Goal: Task Accomplishment & Management: Complete application form

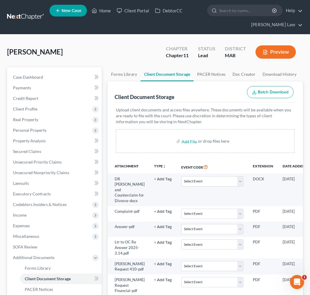
click at [81, 9] on span "New Case" at bounding box center [72, 11] width 20 height 4
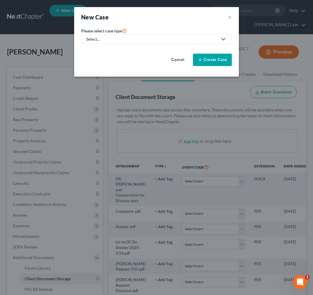
click at [112, 42] on div "Select..." at bounding box center [151, 39] width 131 height 6
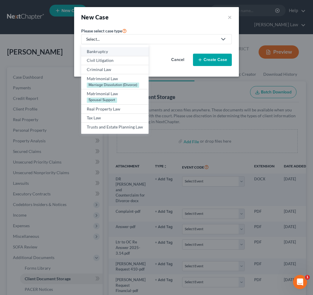
click at [97, 54] on div "Bankruptcy" at bounding box center [115, 52] width 56 height 6
select select "39"
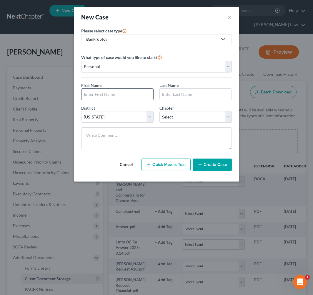
click at [104, 100] on input "text" at bounding box center [118, 94] width 72 height 11
type input "[PERSON_NAME]"
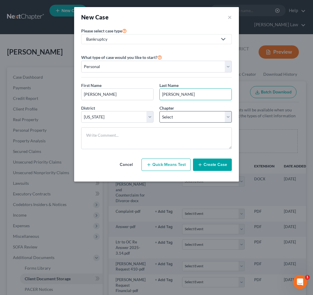
type input "[PERSON_NAME]"
click at [232, 123] on select "Select 7 11 12 13" at bounding box center [196, 117] width 72 height 12
select select "0"
click at [160, 123] on select "Select 7 11 12 13" at bounding box center [196, 117] width 72 height 12
click at [232, 171] on button "Create Case" at bounding box center [212, 164] width 39 height 12
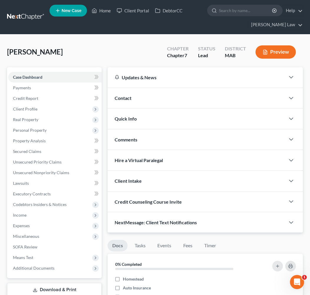
click at [129, 101] on span "Contact" at bounding box center [123, 98] width 17 height 6
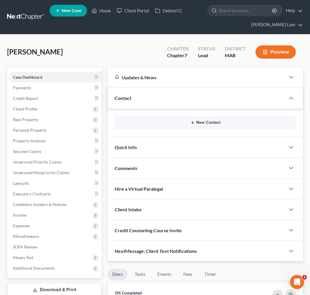
click at [204, 125] on button "New Contact" at bounding box center [205, 122] width 172 height 5
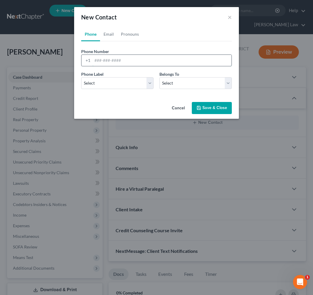
click at [122, 66] on input "tel" at bounding box center [161, 60] width 139 height 11
type input "7812643187"
click at [150, 89] on select "Select Mobile Home Work Other" at bounding box center [117, 83] width 72 height 12
select select "0"
click at [81, 89] on select "Select Mobile Home Work Other" at bounding box center [117, 83] width 72 height 12
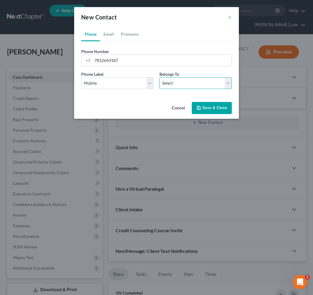
click at [232, 89] on select "Select Client Other" at bounding box center [196, 83] width 72 height 12
select select "0"
click at [160, 89] on select "Select Client Other" at bounding box center [196, 83] width 72 height 12
select select "0"
click at [100, 41] on link "Email" at bounding box center [108, 34] width 17 height 14
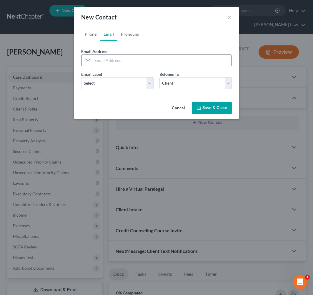
click at [116, 66] on input "email" at bounding box center [161, 60] width 139 height 11
type input "[EMAIL_ADDRESS][DOMAIN_NAME]"
click at [147, 89] on select "Select Home Work Other" at bounding box center [117, 83] width 72 height 12
select select "0"
click at [81, 89] on select "Select Home Work Other" at bounding box center [117, 83] width 72 height 12
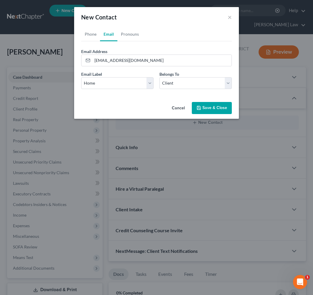
click at [232, 114] on button "Save & Close" at bounding box center [212, 108] width 40 height 12
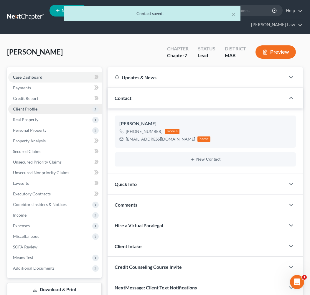
click at [37, 111] on span "Client Profile" at bounding box center [25, 108] width 24 height 5
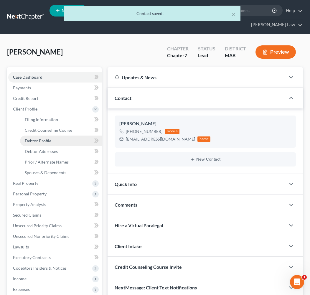
click at [62, 146] on link "Debtor Profile" at bounding box center [61, 140] width 82 height 11
select select "0"
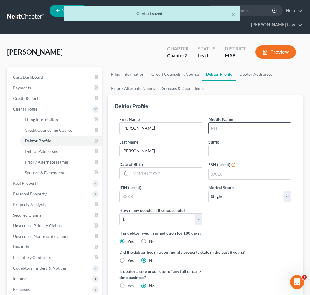
click at [239, 134] on input "text" at bounding box center [249, 128] width 82 height 11
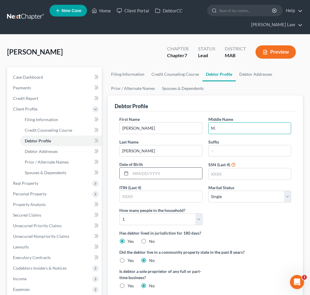
type input "M."
click at [183, 179] on input "text" at bounding box center [165, 173] width 71 height 11
type input "[DATE]"
click at [234, 179] on input "text" at bounding box center [249, 173] width 82 height 11
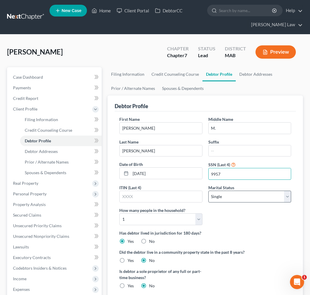
type input "9957"
click at [282, 202] on select "Select Single Married Separated Divorced Widowed" at bounding box center [249, 197] width 83 height 12
select select "3"
click at [208, 202] on select "Select Single Married Separated Divorced Widowed" at bounding box center [249, 197] width 83 height 12
click at [236, 81] on link "Debtor Addresses" at bounding box center [256, 74] width 40 height 14
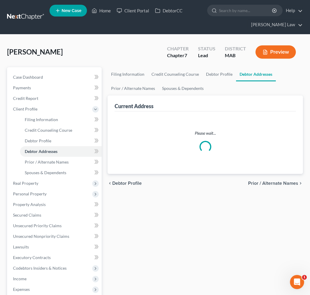
select select "0"
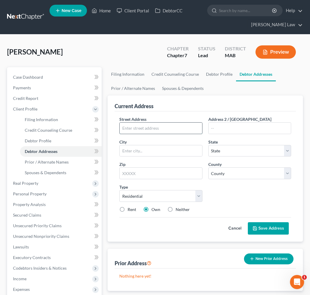
click at [169, 134] on input "text" at bounding box center [161, 128] width 82 height 11
type input "[STREET_ADDRESS][PERSON_NAME]"
type input "Duxbury"
select select "22"
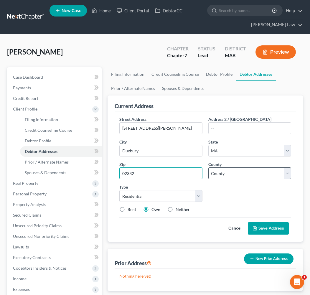
type input "02332"
click at [283, 179] on select "County [GEOGRAPHIC_DATA] [GEOGRAPHIC_DATA] [GEOGRAPHIC_DATA] [GEOGRAPHIC_DATA] …" at bounding box center [249, 173] width 83 height 12
select select "11"
click at [208, 179] on select "County [GEOGRAPHIC_DATA] [GEOGRAPHIC_DATA] [GEOGRAPHIC_DATA] [GEOGRAPHIC_DATA] …" at bounding box center [249, 173] width 83 height 12
click at [257, 234] on button "Save Address" at bounding box center [268, 228] width 41 height 12
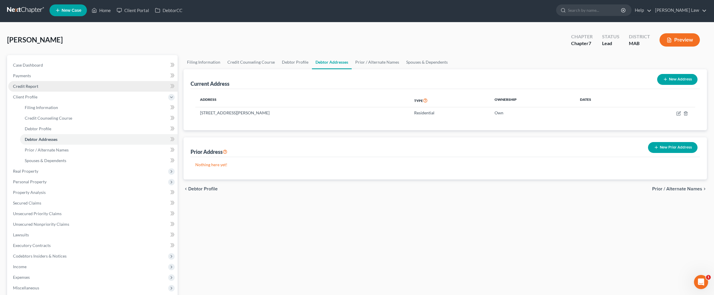
scroll to position [2, 0]
click at [61, 163] on span "Spouses & Dependents" at bounding box center [46, 160] width 42 height 5
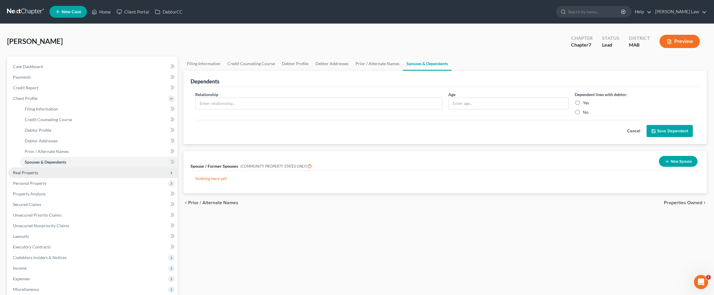
click at [34, 175] on span "Real Property" at bounding box center [25, 172] width 25 height 5
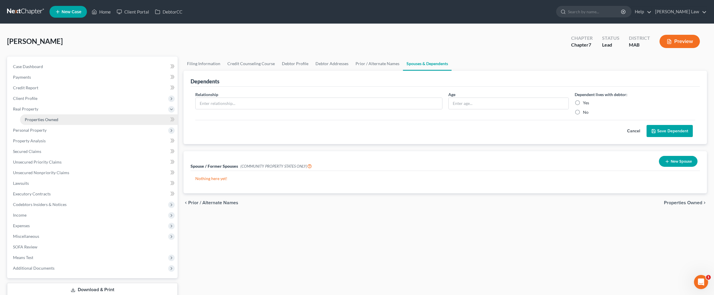
click at [44, 122] on span "Properties Owned" at bounding box center [42, 119] width 34 height 5
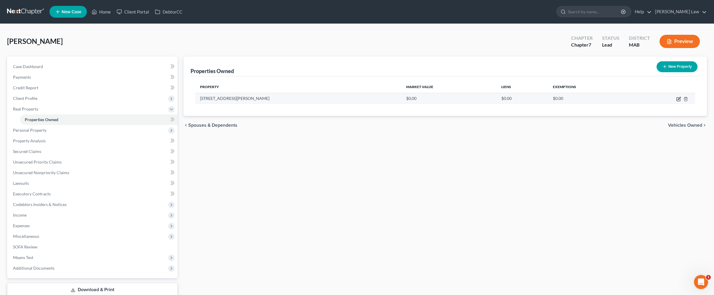
click at [310, 100] on icon "button" at bounding box center [679, 98] width 3 height 3
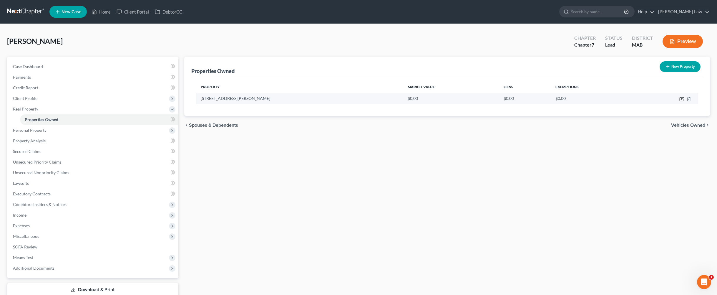
select select "22"
select select "11"
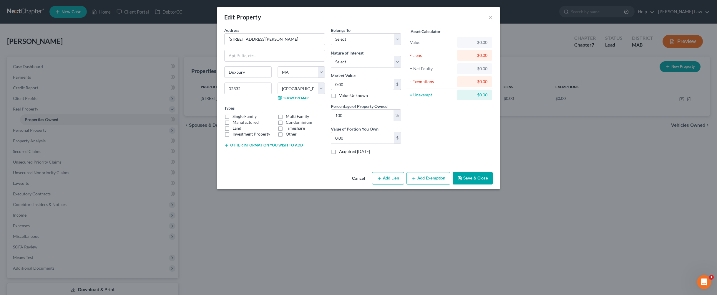
click at [310, 90] on input "0.00" at bounding box center [362, 84] width 63 height 11
type input "6"
type input "6.00"
type input "65"
type input "65.00"
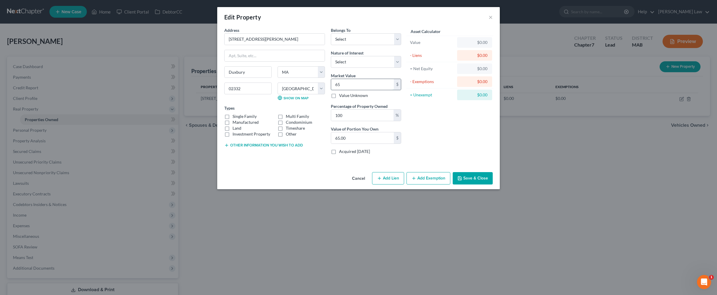
type input "650"
type input "650.00"
type input "6500"
type input "6,500.00"
type input "6,5000"
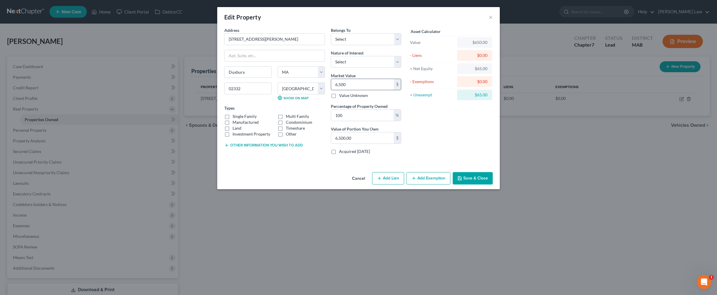
type input "65,000.00"
type input "65,0000"
type input "650,000.00"
type input "650,000"
click at [310, 45] on select "Select Debtor 1 Only Debtor 2 Only Debtor 1 And Debtor 2 Only At Least One Of T…" at bounding box center [366, 39] width 70 height 12
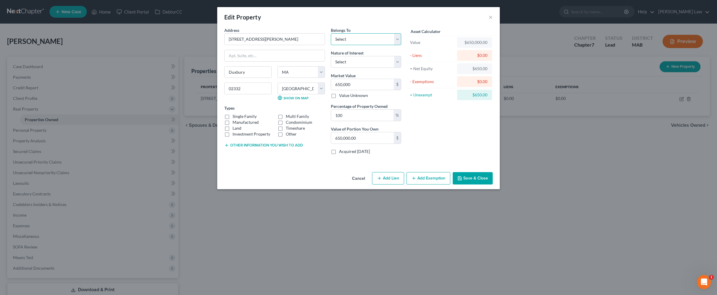
select select "0"
click at [310, 42] on select "Select Debtor 1 Only Debtor 2 Only Debtor 1 And Debtor 2 Only At Least One Of T…" at bounding box center [366, 39] width 70 height 12
click at [310, 79] on div "Belongs To * Select Debtor 1 Only Debtor 2 Only Debtor 1 And Debtor 2 Only At L…" at bounding box center [366, 93] width 76 height 132
click at [310, 68] on select "Select Fee Simple Joint Tenant Life Estate Equitable Interest Future Interest T…" at bounding box center [366, 62] width 70 height 12
select select "0"
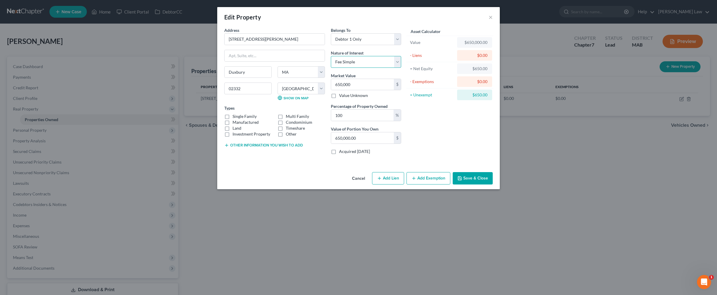
click at [310, 68] on select "Select Fee Simple Joint Tenant Life Estate Equitable Interest Future Interest T…" at bounding box center [366, 62] width 70 height 12
click at [233, 119] on label "Single Family" at bounding box center [245, 116] width 24 height 6
click at [235, 117] on input "Single Family" at bounding box center [237, 115] width 4 height 4
checkbox input "true"
click at [310, 184] on button "Save & Close" at bounding box center [473, 178] width 40 height 12
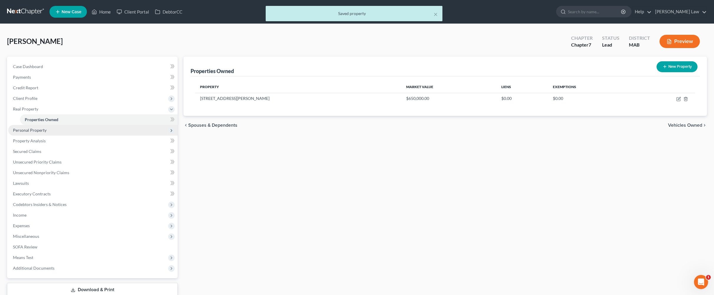
click at [47, 133] on span "Personal Property" at bounding box center [30, 130] width 34 height 5
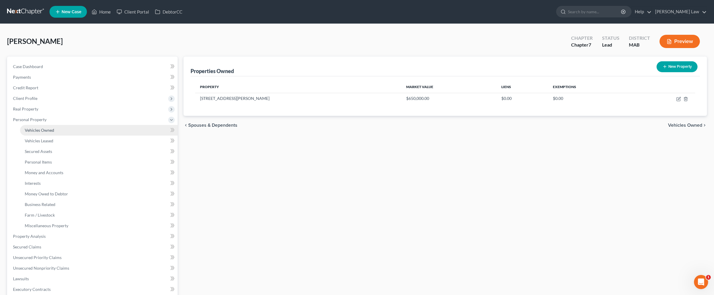
click at [48, 133] on span "Vehicles Owned" at bounding box center [39, 130] width 29 height 5
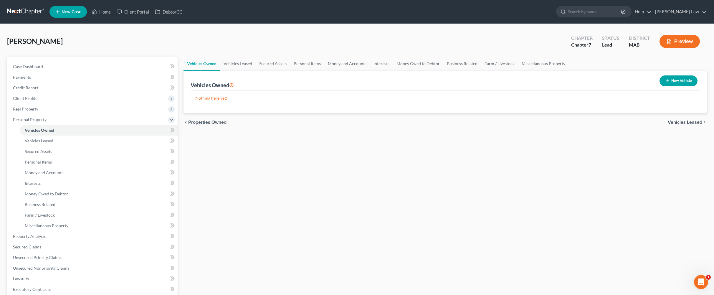
click at [310, 86] on button "New Vehicle" at bounding box center [678, 80] width 38 height 11
select select "0"
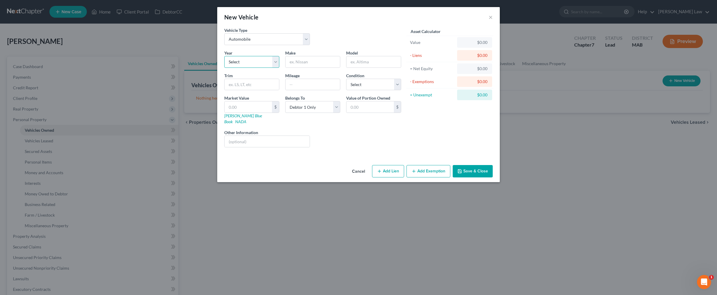
click at [256, 68] on select "Select 2026 2025 2024 2023 2022 2021 2020 2019 2018 2017 2016 2015 2014 2013 20…" at bounding box center [251, 62] width 55 height 12
select select "19"
click at [224, 68] on select "Select 2026 2025 2024 2023 2022 2021 2020 2019 2018 2017 2016 2015 2014 2013 20…" at bounding box center [251, 62] width 55 height 12
click at [308, 67] on input "text" at bounding box center [313, 61] width 54 height 11
type input "Toyota"
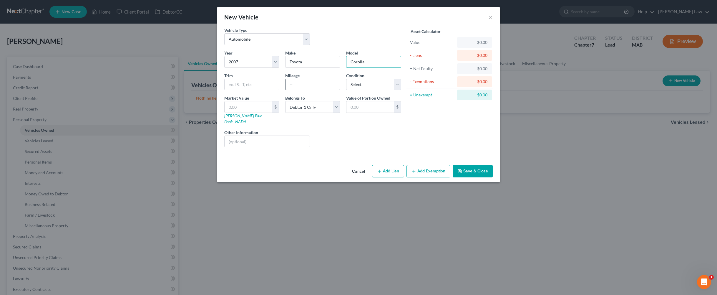
type input "Corolla"
click at [302, 90] on input "text" at bounding box center [313, 84] width 54 height 11
click at [309, 90] on input "text" at bounding box center [313, 84] width 54 height 11
type input "299005"
click at [310, 177] on button "Save & Close" at bounding box center [473, 171] width 40 height 12
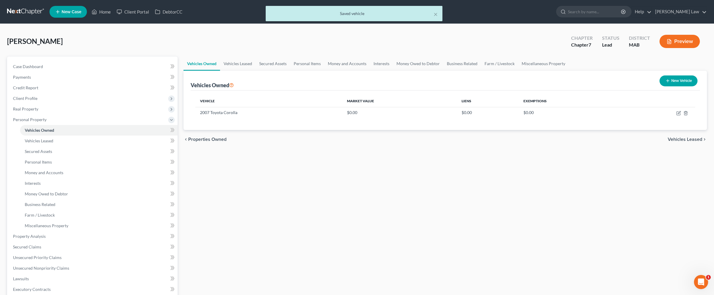
click at [310, 86] on button "New Vehicle" at bounding box center [678, 80] width 38 height 11
select select "0"
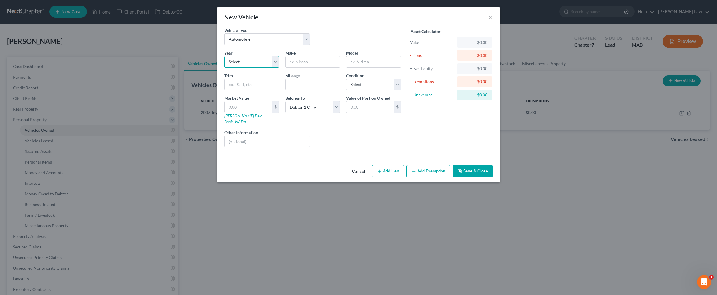
click at [257, 68] on select "Select 2026 2025 2024 2023 2022 2021 2020 2019 2018 2017 2016 2015 2014 2013 20…" at bounding box center [251, 62] width 55 height 12
select select "11"
click at [224, 68] on select "Select 2026 2025 2024 2023 2022 2021 2020 2019 2018 2017 2016 2015 2014 2013 20…" at bounding box center [251, 62] width 55 height 12
click at [310, 67] on input "text" at bounding box center [313, 61] width 54 height 11
type input "Subaru"
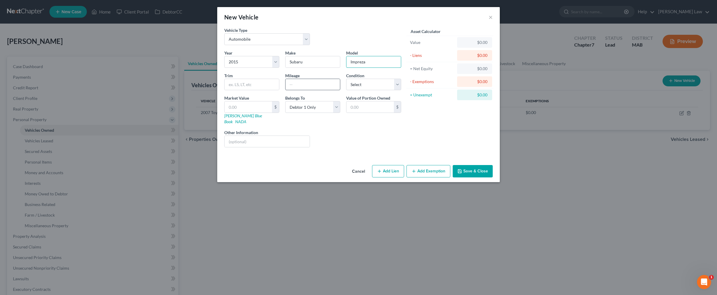
type input "Impreza"
click at [299, 90] on input "text" at bounding box center [313, 84] width 54 height 11
type input "85002"
click at [225, 112] on input "text" at bounding box center [248, 106] width 47 height 11
type input "6"
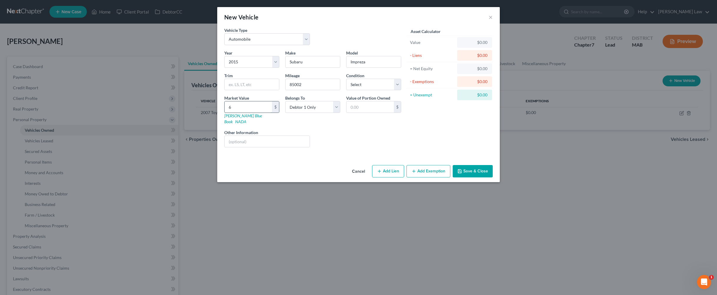
type input "6.00"
type input "65"
type input "65.00"
type input "650"
type input "650.00"
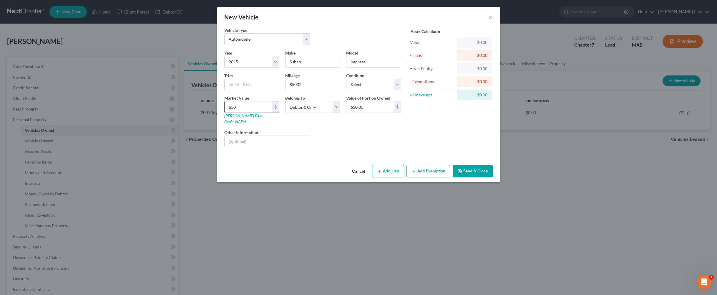
type input "6500"
type input "6,500.00"
type input "6,500"
click at [310, 173] on icon "button" at bounding box center [460, 171] width 4 height 4
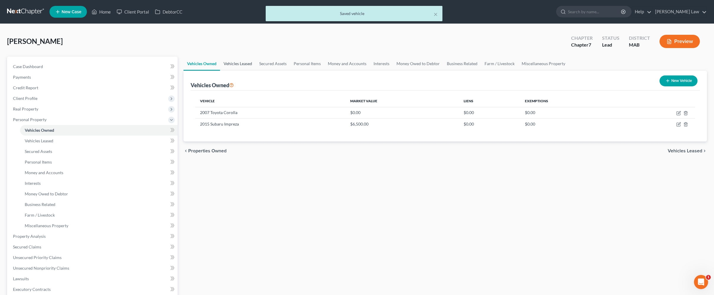
click at [244, 71] on link "Vehicles Leased" at bounding box center [238, 64] width 36 height 14
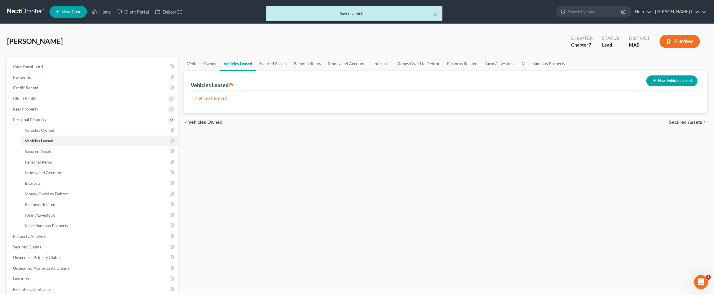
click at [290, 71] on link "Secured Assets" at bounding box center [273, 64] width 34 height 14
click at [310, 71] on link "Personal Items" at bounding box center [307, 64] width 34 height 14
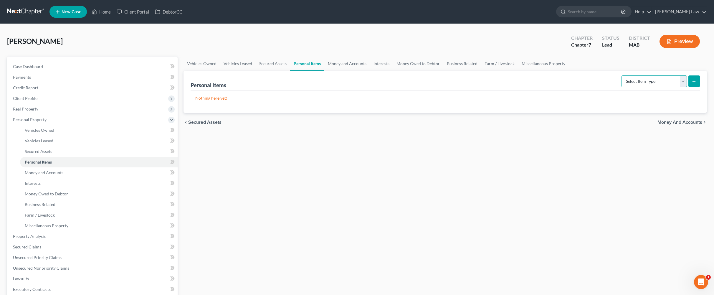
click at [310, 87] on select "Select Item Type Clothing Collectibles Of Value Electronics Firearms Household …" at bounding box center [653, 81] width 65 height 12
select select "clothing"
click at [310, 87] on select "Select Item Type Clothing Collectibles Of Value Electronics Firearms Household …" at bounding box center [653, 81] width 65 height 12
click at [310, 84] on icon "submit" at bounding box center [693, 81] width 5 height 5
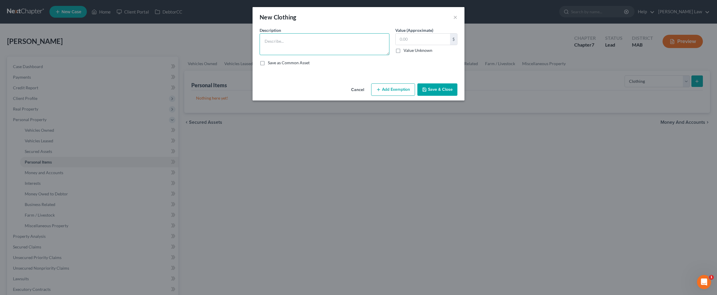
click at [295, 54] on textarea at bounding box center [325, 44] width 130 height 22
type textarea "Ordinary clothing"
type input "1,000"
click at [310, 96] on button "Save & Close" at bounding box center [438, 89] width 40 height 12
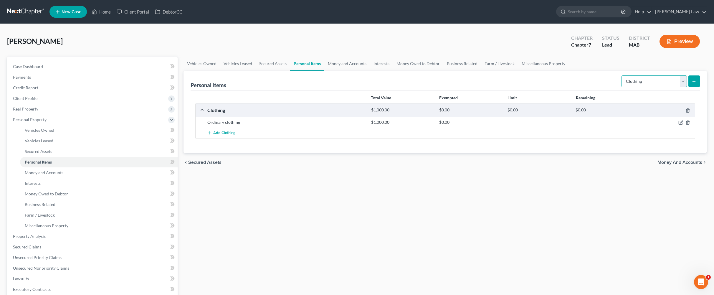
click at [310, 87] on select "Select Item Type Clothing Collectibles Of Value Electronics Firearms Household …" at bounding box center [653, 81] width 65 height 12
select select "electronics"
click at [310, 87] on select "Select Item Type Clothing Collectibles Of Value Electronics Firearms Household …" at bounding box center [653, 81] width 65 height 12
click at [310, 87] on button "submit" at bounding box center [693, 80] width 11 height 11
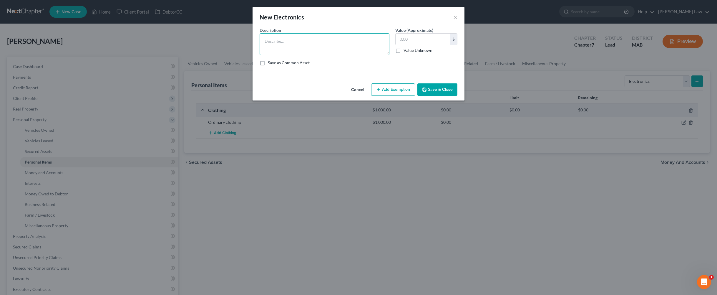
click at [310, 52] on textarea at bounding box center [325, 44] width 130 height 22
type textarea "Misc. Electronics"
type input "2,000"
click at [310, 96] on button "Save & Close" at bounding box center [438, 89] width 40 height 12
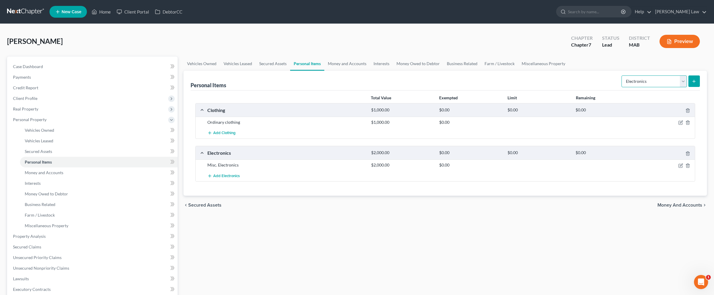
click at [310, 87] on select "Select Item Type Clothing Collectibles Of Value Electronics Firearms Household …" at bounding box center [653, 81] width 65 height 12
select select "household_goods"
click at [310, 87] on select "Select Item Type Clothing Collectibles Of Value Electronics Firearms Household …" at bounding box center [653, 81] width 65 height 12
click at [310, 84] on icon "submit" at bounding box center [693, 81] width 5 height 5
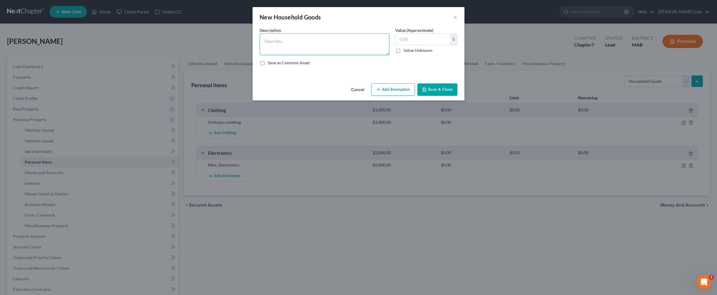
click at [310, 55] on textarea at bounding box center [325, 44] width 130 height 22
type textarea "Ordinary and usual household contents"
type input "3,000"
click at [310, 96] on button "Save & Close" at bounding box center [438, 89] width 40 height 12
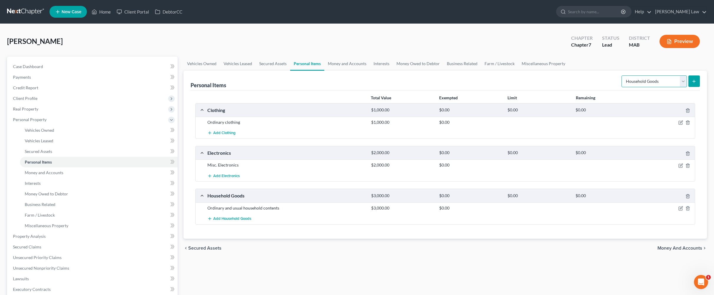
click at [310, 87] on select "Select Item Type Clothing Collectibles Of Value Electronics Firearms Household …" at bounding box center [653, 81] width 65 height 12
select select "jewelry"
click at [310, 87] on select "Select Item Type Clothing Collectibles Of Value Electronics Firearms Household …" at bounding box center [653, 81] width 65 height 12
click at [310, 84] on icon "submit" at bounding box center [693, 81] width 5 height 5
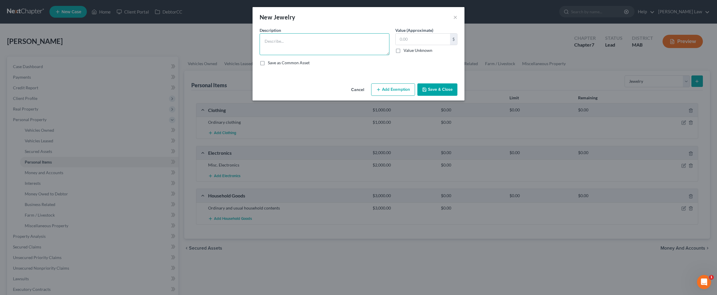
click at [292, 55] on textarea at bounding box center [325, 44] width 130 height 22
type textarea "Misc. Jewelry"
type input "250.00"
click at [310, 96] on button "Save & Close" at bounding box center [438, 89] width 40 height 12
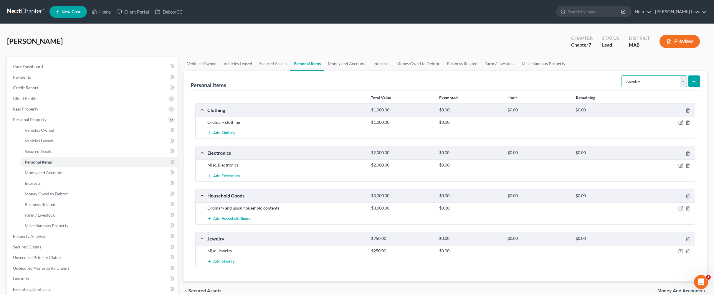
click at [310, 87] on select "Select Item Type Clothing Collectibles Of Value Electronics Firearms Household …" at bounding box center [653, 81] width 65 height 12
select select "pets"
click at [310, 87] on select "Select Item Type Clothing Collectibles Of Value Electronics Firearms Household …" at bounding box center [653, 81] width 65 height 12
click at [310, 87] on button "submit" at bounding box center [693, 80] width 11 height 11
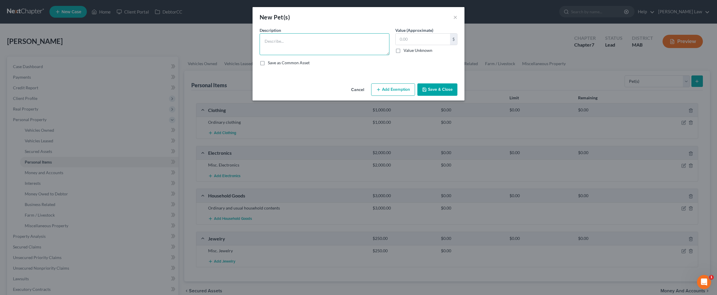
click at [302, 54] on textarea at bounding box center [325, 44] width 130 height 22
type textarea "2 dogs (pets)"
type input "2.00"
click at [310, 96] on button "Save & Close" at bounding box center [438, 89] width 40 height 12
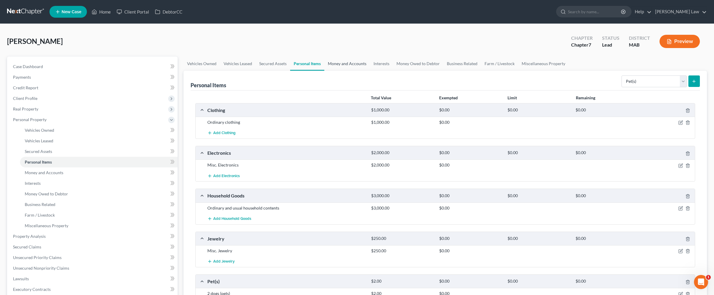
click at [310, 71] on link "Money and Accounts" at bounding box center [347, 64] width 46 height 14
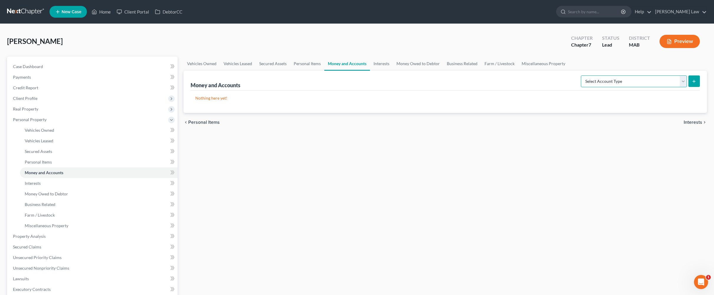
click at [310, 87] on select "Select Account Type Brokerage Cash on Hand Certificates of Deposit Checking Acc…" at bounding box center [634, 81] width 106 height 12
click at [310, 71] on link "Interests" at bounding box center [381, 64] width 23 height 14
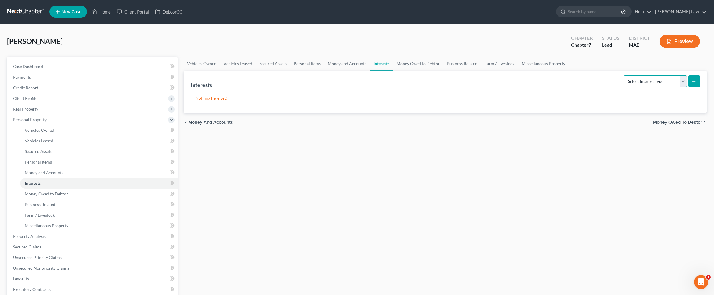
click at [310, 87] on select "Select Interest Type 401K Annuity Bond Education IRA Government Bond Government…" at bounding box center [654, 81] width 63 height 12
select select "pension_plan"
click at [310, 87] on select "Select Interest Type 401K Annuity Bond Education IRA Government Bond Government…" at bounding box center [654, 81] width 63 height 12
click at [310, 84] on icon "submit" at bounding box center [693, 81] width 5 height 5
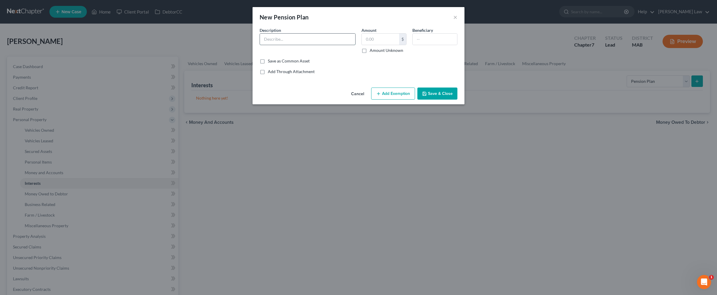
click at [308, 45] on input "text" at bounding box center [307, 39] width 95 height 11
type input "Pension through [GEOGRAPHIC_DATA] 4963"
click at [310, 45] on input "text" at bounding box center [380, 39] width 37 height 11
type input "4,963."
drag, startPoint x: 332, startPoint y: 49, endPoint x: 210, endPoint y: 51, distance: 122.2
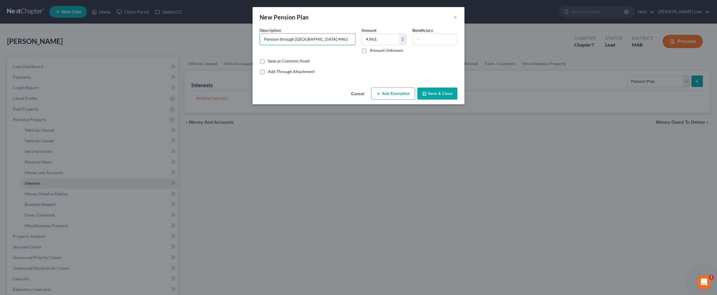
click at [210, 51] on div "New Pension Plan × An exemption set must first be selected from the Filing Info…" at bounding box center [358, 147] width 717 height 295
click at [310, 45] on input "Commonwealth of Mass Pension plan (fire fighter)" at bounding box center [307, 39] width 95 height 11
type input "Commonwealth of Mass Pension plan (teacher)"
click at [310, 45] on input "4,963." at bounding box center [380, 39] width 37 height 11
type input "5,907"
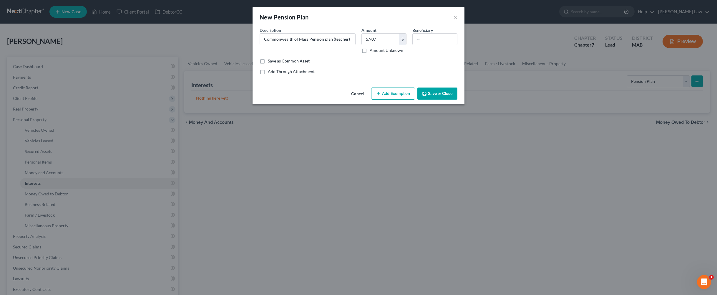
click at [310, 100] on button "Save & Close" at bounding box center [438, 93] width 40 height 12
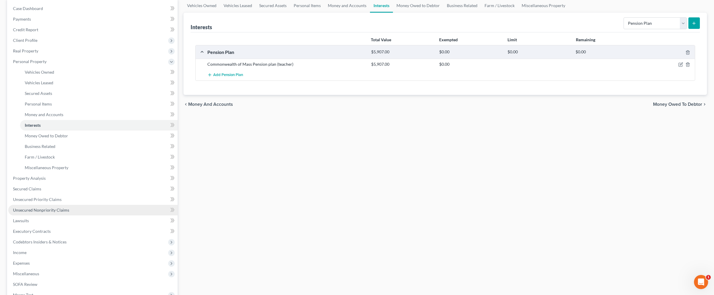
scroll to position [164, 0]
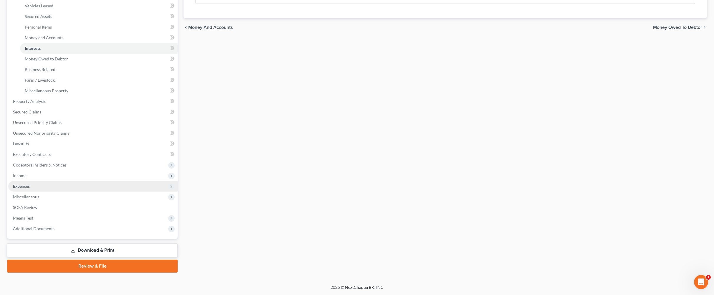
click at [34, 191] on span "Expenses" at bounding box center [92, 186] width 169 height 11
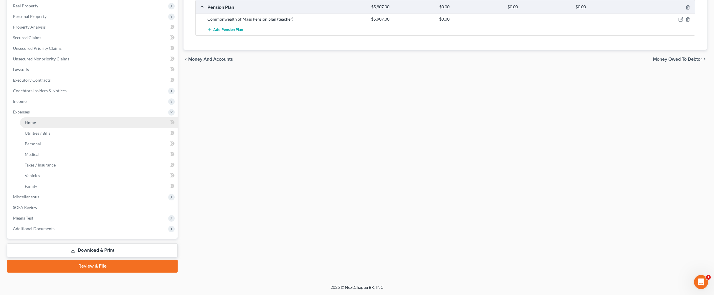
click at [36, 120] on span "Home" at bounding box center [30, 122] width 11 height 5
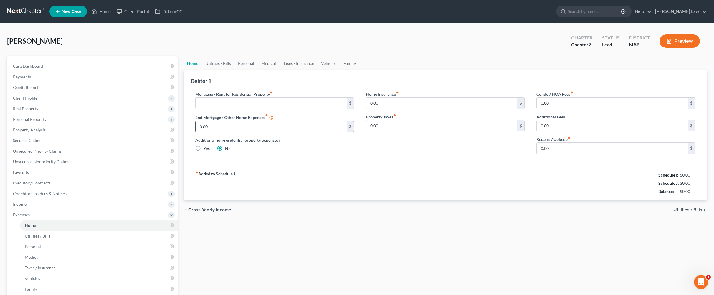
scroll to position [1, 0]
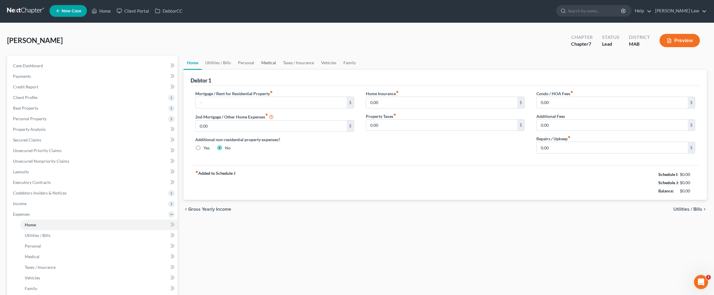
click at [279, 70] on link "Medical" at bounding box center [269, 63] width 22 height 14
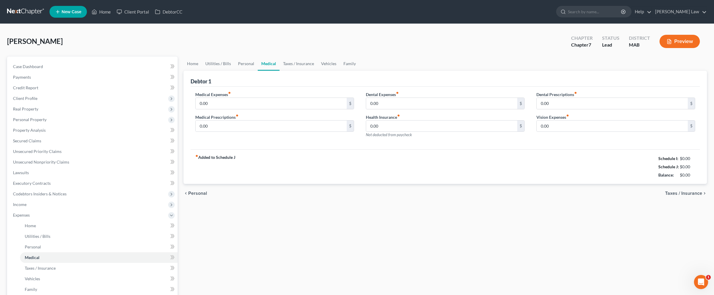
click at [310, 138] on div "Health Insurance fiber_manual_record 0.00 $ Not deducted from paycheck" at bounding box center [445, 126] width 159 height 24
click at [310, 132] on input "0.00" at bounding box center [441, 125] width 151 height 11
type input "245.00"
click at [310, 71] on link "Taxes / Insurance" at bounding box center [298, 64] width 38 height 14
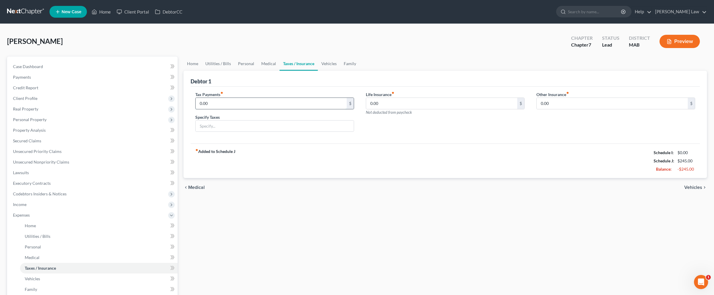
click at [222, 109] on input "0.00" at bounding box center [271, 103] width 151 height 11
type input "3"
type input "677"
click at [219, 132] on input "text" at bounding box center [275, 125] width 158 height 11
type input "Pension tax"
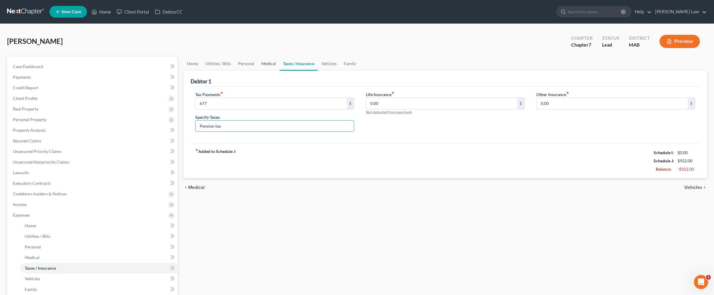
click at [279, 71] on link "Medical" at bounding box center [269, 64] width 22 height 14
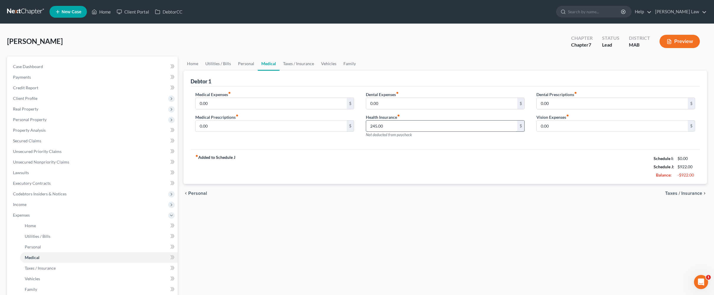
click at [310, 132] on input "245.00" at bounding box center [441, 125] width 151 height 11
click at [30, 143] on span "Secured Claims" at bounding box center [27, 140] width 28 height 5
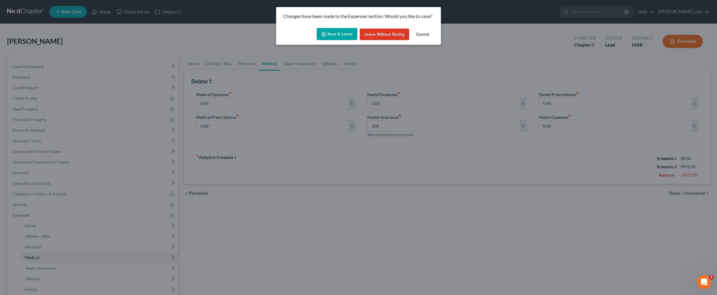
click at [310, 40] on button "Save & Leave" at bounding box center [337, 34] width 41 height 12
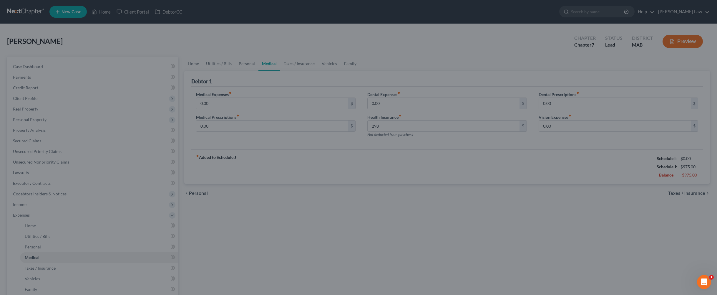
type input "298.00"
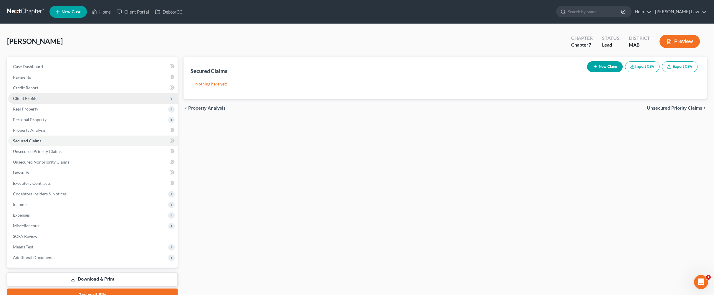
click at [34, 101] on span "Client Profile" at bounding box center [25, 98] width 24 height 5
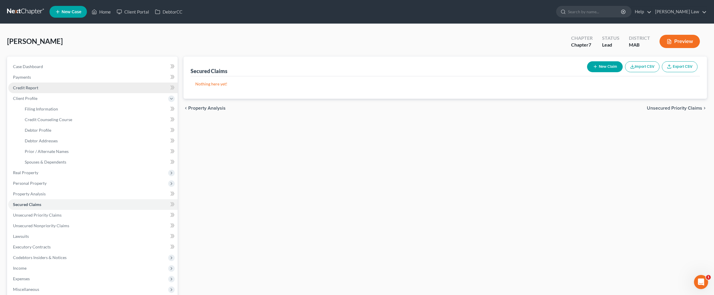
click at [36, 90] on span "Credit Report" at bounding box center [25, 87] width 25 height 5
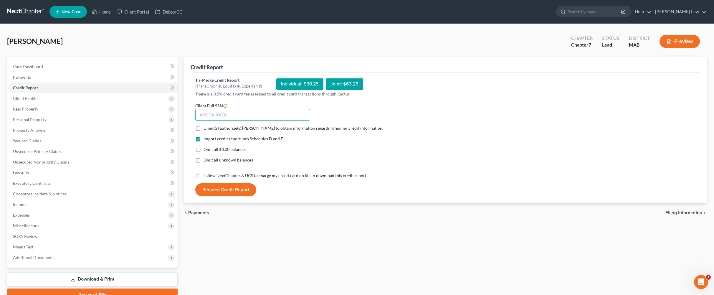
click at [232, 121] on input "text" at bounding box center [252, 115] width 115 height 12
type input "029-40-9957"
click at [205, 131] on label "Client(s) authorize(s) [PERSON_NAME] to obtain information regarding his/her cr…" at bounding box center [293, 128] width 180 height 6
click at [206, 129] on input "Client(s) authorize(s) [PERSON_NAME] to obtain information regarding his/her cr…" at bounding box center [208, 127] width 4 height 4
checkbox input "true"
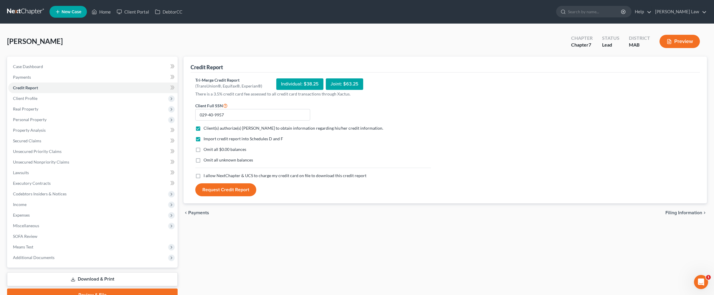
click at [203, 152] on label "Omit all $0.00 balances" at bounding box center [224, 149] width 43 height 6
click at [206, 150] on input "Omit all $0.00 balances" at bounding box center [208, 148] width 4 height 4
checkbox input "true"
click at [203, 163] on label "Omit all unknown balances" at bounding box center [227, 160] width 49 height 6
click at [206, 161] on input "Omit all unknown balances" at bounding box center [208, 159] width 4 height 4
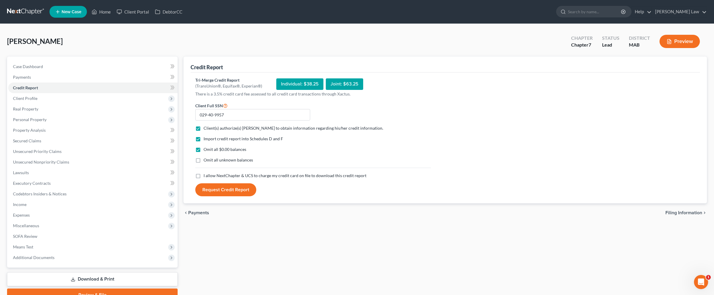
checkbox input "true"
drag, startPoint x: 201, startPoint y: 217, endPoint x: 218, endPoint y: 228, distance: 19.4
click at [203, 178] on label "I allow NextChapter & UCS to charge my credit card on file to download this cre…" at bounding box center [284, 176] width 163 height 6
click at [206, 176] on input "I allow NextChapter & UCS to charge my credit card on file to download this cre…" at bounding box center [208, 175] width 4 height 4
checkbox input "true"
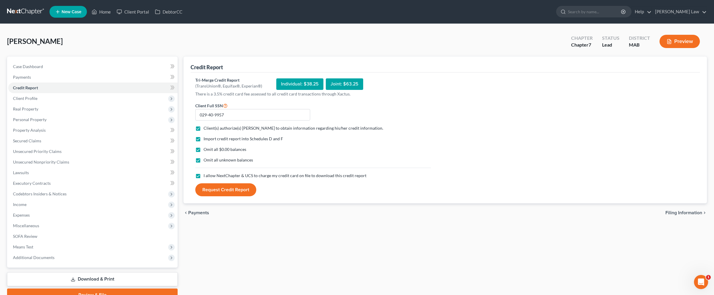
click at [220, 196] on button "Request Credit Report" at bounding box center [225, 189] width 61 height 13
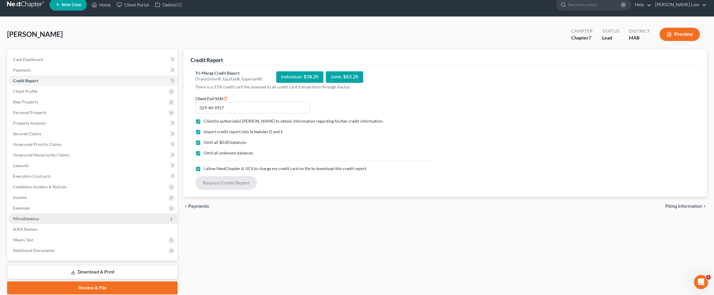
scroll to position [43, 0]
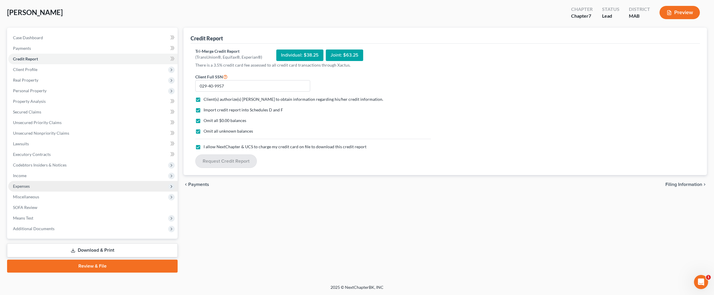
click at [30, 188] on span "Expenses" at bounding box center [21, 185] width 17 height 5
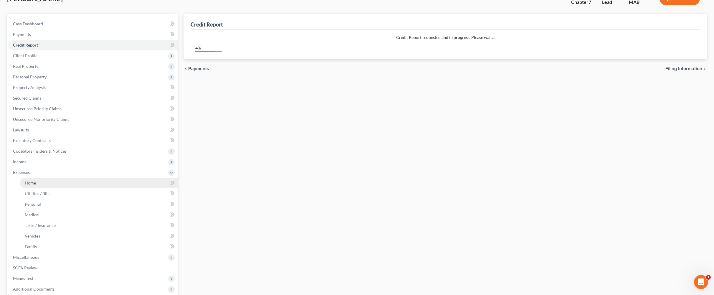
click at [36, 185] on span "Home" at bounding box center [30, 182] width 11 height 5
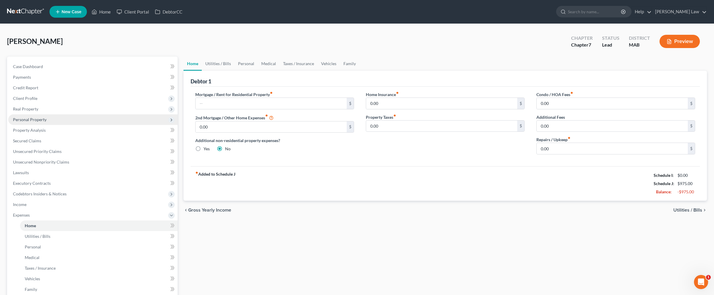
click at [40, 122] on span "Personal Property" at bounding box center [30, 119] width 34 height 5
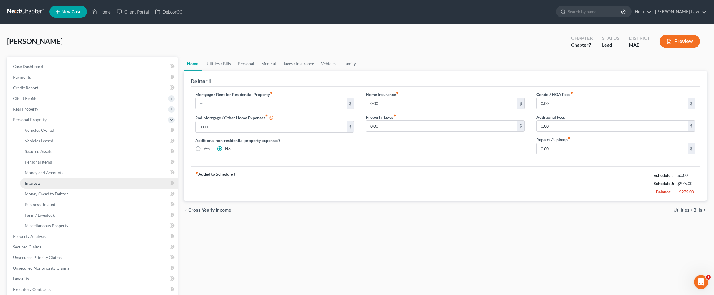
click at [41, 186] on span "Interests" at bounding box center [33, 183] width 16 height 5
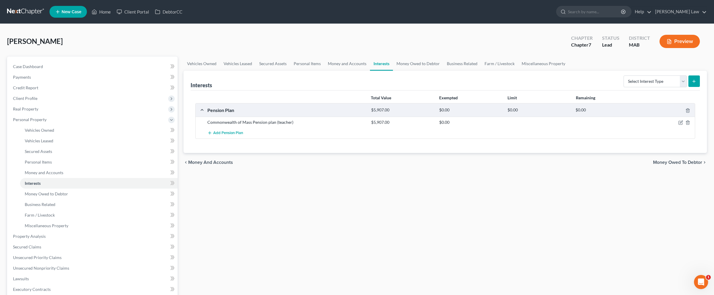
click at [310, 71] on link "Interests" at bounding box center [381, 64] width 23 height 14
click at [310, 87] on select "Select Interest Type 401K Annuity Bond Education IRA Government Bond Government…" at bounding box center [654, 81] width 63 height 12
select select "unincorporated_business"
click at [310, 87] on select "Select Interest Type 401K Annuity Bond Education IRA Government Bond Government…" at bounding box center [654, 81] width 63 height 12
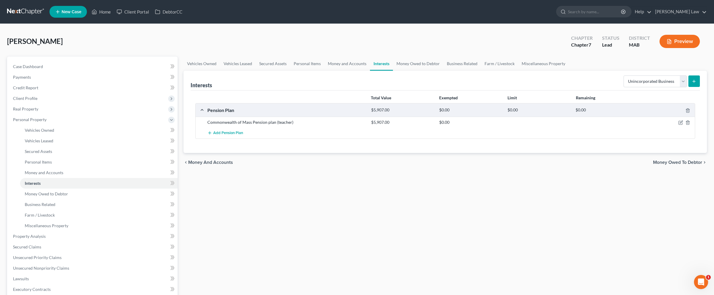
click at [310, 87] on button "submit" at bounding box center [693, 80] width 11 height 11
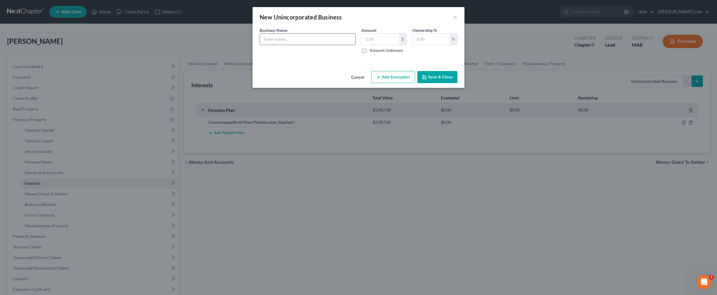
click at [270, 45] on input "text" at bounding box center [307, 39] width 95 height 11
type input "DBA [PERSON_NAME] son set up no sale"
click at [310, 83] on button "Save & Close" at bounding box center [438, 77] width 40 height 12
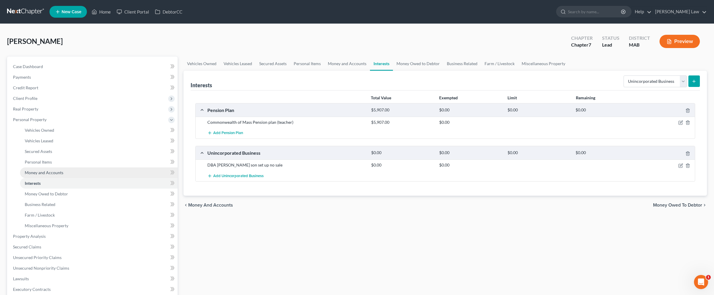
scroll to position [102, 0]
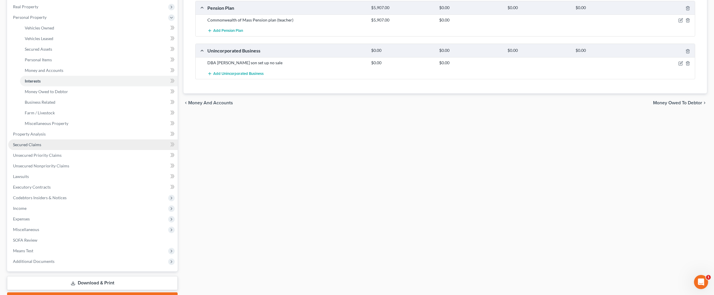
click at [38, 147] on span "Secured Claims" at bounding box center [27, 144] width 28 height 5
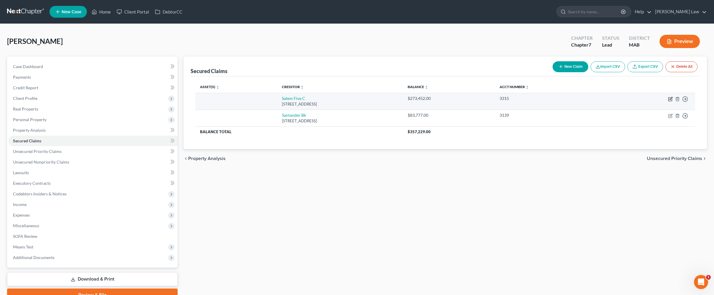
click at [310, 101] on icon "button" at bounding box center [670, 99] width 5 height 5
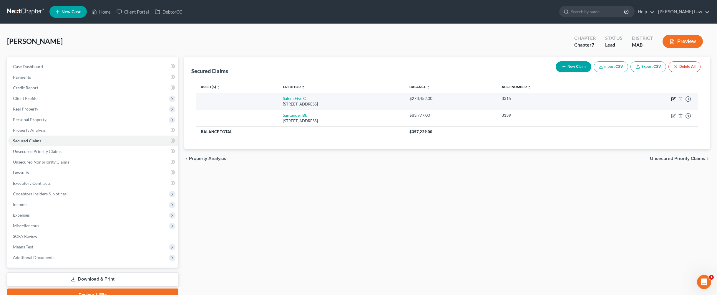
select select "22"
select select "0"
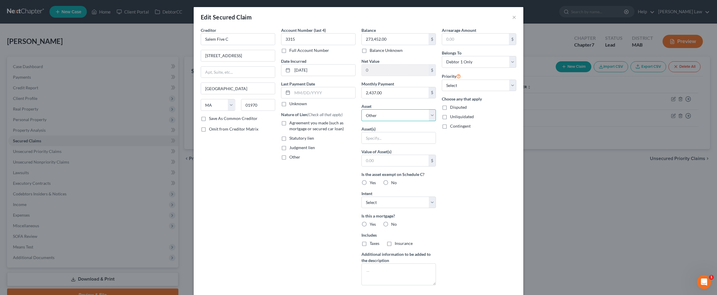
click at [310, 121] on select "Select Other Multiple Assets Electronics - Misc. Electronics - $2000.0 Commonwe…" at bounding box center [399, 115] width 75 height 12
select select "6"
click at [310, 121] on select "Select Other Multiple Assets Electronics - Misc. Electronics - $2000.0 Commonwe…" at bounding box center [399, 115] width 75 height 12
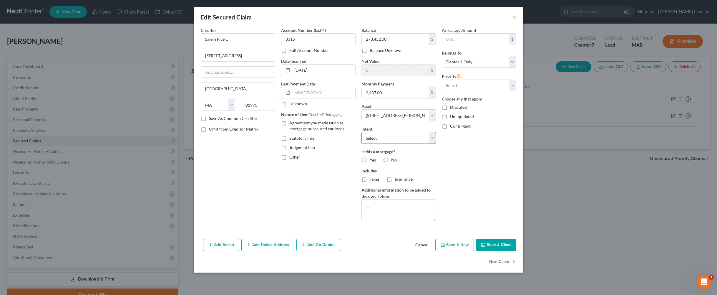
click at [310, 144] on select "Select Surrender Redeem Reaffirm Avoid Other" at bounding box center [399, 138] width 75 height 12
select select "2"
click at [310, 144] on select "Select Surrender Redeem Reaffirm Avoid Other" at bounding box center [399, 138] width 75 height 12
click at [289, 132] on label "Agreement you made (such as mortgage or secured car loan)" at bounding box center [322, 126] width 66 height 12
click at [292, 124] on input "Agreement you made (such as mortgage or secured car loan)" at bounding box center [294, 122] width 4 height 4
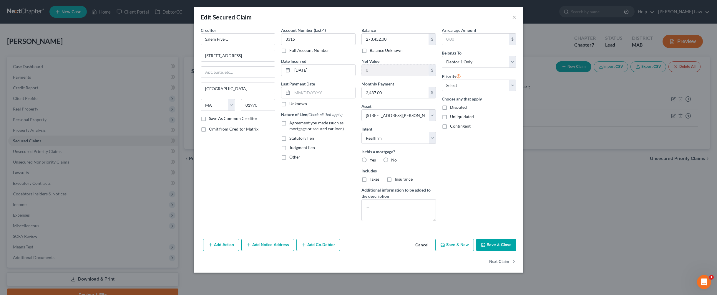
checkbox input "true"
click at [310, 251] on button "Save & Close" at bounding box center [496, 245] width 40 height 12
select select
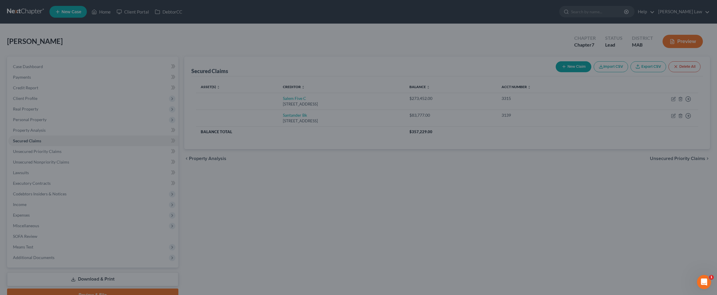
type input "376,548.00"
select select "6"
type input "0"
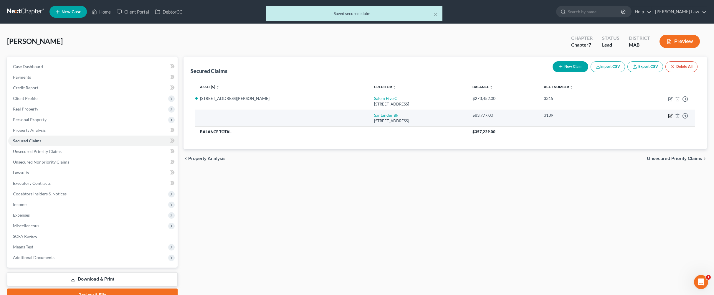
click at [310, 118] on icon "button" at bounding box center [670, 115] width 5 height 5
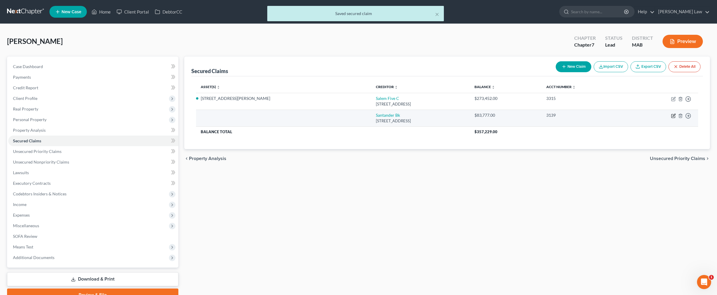
select select "39"
select select "0"
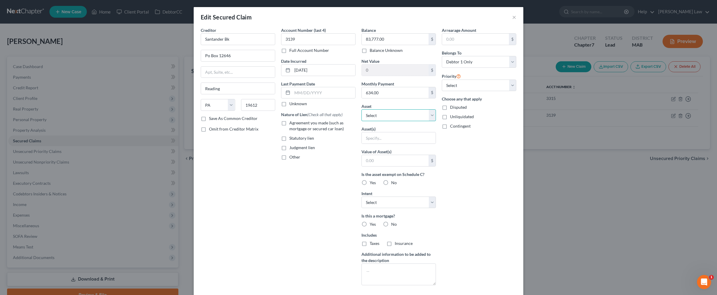
click at [310, 121] on select "Select Other Multiple Assets Electronics - Misc. Electronics - $2000.0 Commonwe…" at bounding box center [399, 115] width 75 height 12
select select "6"
click at [310, 121] on select "Select Other Multiple Assets Electronics - Misc. Electronics - $2000.0 Commonwe…" at bounding box center [399, 115] width 75 height 12
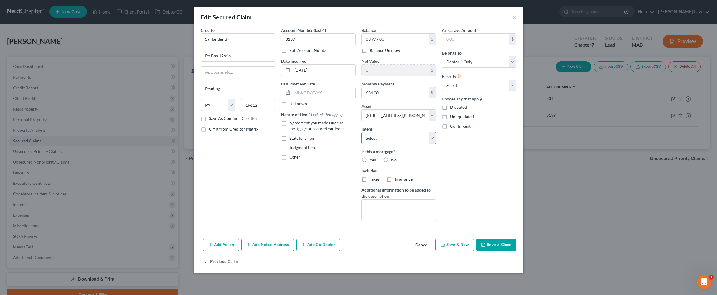
click at [310, 144] on select "Select Surrender Redeem Reaffirm Avoid Other" at bounding box center [399, 138] width 75 height 12
select select "2"
click at [310, 144] on select "Select Surrender Redeem Reaffirm Avoid Other" at bounding box center [399, 138] width 75 height 12
click at [289, 132] on label "Agreement you made (such as mortgage or secured car loan)" at bounding box center [322, 126] width 66 height 12
click at [292, 124] on input "Agreement you made (such as mortgage or secured car loan)" at bounding box center [294, 122] width 4 height 4
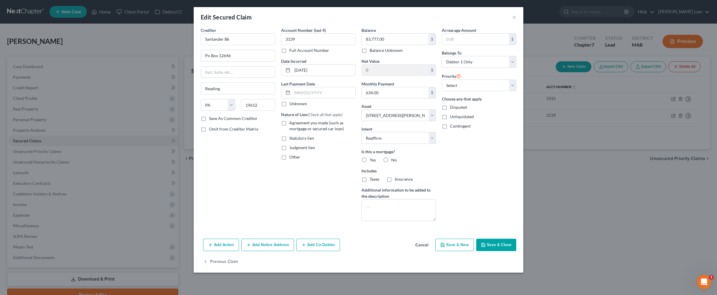
checkbox input "true"
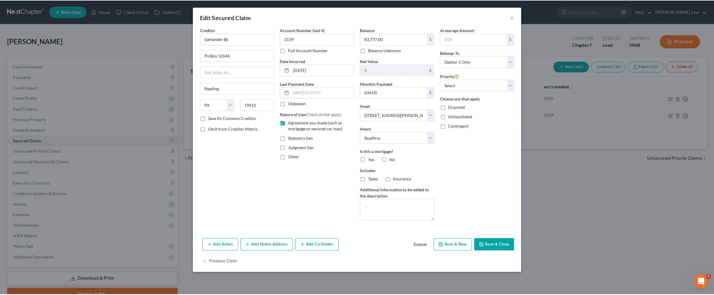
scroll to position [52, 0]
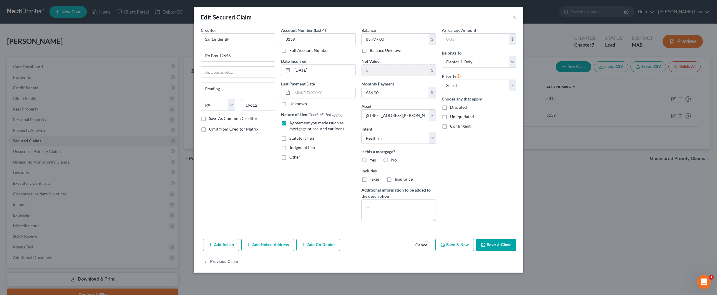
click at [310, 246] on icon "button" at bounding box center [484, 245] width 4 height 4
select select
type input "566,223.00"
select select "6"
type input "0"
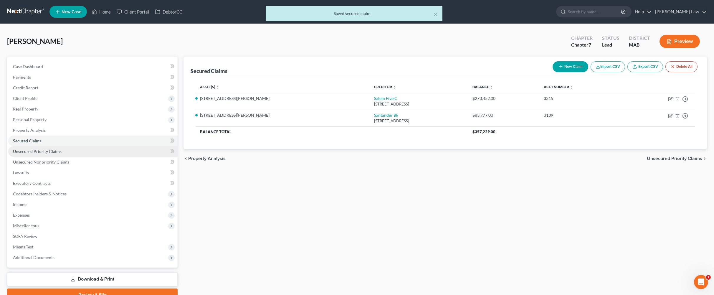
click at [55, 154] on span "Unsecured Priority Claims" at bounding box center [37, 151] width 49 height 5
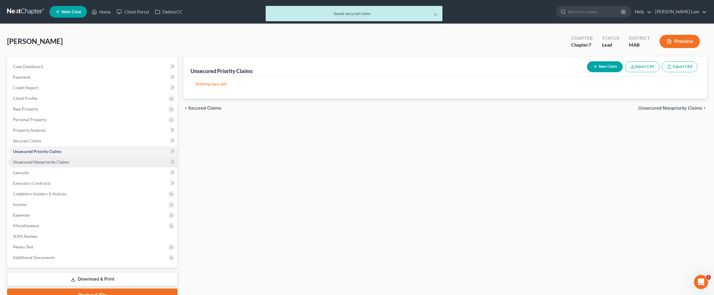
click at [59, 164] on span "Unsecured Nonpriority Claims" at bounding box center [41, 161] width 56 height 5
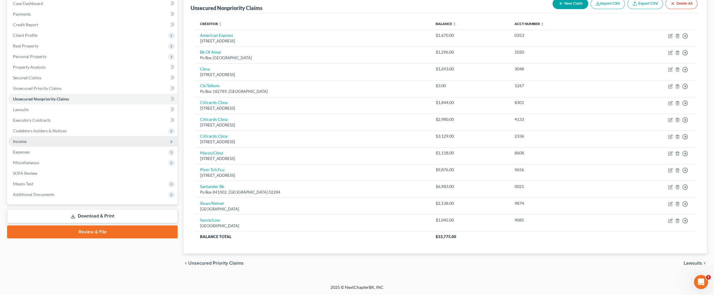
scroll to position [65, 0]
click at [27, 144] on span "Income" at bounding box center [20, 141] width 14 height 5
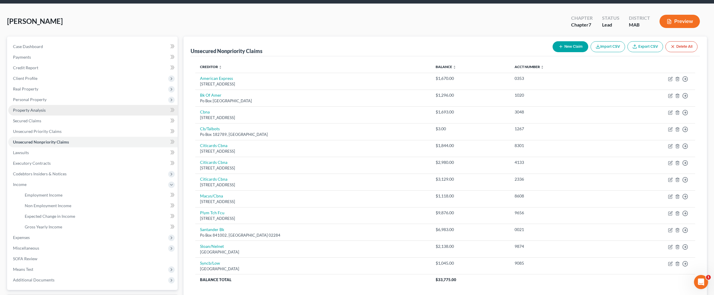
scroll to position [0, 0]
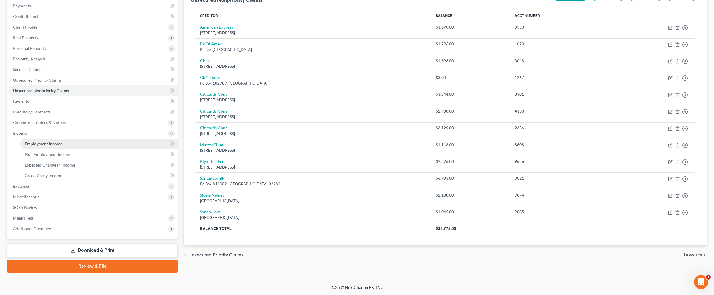
click at [54, 146] on span "Employment Income" at bounding box center [44, 143] width 38 height 5
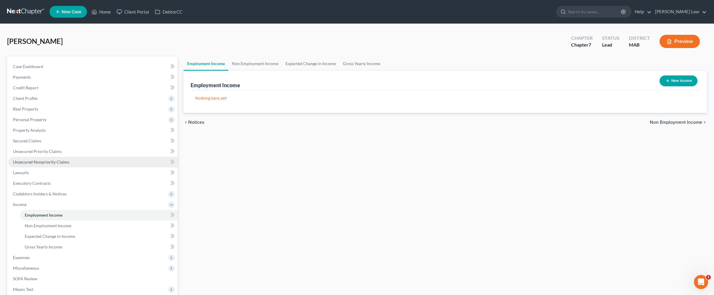
click at [69, 164] on span "Unsecured Nonpriority Claims" at bounding box center [41, 161] width 56 height 5
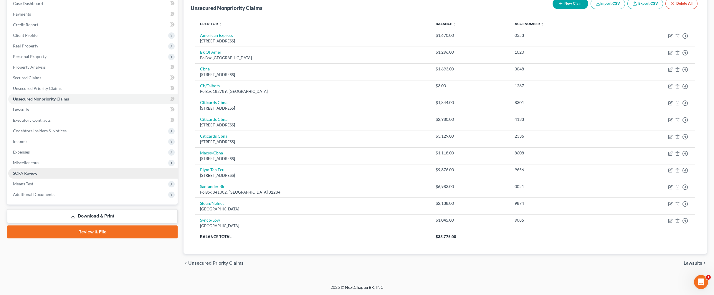
scroll to position [48, 0]
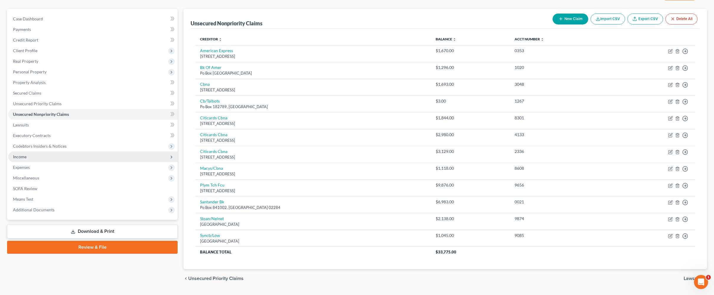
click at [27, 159] on span "Income" at bounding box center [20, 156] width 14 height 5
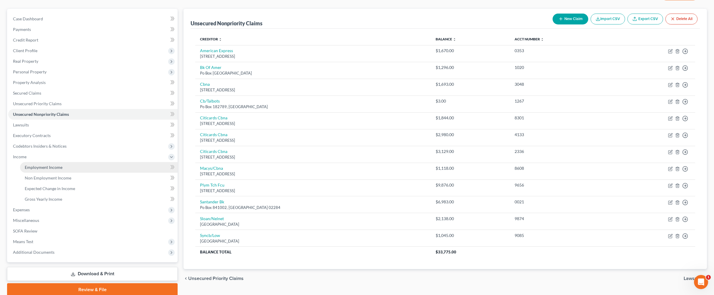
click at [44, 170] on span "Employment Income" at bounding box center [44, 167] width 38 height 5
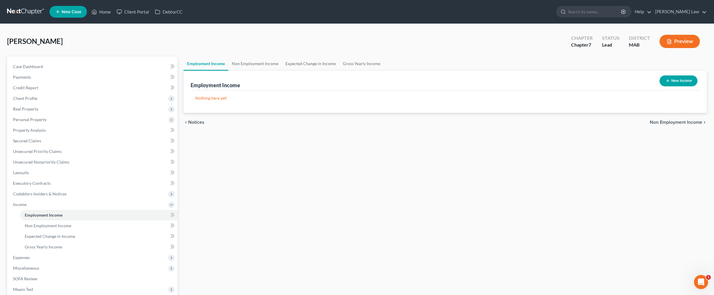
click at [310, 81] on line "button" at bounding box center [667, 81] width 3 height 0
select select "0"
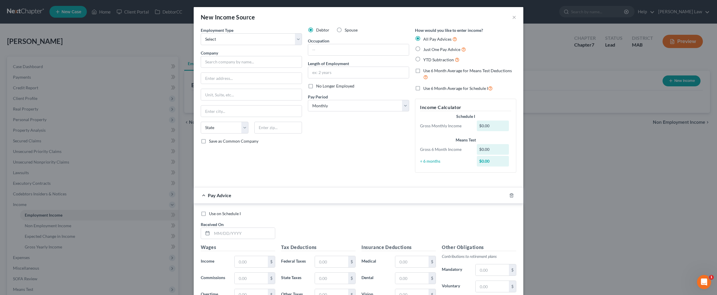
click at [115, 130] on div "New Income Source × Employment Type * Select Full or [DEMOGRAPHIC_DATA] Employm…" at bounding box center [358, 147] width 717 height 295
click at [282, 45] on select "Select Full or [DEMOGRAPHIC_DATA] Employment Self Employment" at bounding box center [251, 39] width 101 height 12
select select "0"
click at [201, 42] on select "Select Full or [DEMOGRAPHIC_DATA] Employment Self Employment" at bounding box center [251, 39] width 101 height 12
click at [227, 68] on input "text" at bounding box center [251, 62] width 101 height 12
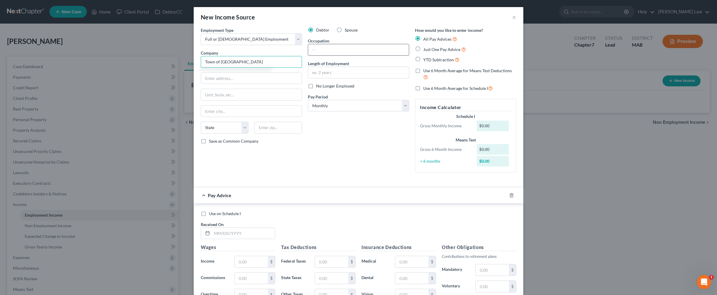
type input "Town of [GEOGRAPHIC_DATA]"
click at [310, 55] on input "text" at bounding box center [358, 49] width 101 height 11
type input "t"
type input "Teacher"
click at [310, 78] on input "text" at bounding box center [358, 72] width 101 height 11
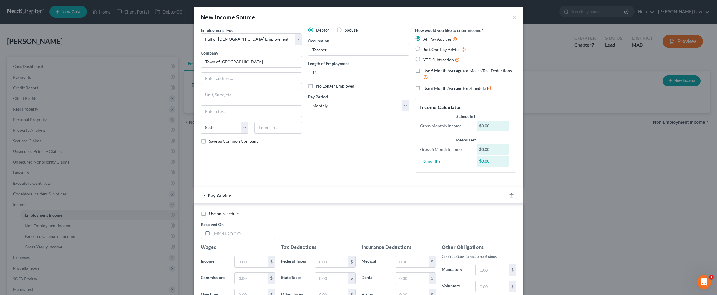
type input "1"
type input "10 Years"
click at [310, 53] on label "Just One Pay Advice" at bounding box center [444, 49] width 43 height 7
click at [310, 50] on input "Just One Pay Advice" at bounding box center [428, 48] width 4 height 4
radio input "true"
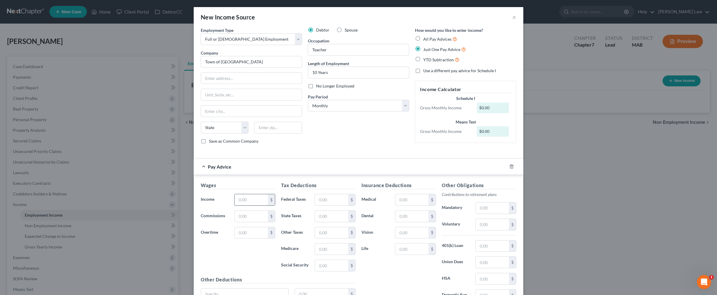
click at [235, 205] on input "text" at bounding box center [251, 199] width 33 height 11
type input "3,170.00"
click at [310, 205] on input "text" at bounding box center [331, 199] width 33 height 11
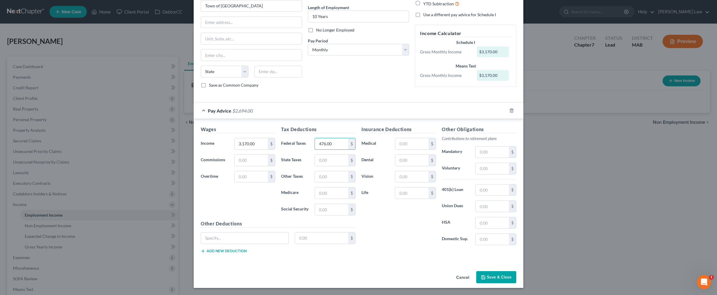
scroll to position [95, 0]
type input "476.00"
click at [310, 212] on input "text" at bounding box center [492, 206] width 33 height 11
type input "40"
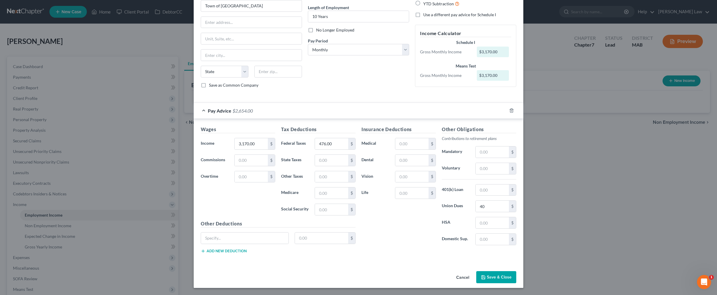
click at [310, 273] on button "Save & Close" at bounding box center [496, 277] width 40 height 12
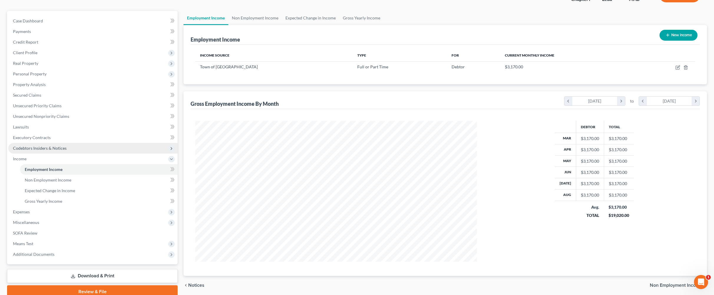
scroll to position [86, 0]
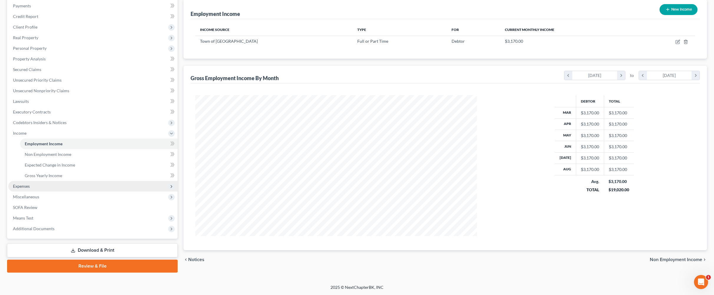
click at [30, 188] on span "Expenses" at bounding box center [21, 185] width 17 height 5
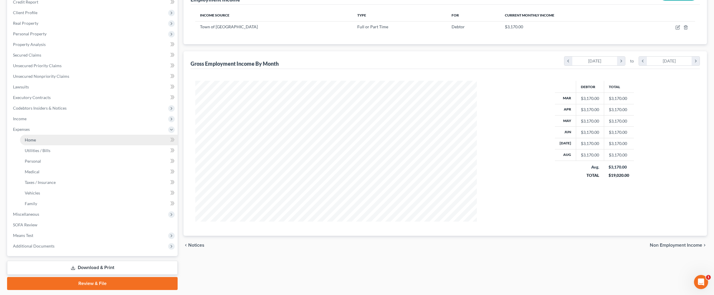
click at [36, 142] on span "Home" at bounding box center [30, 139] width 11 height 5
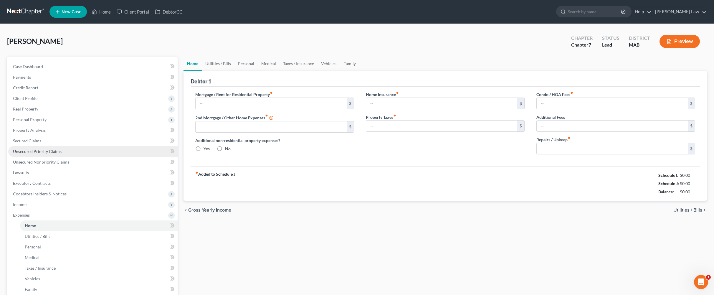
type input "0.00"
radio input "true"
type input "0.00"
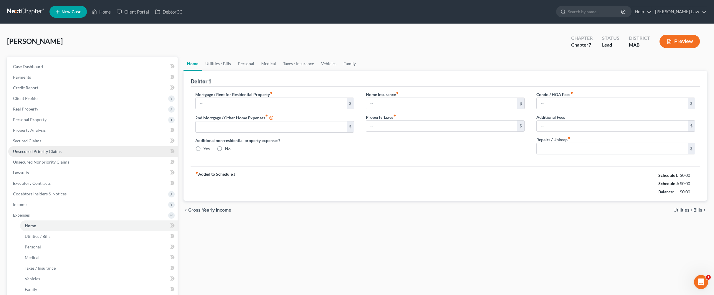
type input "0.00"
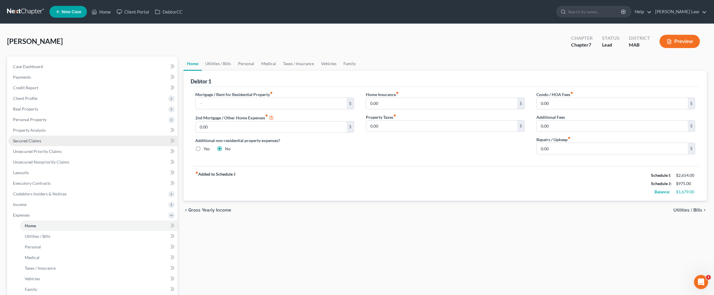
click at [36, 146] on link "Secured Claims" at bounding box center [92, 140] width 169 height 11
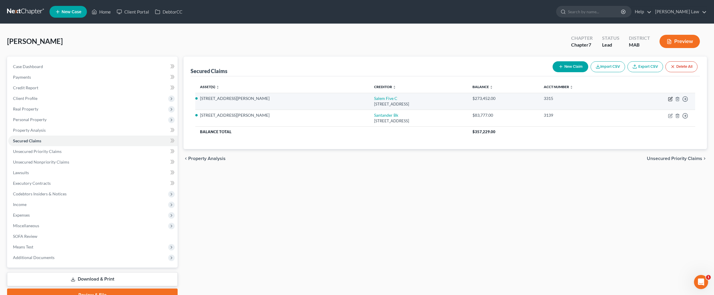
click at [310, 101] on icon "button" at bounding box center [670, 99] width 5 height 5
select select "22"
select select "2"
select select "0"
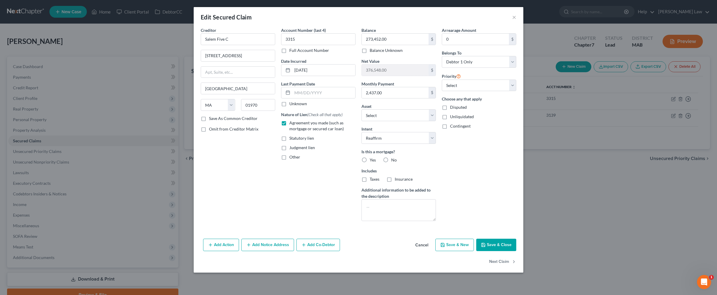
scroll to position [52, 0]
click at [310, 251] on button "Save & Close" at bounding box center [496, 245] width 40 height 12
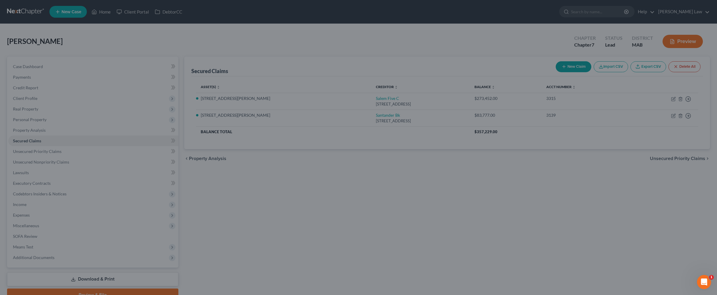
select select "6"
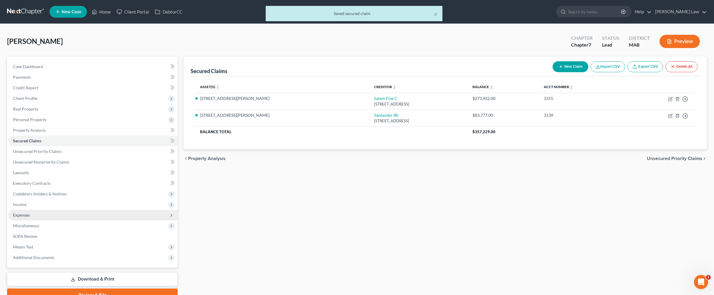
click at [39, 220] on span "Expenses" at bounding box center [92, 215] width 169 height 11
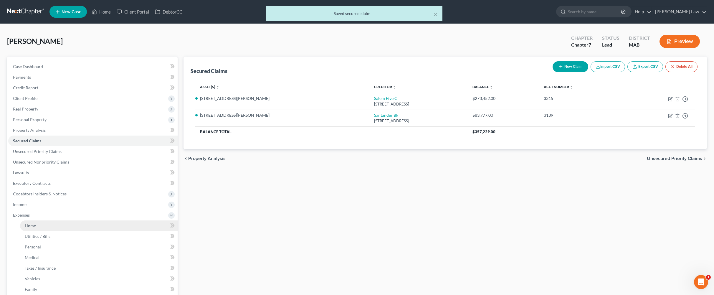
click at [54, 231] on link "Home" at bounding box center [99, 225] width 158 height 11
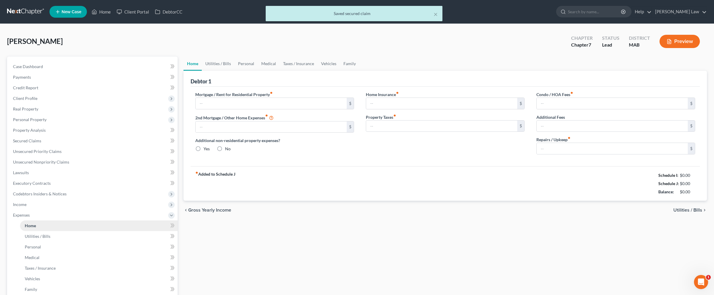
type input "0.00"
radio input "true"
type input "0.00"
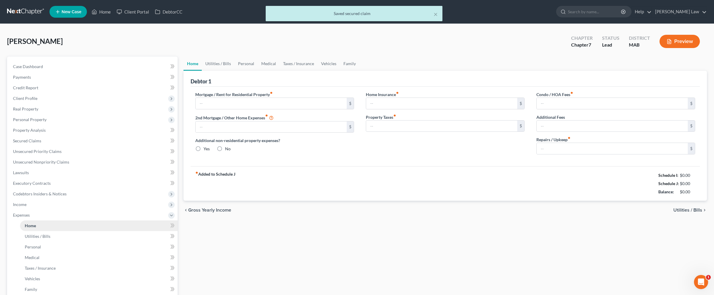
type input "0.00"
click at [215, 109] on input "text" at bounding box center [271, 103] width 151 height 11
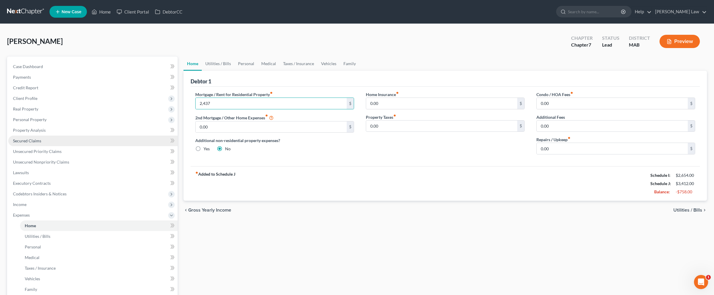
click at [32, 143] on span "Secured Claims" at bounding box center [27, 140] width 28 height 5
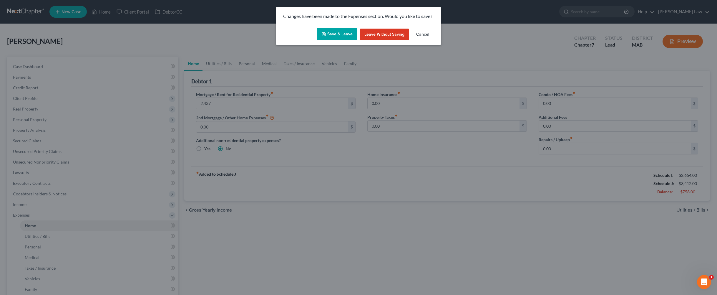
click at [310, 40] on button "Save & Leave" at bounding box center [337, 34] width 41 height 12
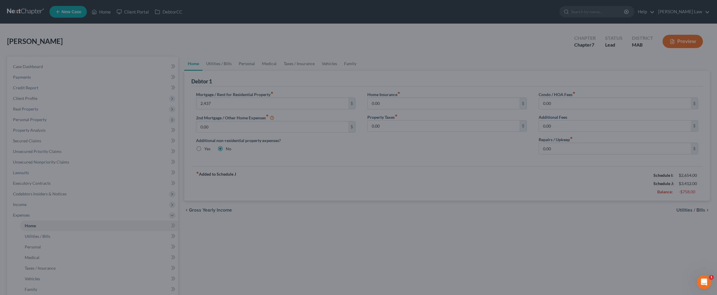
type input "2,437.00"
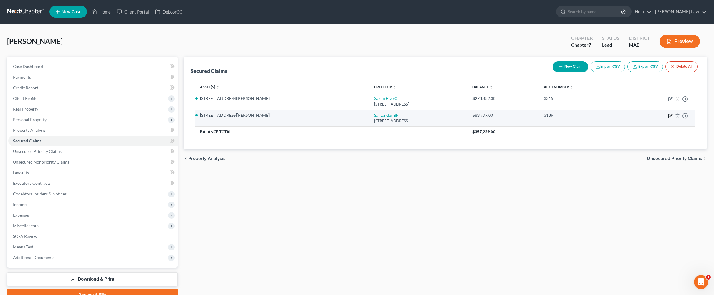
click at [310, 116] on icon "button" at bounding box center [670, 115] width 3 height 3
select select "39"
select select "2"
select select "0"
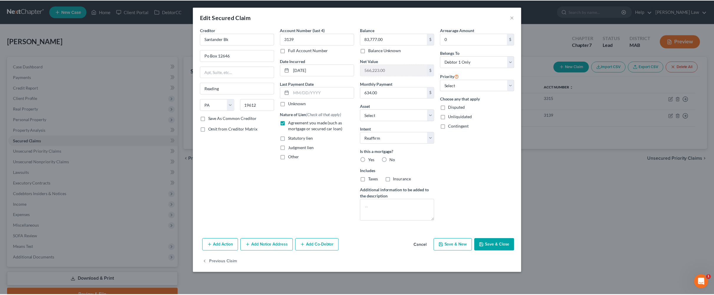
scroll to position [52, 0]
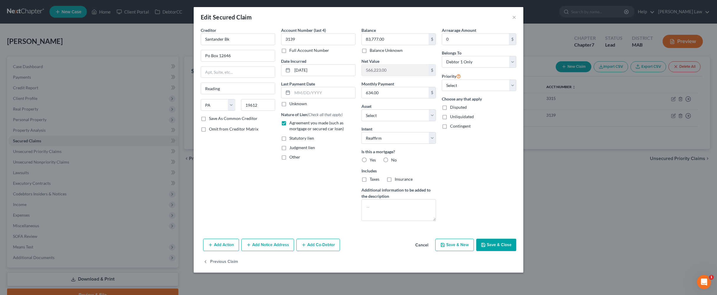
drag, startPoint x: 537, startPoint y: 254, endPoint x: 494, endPoint y: 246, distance: 44.1
click at [310, 251] on button "Save & Close" at bounding box center [496, 245] width 40 height 12
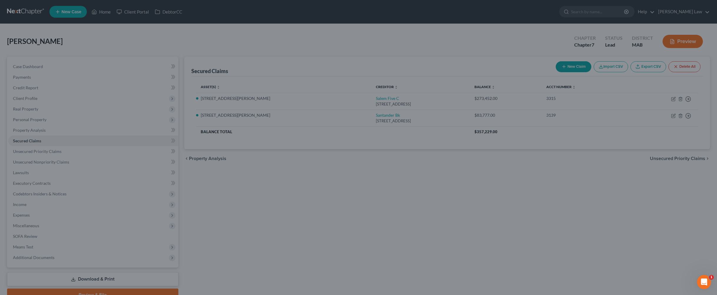
select select "6"
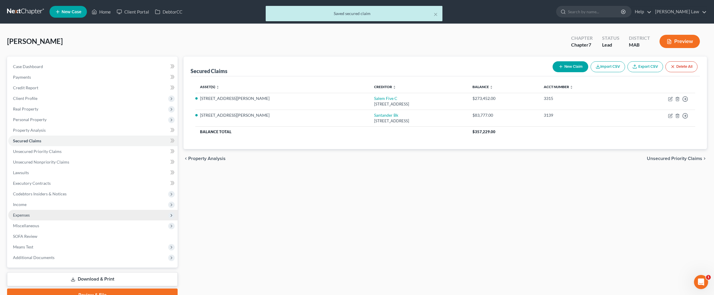
click at [38, 220] on span "Expenses" at bounding box center [92, 215] width 169 height 11
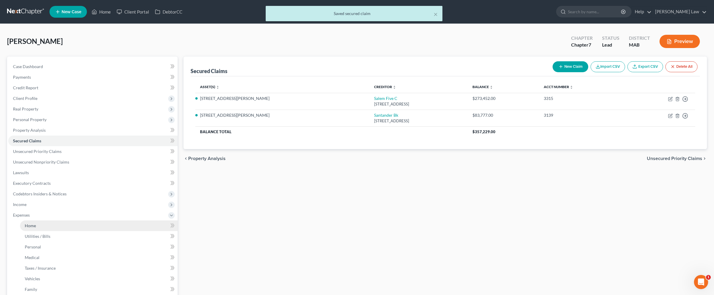
click at [36, 228] on span "Home" at bounding box center [30, 225] width 11 height 5
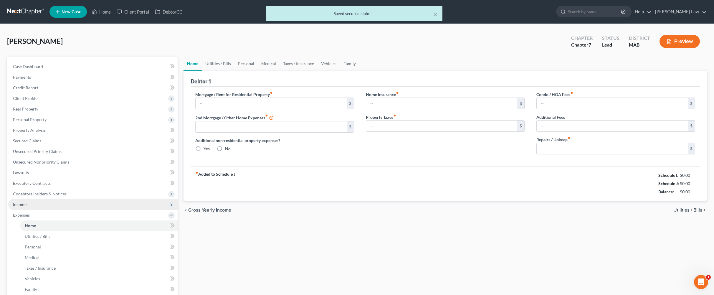
type input "2,437.00"
type input "0.00"
radio input "true"
type input "0.00"
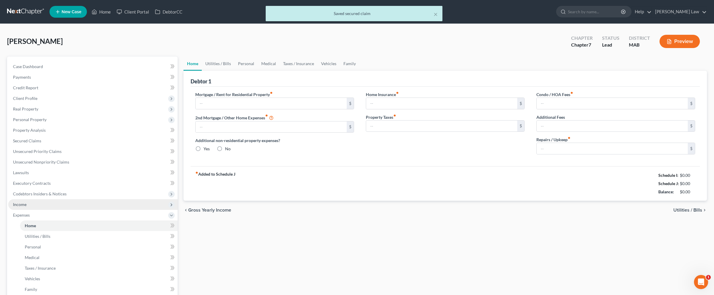
type input "0.00"
click at [232, 121] on label "2nd Mortgage / Other Home Expenses fiber_manual_record" at bounding box center [234, 117] width 78 height 7
click at [231, 133] on input "0.00" at bounding box center [271, 126] width 151 height 11
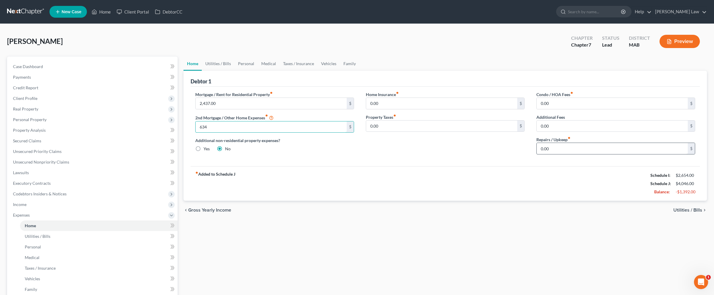
type input "634"
click at [310, 154] on input "0.00" at bounding box center [612, 148] width 151 height 11
type input "250.00"
click at [229, 71] on link "Utilities / Bills" at bounding box center [218, 64] width 33 height 14
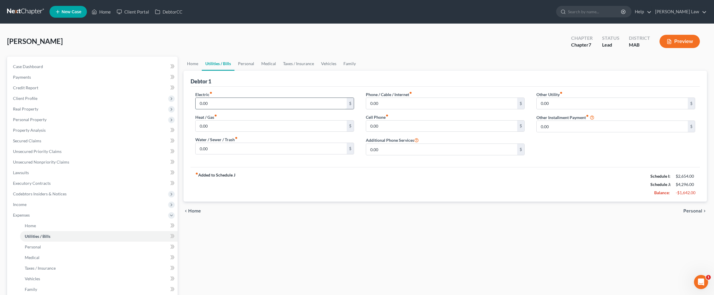
click at [231, 109] on input "0.00" at bounding box center [271, 103] width 151 height 11
click at [230, 132] on input "0.00" at bounding box center [271, 125] width 151 height 11
type input "186"
click at [227, 109] on input "0.00" at bounding box center [271, 103] width 151 height 11
type input "190.00"
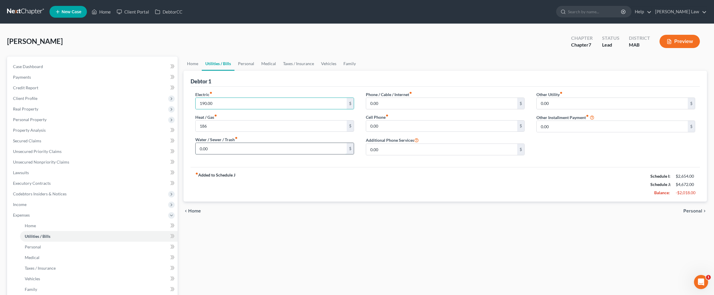
click at [222, 154] on input "0.00" at bounding box center [271, 148] width 151 height 11
drag, startPoint x: 229, startPoint y: 183, endPoint x: 187, endPoint y: 186, distance: 42.8
click at [187, 186] on div "Debtor 1 Electric fiber_manual_record 190.00 $ Heat / Gas fiber_manual_record 1…" at bounding box center [444, 136] width 523 height 131
type input "7"
type input "134"
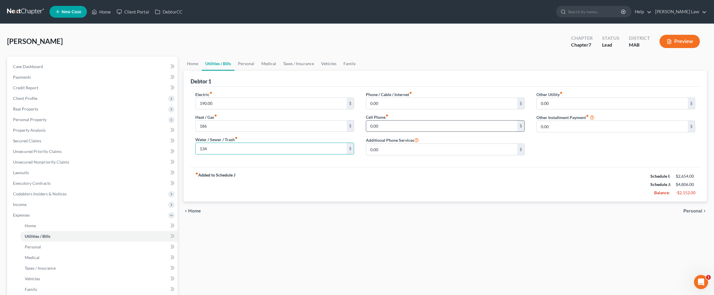
click at [310, 132] on input "0.00" at bounding box center [441, 125] width 151 height 11
type input "156"
click at [310, 109] on input "0.00" at bounding box center [441, 103] width 151 height 11
type input "70.00"
click at [258, 71] on link "Personal" at bounding box center [245, 64] width 23 height 14
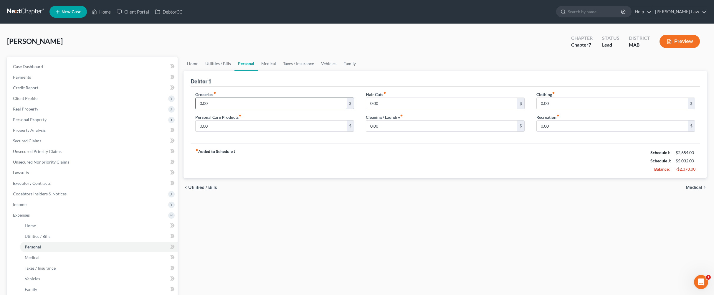
click at [236, 109] on input "0.00" at bounding box center [271, 103] width 151 height 11
type input "500.00"
drag, startPoint x: 227, startPoint y: 148, endPoint x: 226, endPoint y: 159, distance: 11.5
click at [226, 132] on div "Personal Care Products fiber_manual_record 0.00 $" at bounding box center [274, 123] width 159 height 18
click at [226, 132] on input "0.00" at bounding box center [271, 125] width 151 height 11
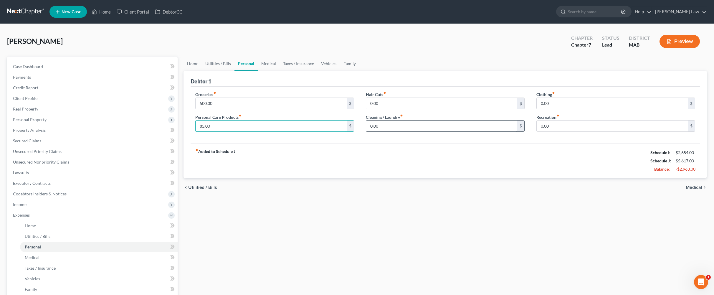
type input "85.00"
click at [310, 132] on input "0.00" at bounding box center [441, 125] width 151 height 11
type input "50.00"
drag, startPoint x: 565, startPoint y: 124, endPoint x: 561, endPoint y: 122, distance: 4.0
click at [310, 109] on input "0.00" at bounding box center [612, 103] width 151 height 11
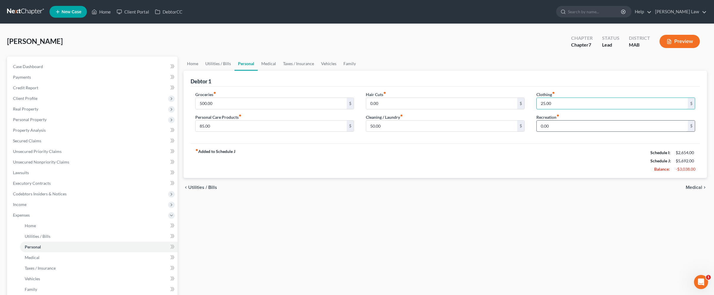
type input "25.00"
click at [310, 132] on input "0.00" at bounding box center [612, 125] width 151 height 11
type input "150.00"
click at [279, 71] on link "Medical" at bounding box center [269, 64] width 22 height 14
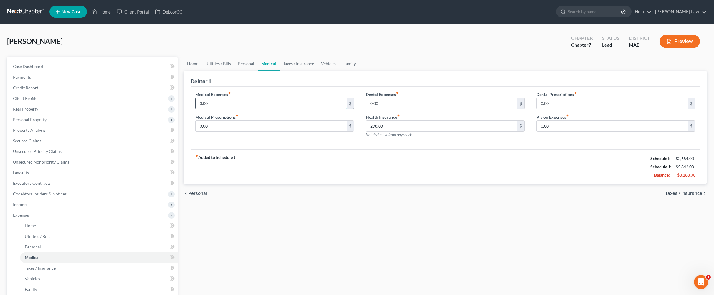
click at [253, 109] on input "0.00" at bounding box center [271, 103] width 151 height 11
type input "270.00"
click at [310, 71] on link "Taxes / Insurance" at bounding box center [298, 64] width 38 height 14
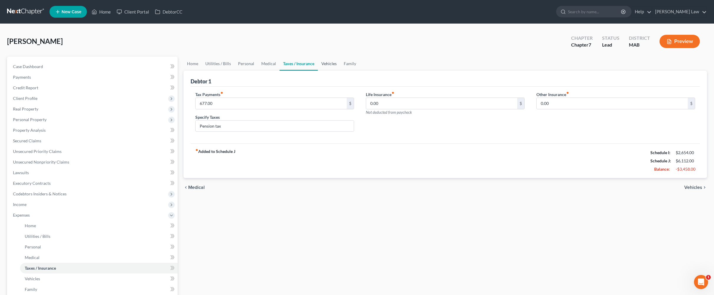
click at [310, 71] on link "Vehicles" at bounding box center [329, 64] width 22 height 14
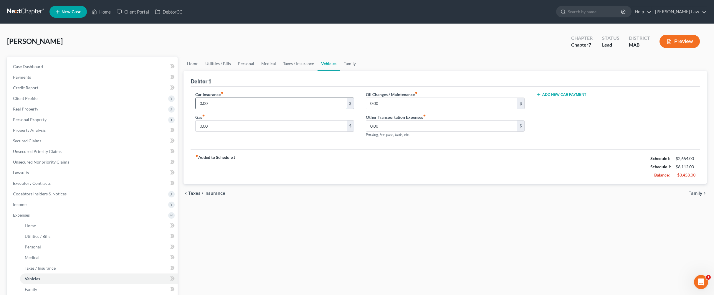
click at [241, 109] on input "0.00" at bounding box center [271, 103] width 151 height 11
click at [224, 132] on input "0.00" at bounding box center [271, 125] width 151 height 11
type input "120.00"
click at [227, 109] on input "0.00" at bounding box center [271, 103] width 151 height 11
drag, startPoint x: 226, startPoint y: 129, endPoint x: 196, endPoint y: 126, distance: 29.9
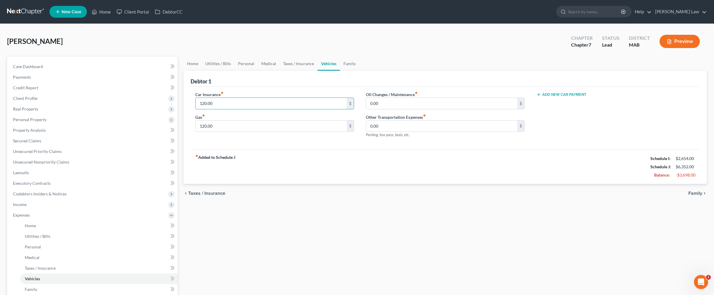
click at [196, 126] on div "Car Insurance fiber_manual_record 120.00 $ Gas fiber_manual_record 120.00 $" at bounding box center [274, 116] width 171 height 51
type input "280.00"
click at [234, 132] on input "120.00" at bounding box center [271, 125] width 151 height 11
type input "100.00"
click at [43, 69] on span "Case Dashboard" at bounding box center [28, 66] width 30 height 5
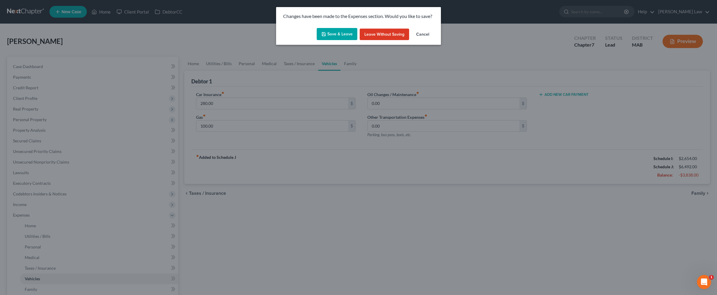
click at [310, 40] on button "Save & Leave" at bounding box center [337, 34] width 41 height 12
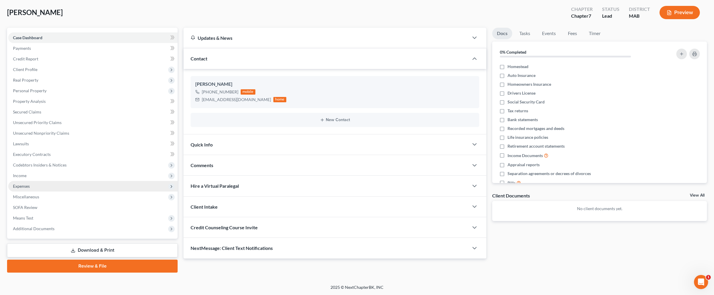
scroll to position [87, 0]
click at [34, 170] on span "Income" at bounding box center [92, 175] width 169 height 11
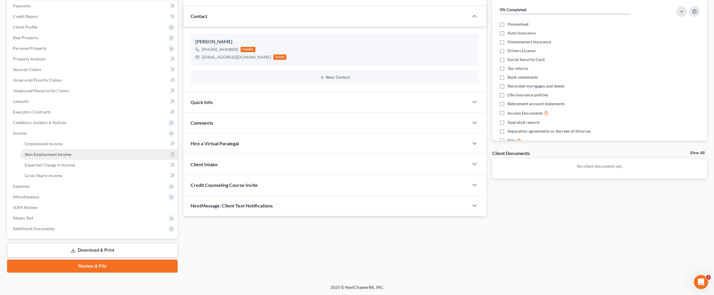
click at [71, 157] on span "Non Employment Income" at bounding box center [48, 154] width 47 height 5
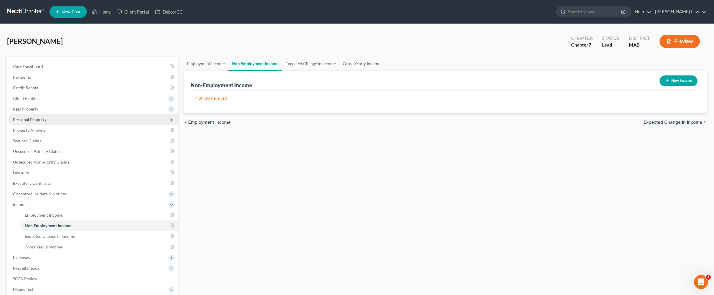
click at [38, 122] on span "Personal Property" at bounding box center [30, 119] width 34 height 5
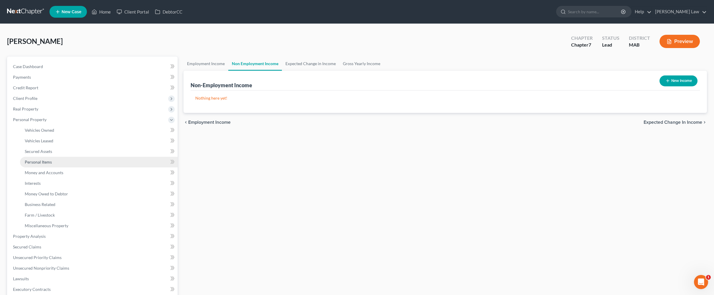
click at [52, 164] on span "Personal Items" at bounding box center [38, 161] width 27 height 5
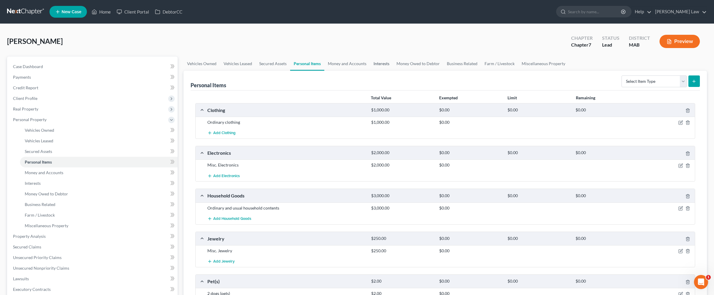
click at [310, 71] on link "Interests" at bounding box center [381, 64] width 23 height 14
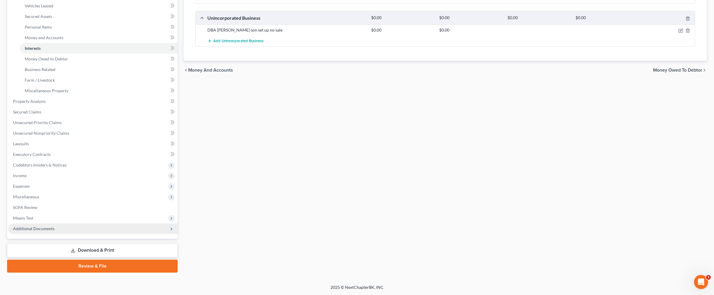
scroll to position [229, 0]
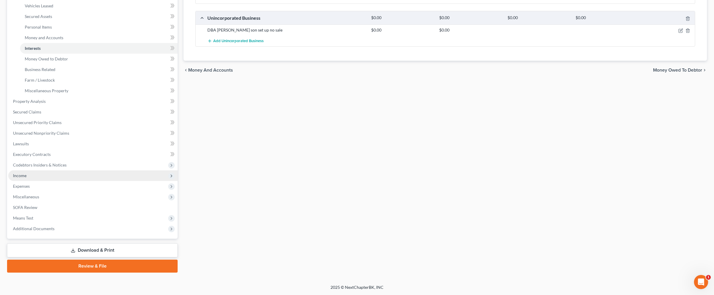
click at [27, 173] on span "Income" at bounding box center [20, 175] width 14 height 5
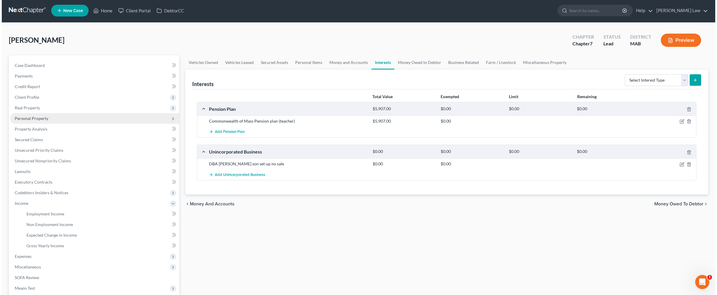
scroll to position [0, 0]
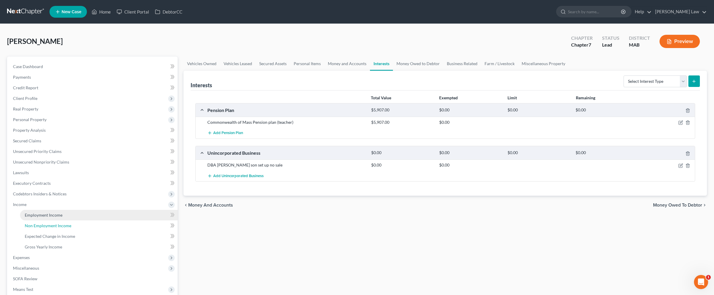
drag, startPoint x: 50, startPoint y: 280, endPoint x: 62, endPoint y: 272, distance: 15.1
click at [50, 228] on span "Non Employment Income" at bounding box center [48, 225] width 47 height 5
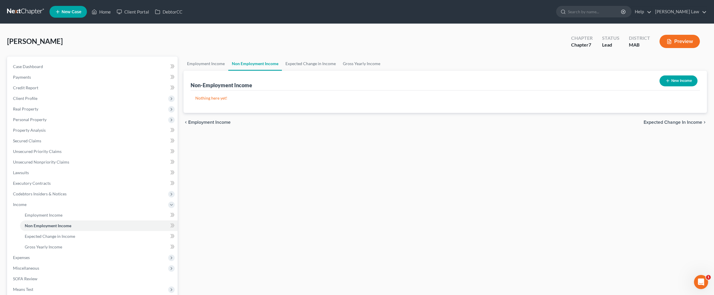
click at [310, 83] on icon "button" at bounding box center [667, 80] width 5 height 5
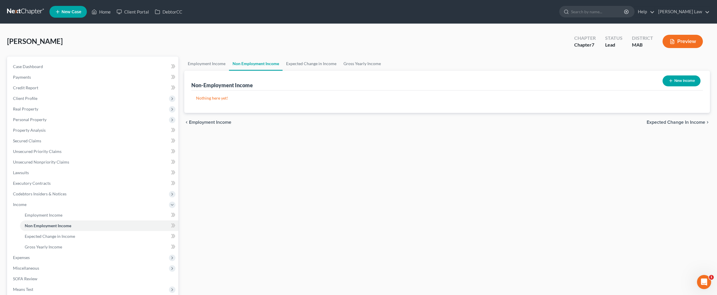
select select "0"
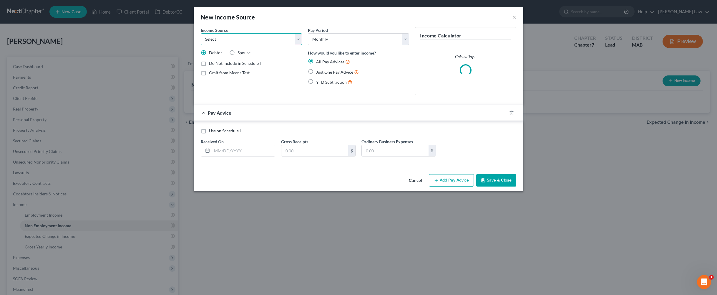
click at [283, 45] on select "Select Unemployment Disability (from employer) Pension Retirement Social Securi…" at bounding box center [251, 39] width 101 height 12
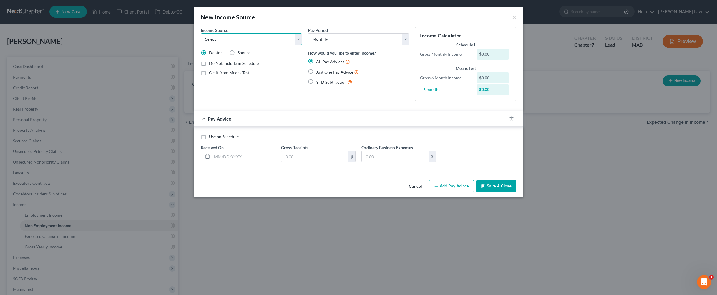
select select "2"
click at [201, 42] on select "Select Unemployment Disability (from employer) Pension Retirement Social Securi…" at bounding box center [251, 39] width 101 height 12
click at [310, 75] on label "Just One Pay Advice" at bounding box center [337, 72] width 43 height 7
click at [310, 72] on input "Just One Pay Advice" at bounding box center [321, 71] width 4 height 4
radio input "true"
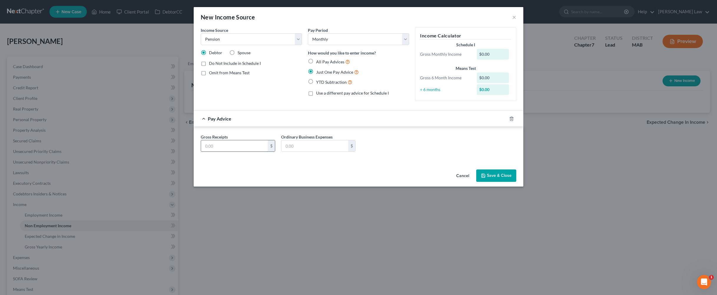
click at [203, 151] on input "text" at bounding box center [234, 145] width 67 height 11
type input "5,907"
click at [310, 177] on icon "button" at bounding box center [484, 176] width 4 height 4
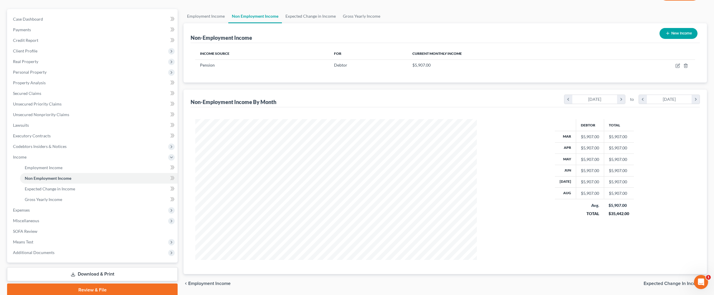
scroll to position [161, 0]
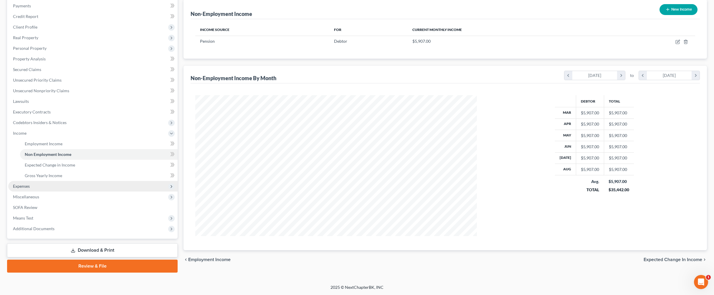
click at [27, 183] on span "Expenses" at bounding box center [21, 185] width 17 height 5
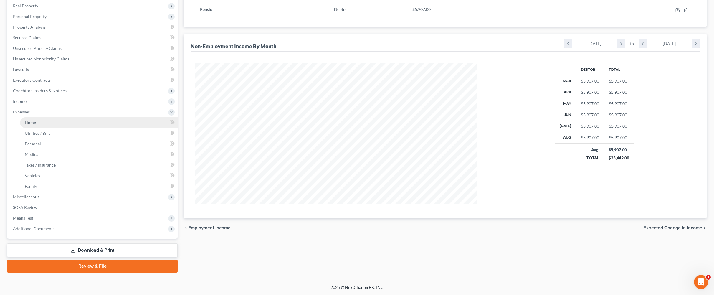
click at [34, 120] on span "Home" at bounding box center [30, 122] width 11 height 5
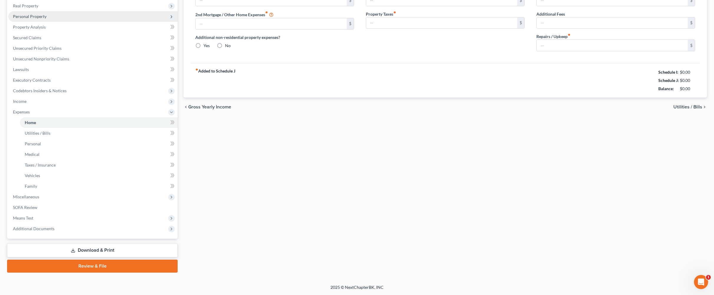
type input "2,437.00"
type input "634.00"
radio input "true"
type input "0.00"
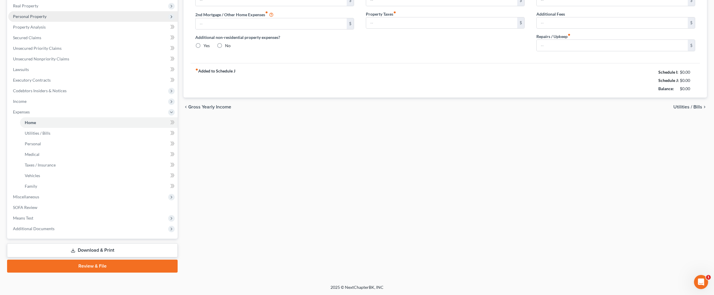
type input "0.00"
type input "250.00"
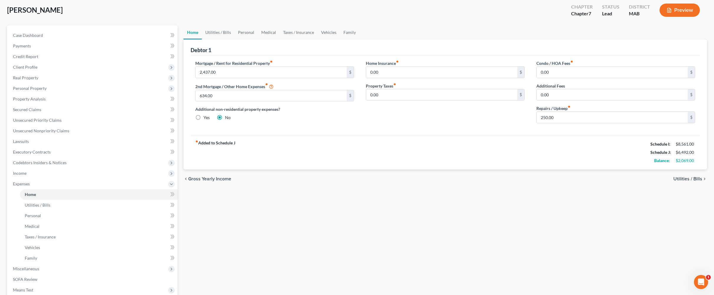
scroll to position [43, 0]
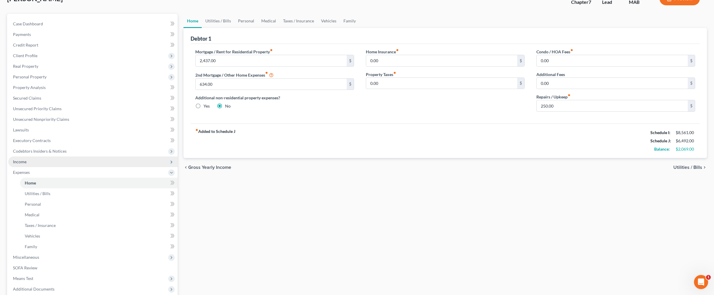
click at [27, 164] on span "Income" at bounding box center [20, 161] width 14 height 5
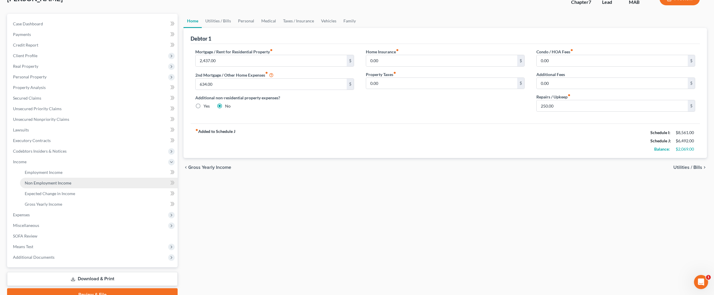
click at [46, 185] on span "Non Employment Income" at bounding box center [48, 182] width 47 height 5
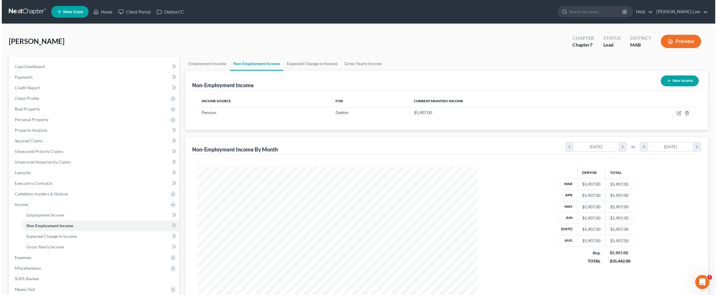
scroll to position [140, 293]
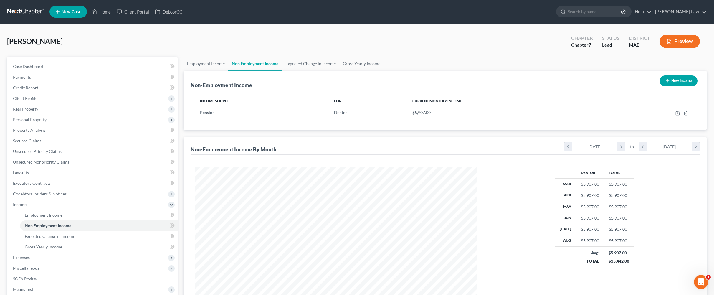
click at [310, 86] on button "New Income" at bounding box center [678, 80] width 38 height 11
select select "0"
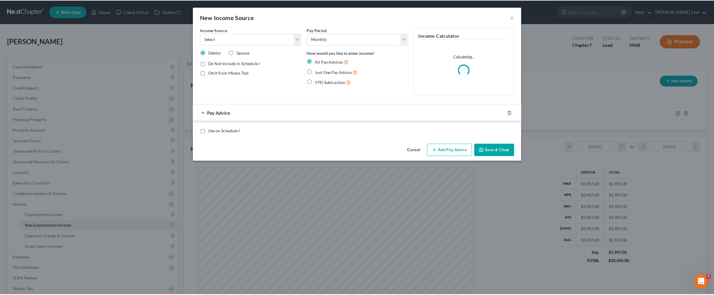
scroll to position [142, 295]
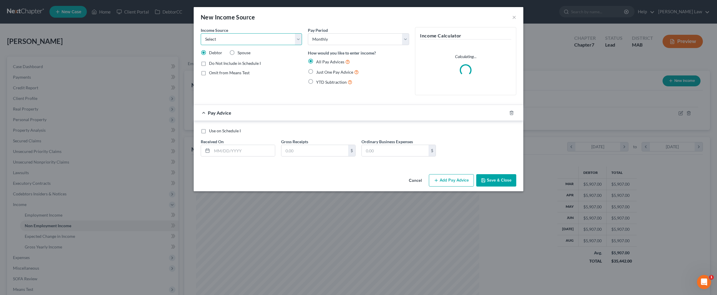
click at [285, 45] on select "Select Unemployment Disability (from employer) Pension Retirement Social Securi…" at bounding box center [251, 39] width 101 height 12
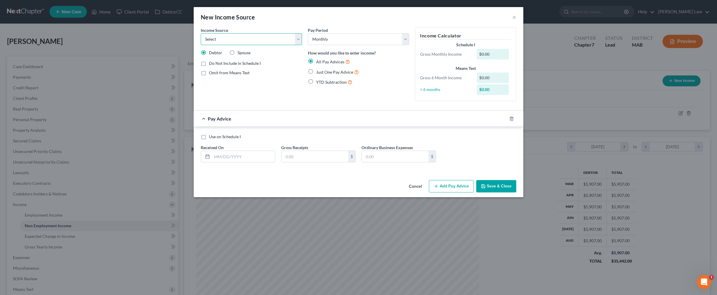
select select "4"
click at [201, 42] on select "Select Unemployment Disability (from employer) Pension Retirement Social Securi…" at bounding box center [251, 39] width 101 height 12
click at [310, 75] on label "Just One Pay Advice" at bounding box center [337, 72] width 43 height 7
click at [310, 72] on input "Just One Pay Advice" at bounding box center [321, 71] width 4 height 4
radio input "true"
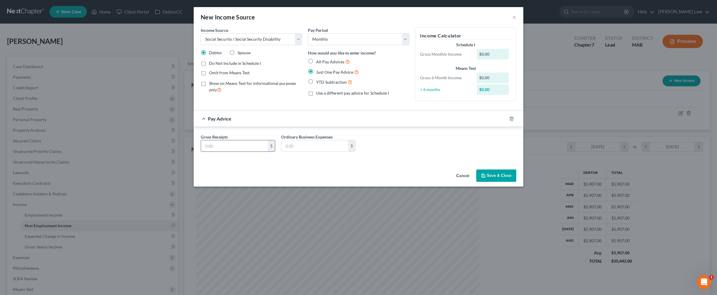
click at [201, 151] on input "text" at bounding box center [234, 145] width 67 height 11
type input "600"
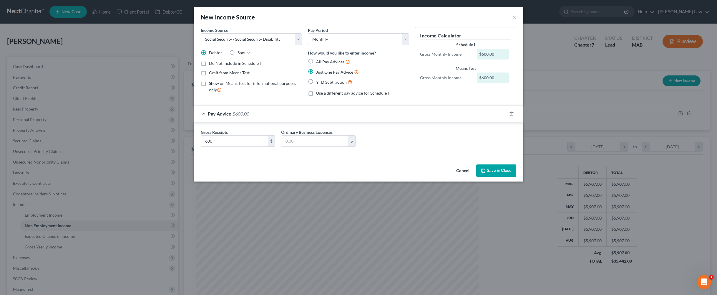
click at [310, 181] on div "Cancel Save & Close" at bounding box center [359, 171] width 330 height 19
click at [310, 177] on button "Save & Close" at bounding box center [496, 170] width 40 height 12
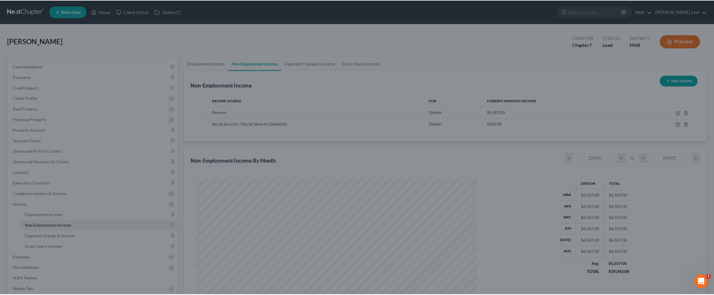
scroll to position [294341, 294189]
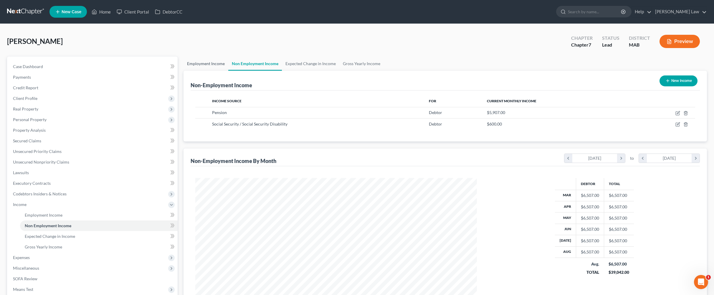
click at [203, 71] on link "Employment Income" at bounding box center [205, 64] width 45 height 14
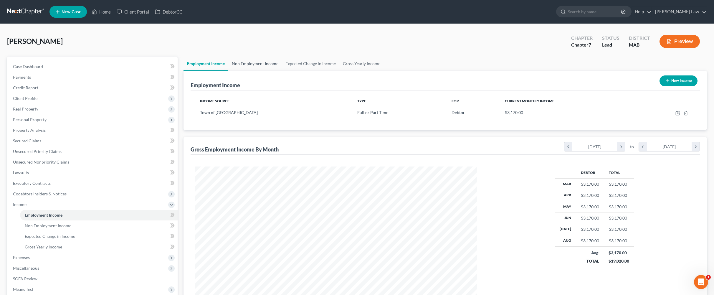
scroll to position [140, 293]
click at [276, 71] on link "Non Employment Income" at bounding box center [255, 64] width 54 height 14
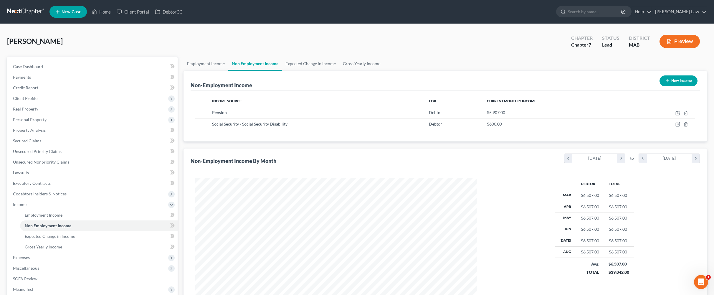
scroll to position [140, 293]
click at [310, 86] on button "New Income" at bounding box center [678, 80] width 38 height 11
select select "0"
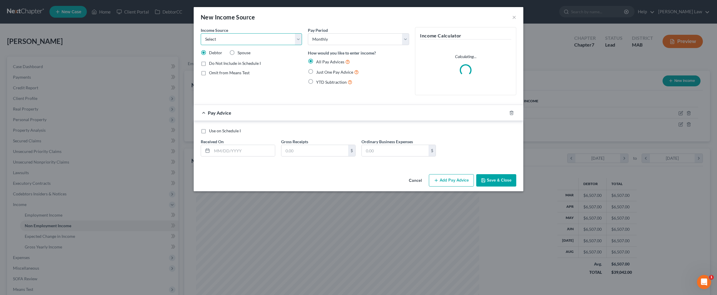
click at [285, 45] on select "Select Unemployment Disability (from employer) Pension Retirement Social Securi…" at bounding box center [251, 39] width 101 height 12
select select "2"
click at [201, 42] on select "Select Unemployment Disability (from employer) Pension Retirement Social Securi…" at bounding box center [251, 39] width 101 height 12
click at [310, 75] on label "Just One Pay Advice" at bounding box center [337, 72] width 43 height 7
click at [310, 72] on input "Just One Pay Advice" at bounding box center [321, 71] width 4 height 4
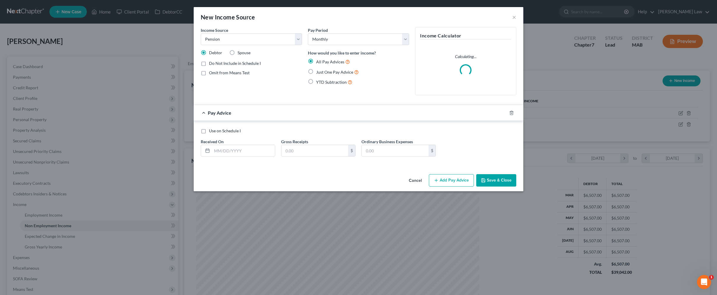
radio input "true"
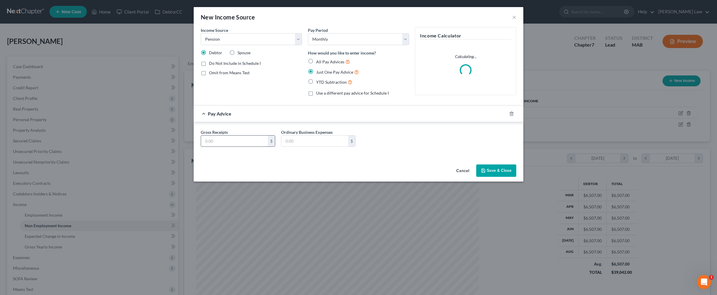
click at [202, 147] on input "text" at bounding box center [234, 140] width 67 height 11
type input "204"
click at [310, 177] on button "Save & Close" at bounding box center [496, 170] width 40 height 12
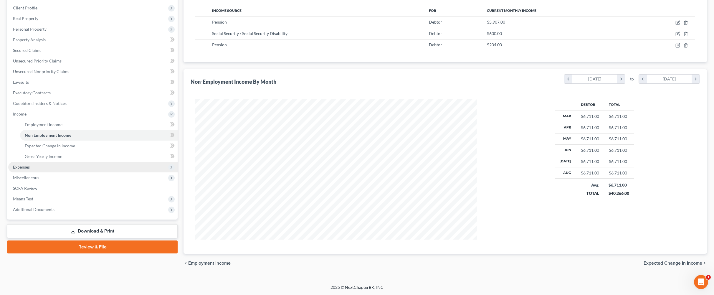
scroll to position [104, 0]
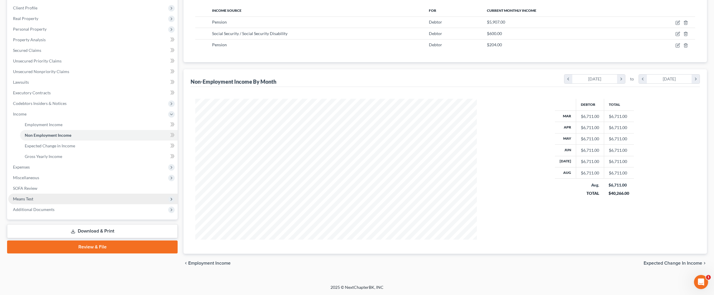
click at [33, 201] on span "Means Test" at bounding box center [23, 198] width 20 height 5
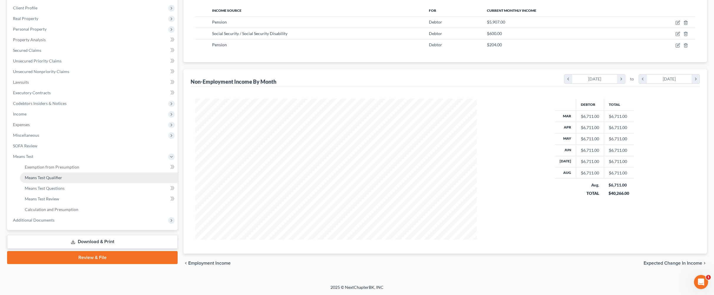
click at [75, 183] on link "Means Test Qualifier" at bounding box center [99, 177] width 158 height 11
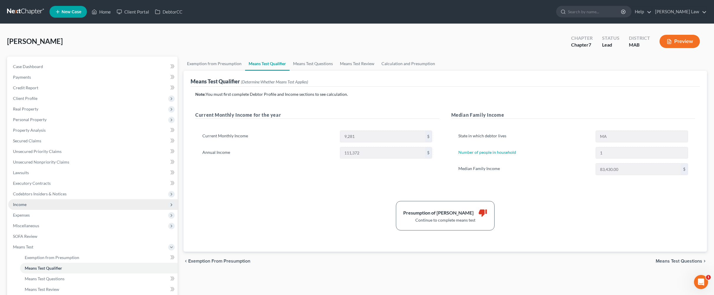
click at [39, 210] on span "Income" at bounding box center [92, 204] width 169 height 11
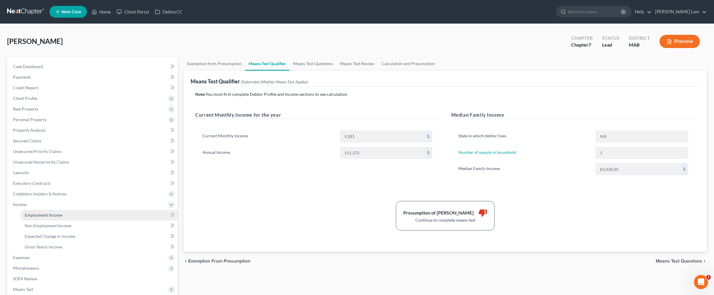
click at [62, 217] on span "Employment Income" at bounding box center [44, 214] width 38 height 5
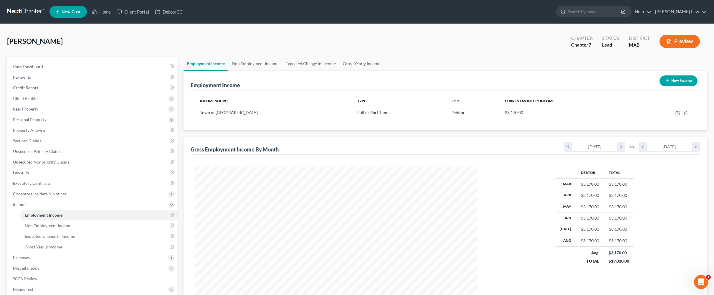
scroll to position [140, 293]
click at [264, 71] on link "Non Employment Income" at bounding box center [255, 64] width 54 height 14
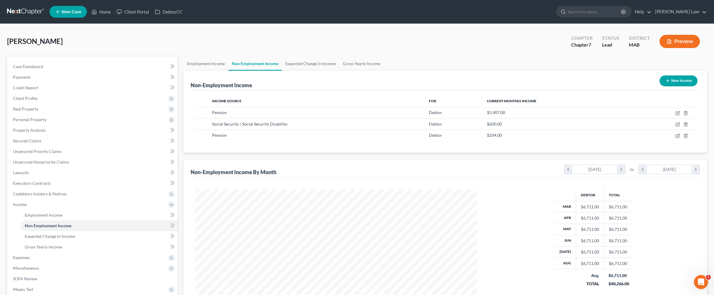
scroll to position [140, 293]
click at [204, 71] on link "Employment Income" at bounding box center [205, 64] width 45 height 14
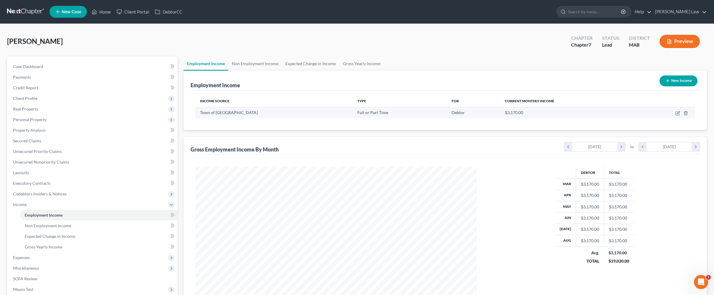
scroll to position [140, 293]
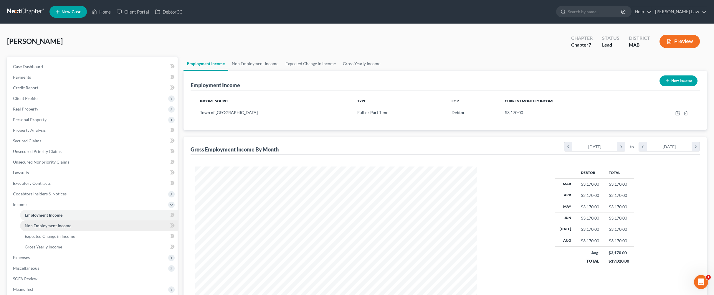
click at [53, 228] on span "Non Employment Income" at bounding box center [48, 225] width 47 height 5
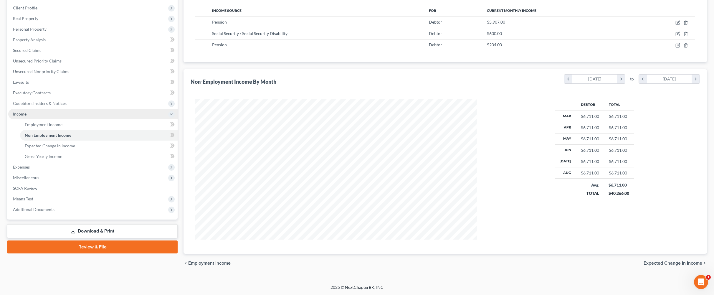
scroll to position [157, 0]
click at [30, 164] on span "Expenses" at bounding box center [21, 166] width 17 height 5
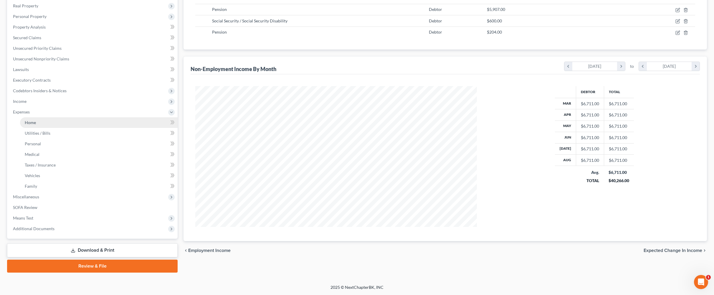
click at [33, 123] on span "Home" at bounding box center [30, 122] width 11 height 5
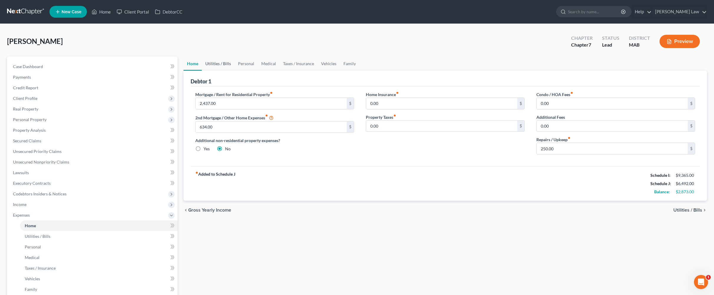
click at [225, 71] on link "Utilities / Bills" at bounding box center [218, 64] width 33 height 14
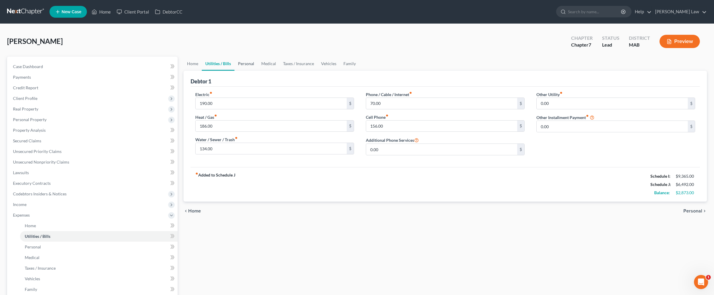
click at [258, 71] on link "Personal" at bounding box center [245, 64] width 23 height 14
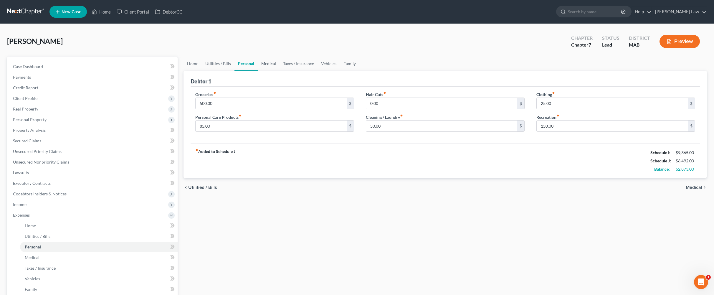
click at [279, 71] on link "Medical" at bounding box center [269, 64] width 22 height 14
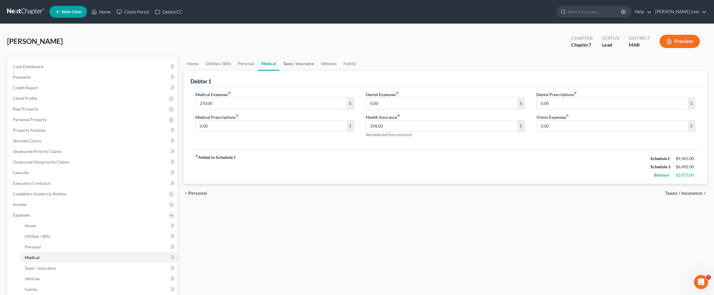
click at [310, 71] on link "Taxes / Insurance" at bounding box center [298, 64] width 38 height 14
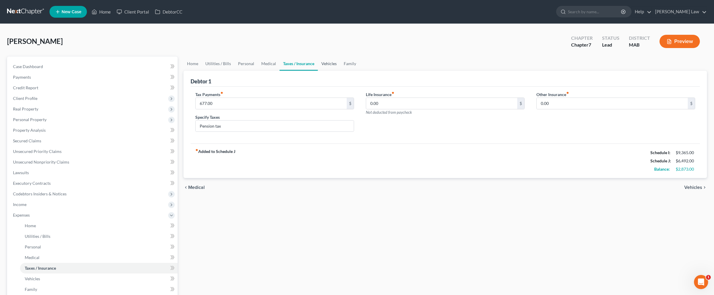
click at [310, 71] on link "Vehicles" at bounding box center [329, 64] width 22 height 14
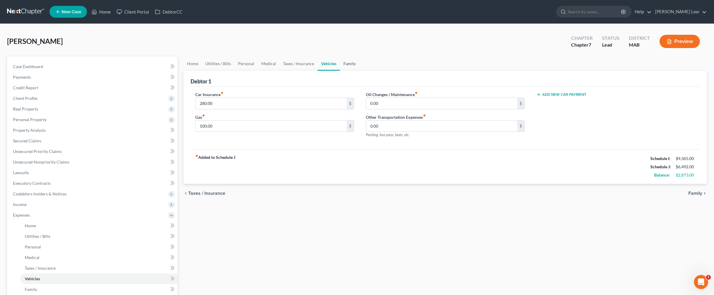
click at [310, 71] on link "Family" at bounding box center [349, 64] width 19 height 14
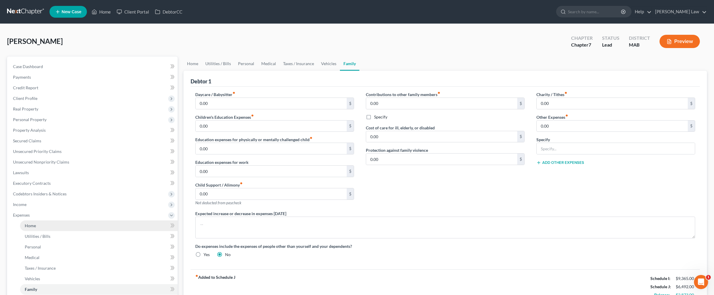
click at [36, 228] on span "Home" at bounding box center [30, 225] width 11 height 5
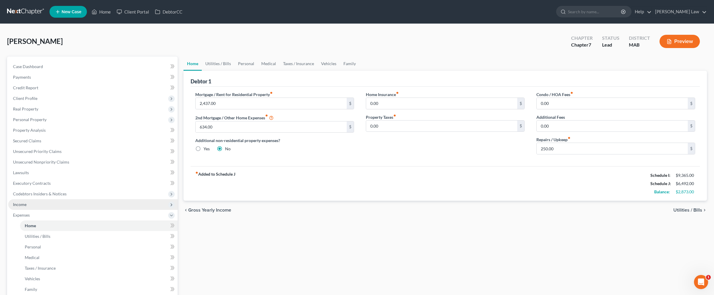
click at [33, 210] on span "Income" at bounding box center [92, 204] width 169 height 11
click at [55, 228] on span "Non Employment Income" at bounding box center [48, 225] width 47 height 5
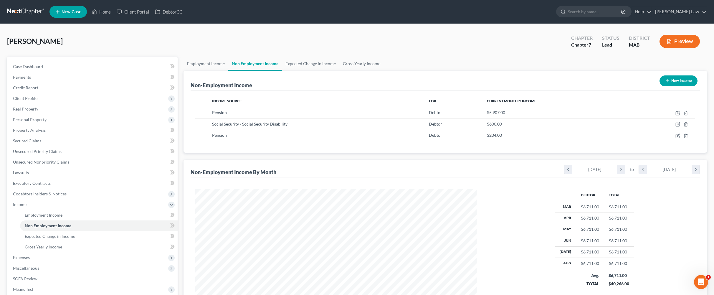
scroll to position [140, 293]
click at [209, 71] on link "Employment Income" at bounding box center [205, 64] width 45 height 14
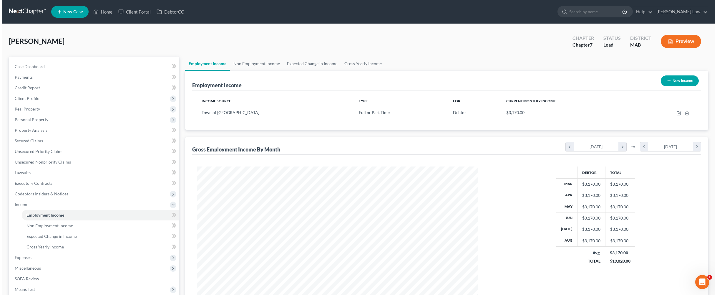
scroll to position [140, 293]
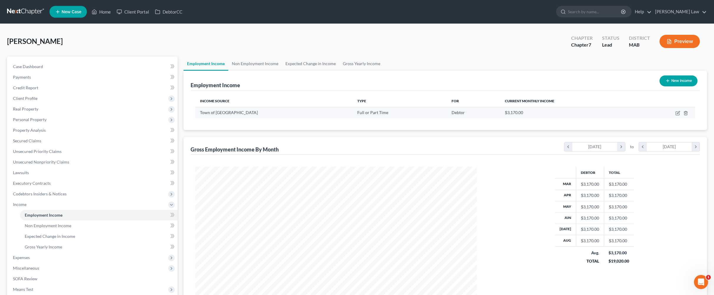
click at [310, 115] on div "$3,170.00" at bounding box center [569, 113] width 128 height 6
click at [310, 115] on icon "button" at bounding box center [677, 113] width 5 height 5
select select "0"
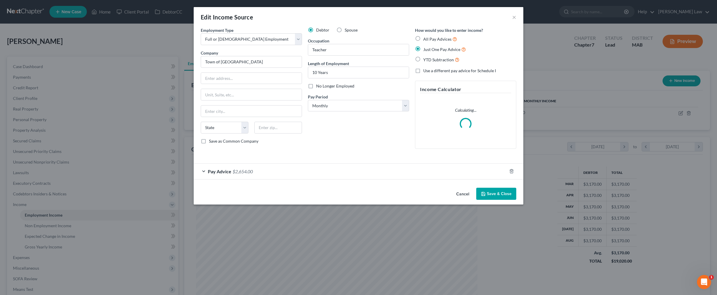
scroll to position [142, 295]
click at [310, 179] on div "Pay Advice $2,654.00" at bounding box center [350, 171] width 313 height 16
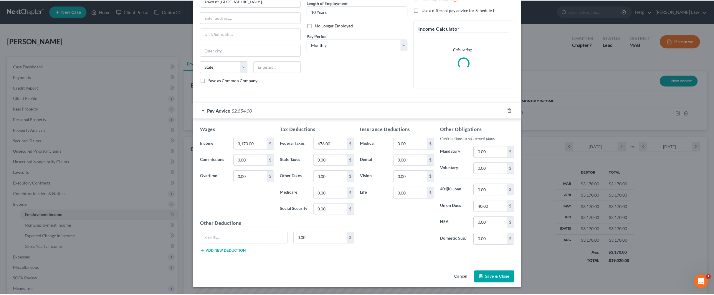
scroll to position [138, 0]
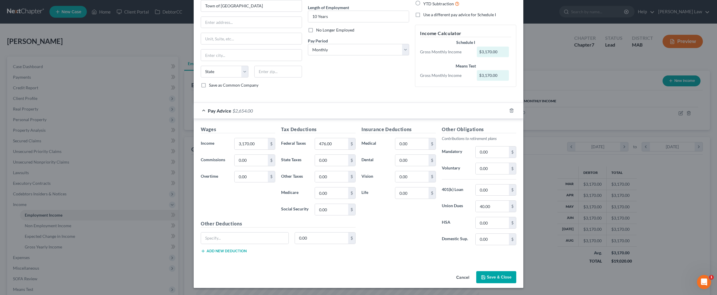
click at [310, 272] on button "Save & Close" at bounding box center [496, 277] width 40 height 12
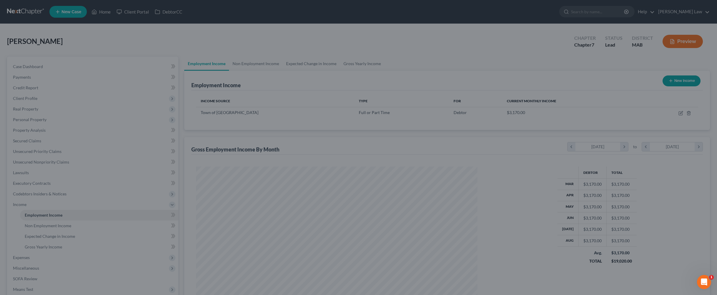
scroll to position [294341, 294189]
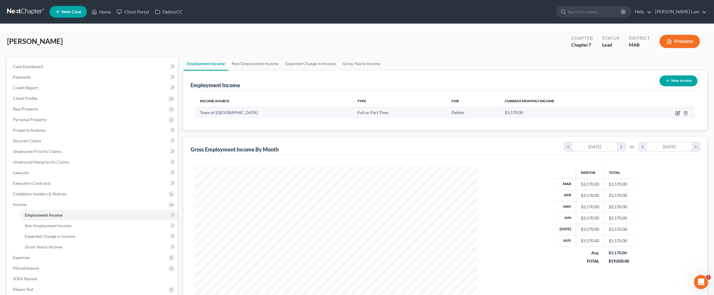
click at [310, 115] on icon "button" at bounding box center [677, 113] width 5 height 5
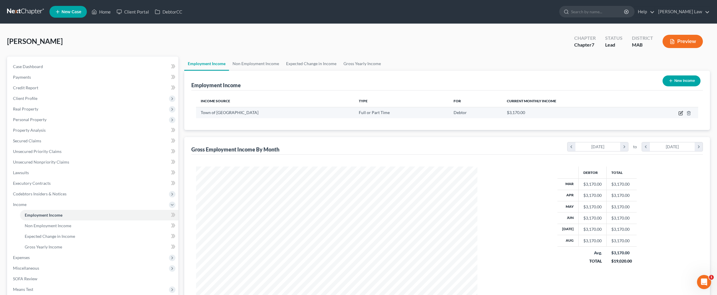
select select "0"
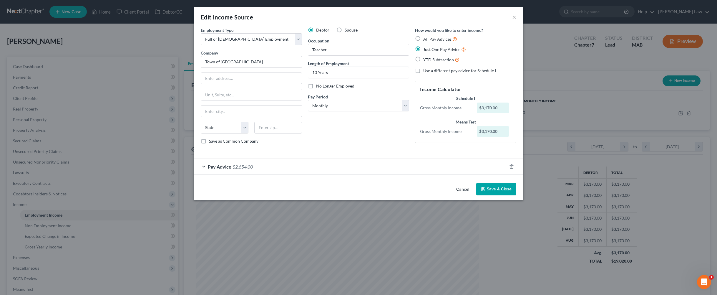
click at [310, 195] on button "Save & Close" at bounding box center [496, 189] width 40 height 12
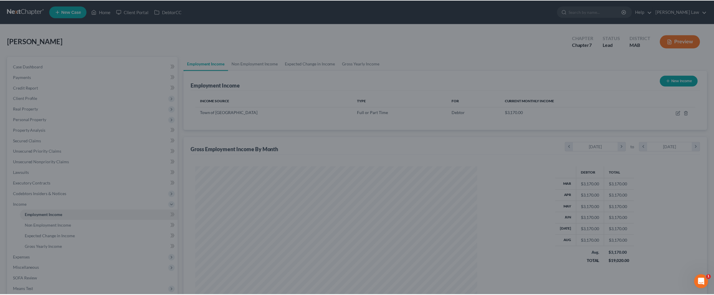
scroll to position [294341, 294189]
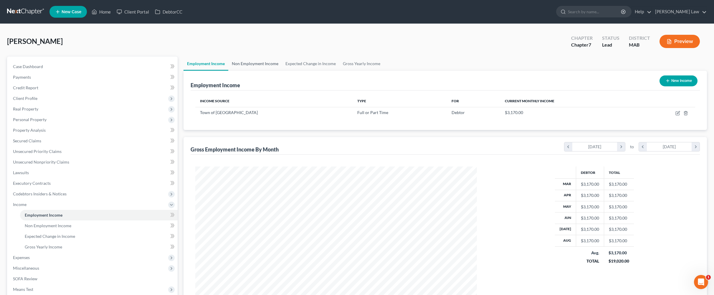
click at [274, 71] on link "Non Employment Income" at bounding box center [255, 64] width 54 height 14
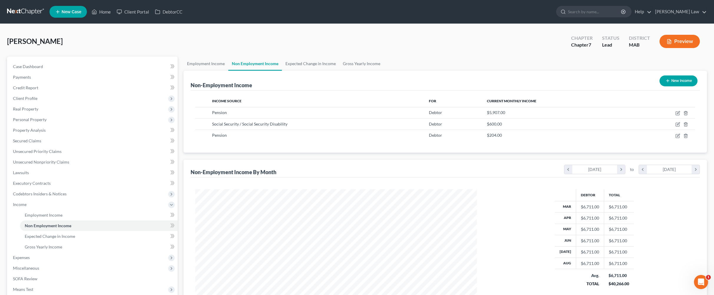
scroll to position [140, 293]
click at [223, 71] on link "Employment Income" at bounding box center [205, 64] width 45 height 14
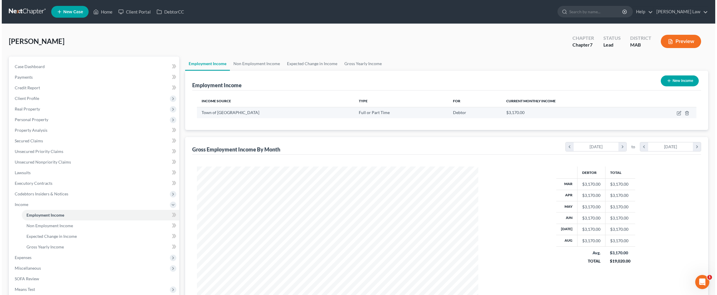
scroll to position [140, 293]
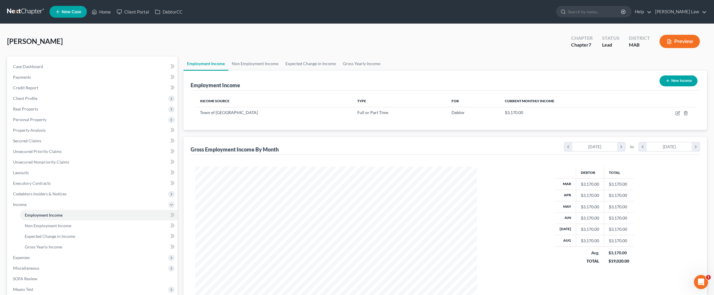
click at [310, 48] on button "Preview" at bounding box center [679, 41] width 40 height 13
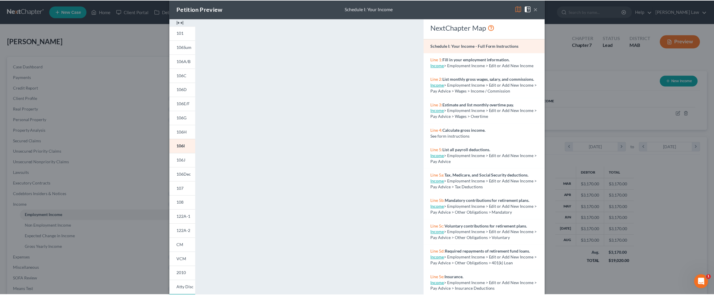
scroll to position [0, 0]
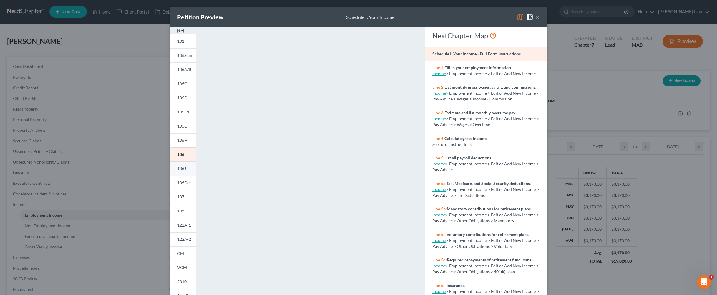
click at [177, 171] on span "106J" at bounding box center [181, 168] width 9 height 5
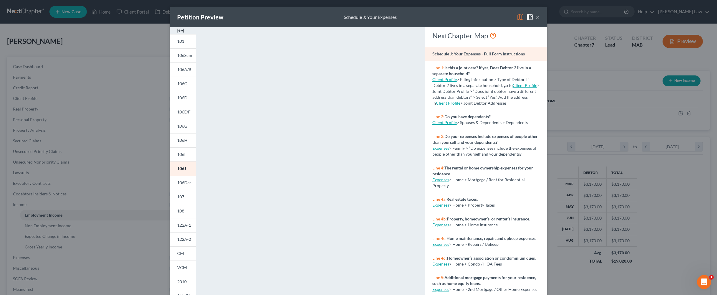
click at [310, 20] on button "×" at bounding box center [538, 17] width 4 height 7
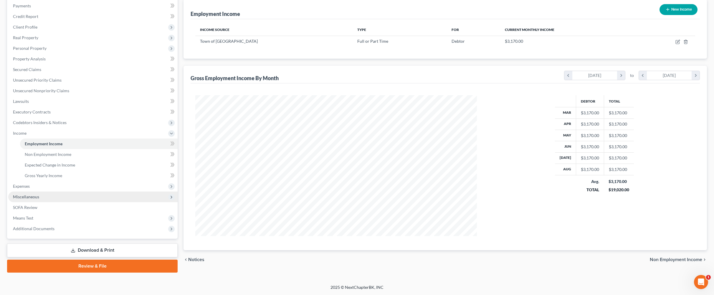
scroll to position [92, 0]
click at [29, 188] on span "Expenses" at bounding box center [21, 185] width 17 height 5
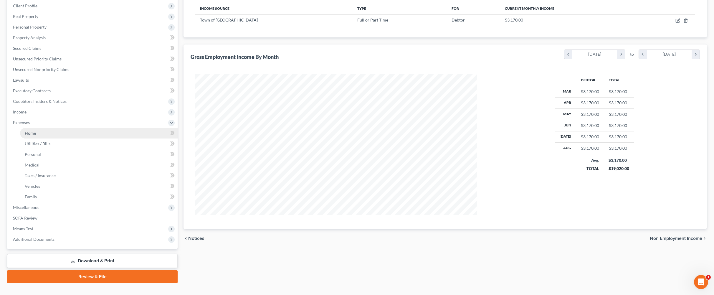
click at [35, 135] on span "Home" at bounding box center [30, 132] width 11 height 5
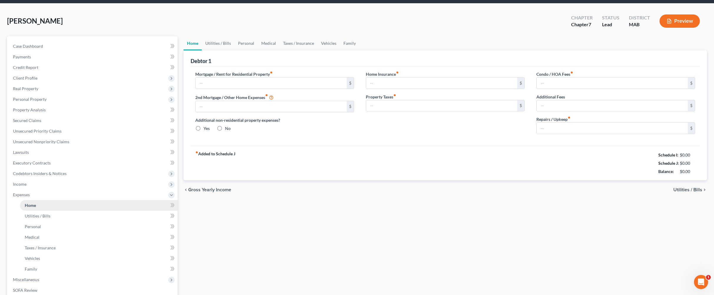
type input "2,437.00"
type input "634.00"
radio input "true"
type input "0.00"
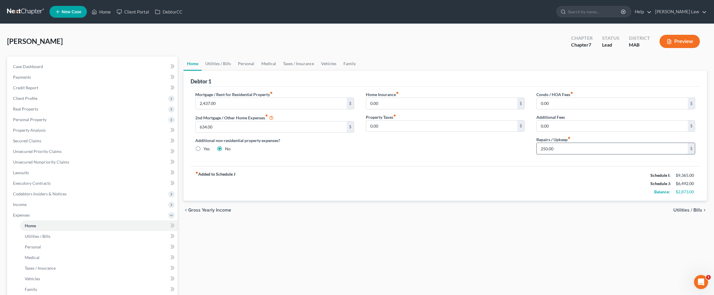
click at [310, 154] on input "250.00" at bounding box center [612, 148] width 151 height 11
click at [234, 71] on link "Utilities / Bills" at bounding box center [218, 64] width 33 height 14
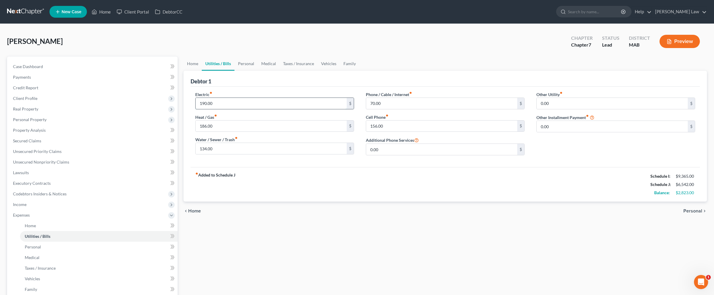
click at [225, 109] on input "190.00" at bounding box center [271, 103] width 151 height 11
click at [223, 132] on input "186.00" at bounding box center [271, 125] width 151 height 11
click at [263, 201] on div "fiber_manual_record Added to Schedule J Schedule I: $9,365.00 Schedule J: $6,66…" at bounding box center [445, 184] width 509 height 34
click at [258, 71] on link "Personal" at bounding box center [245, 64] width 23 height 14
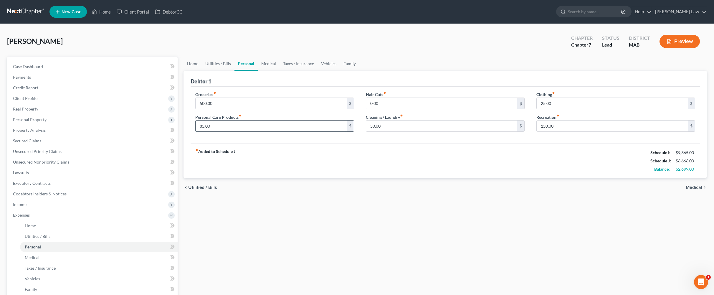
click at [230, 132] on input "85.00" at bounding box center [271, 125] width 151 height 11
click at [310, 109] on input "0.00" at bounding box center [441, 103] width 151 height 11
click at [279, 71] on link "Medical" at bounding box center [269, 64] width 22 height 14
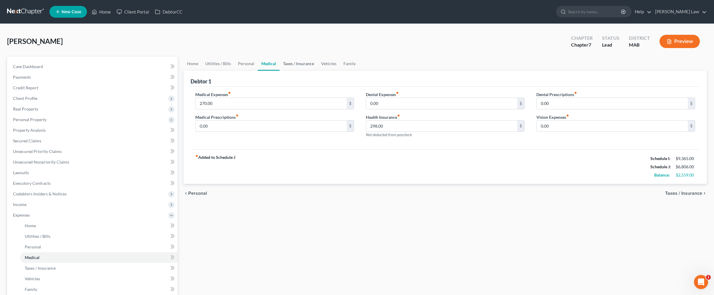
click at [310, 71] on link "Taxes / Insurance" at bounding box center [298, 64] width 38 height 14
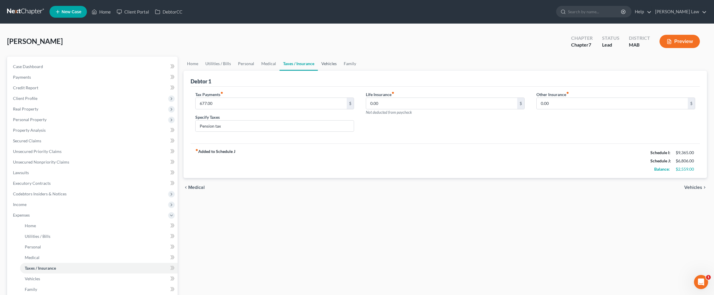
click at [310, 71] on link "Vehicles" at bounding box center [329, 64] width 22 height 14
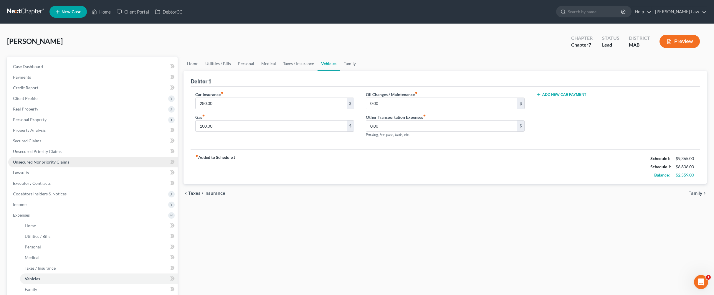
click at [51, 164] on span "Unsecured Nonpriority Claims" at bounding box center [41, 161] width 56 height 5
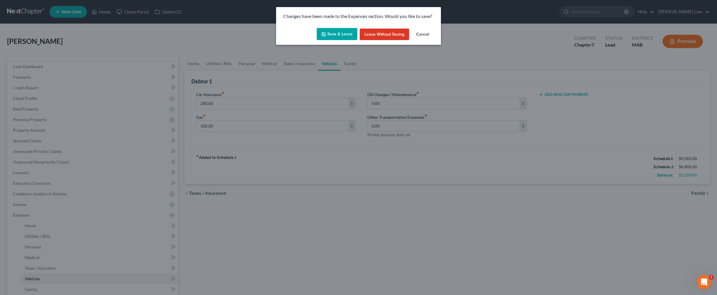
click at [310, 40] on button "Save & Leave" at bounding box center [337, 34] width 41 height 12
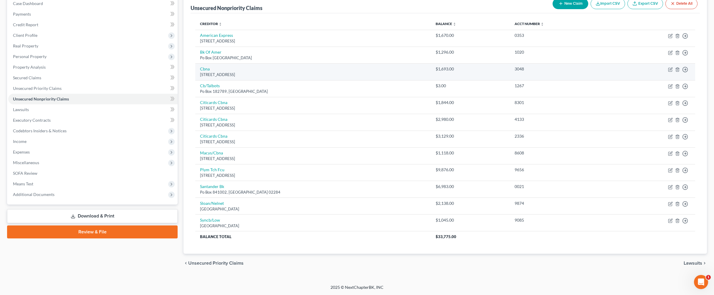
scroll to position [148, 0]
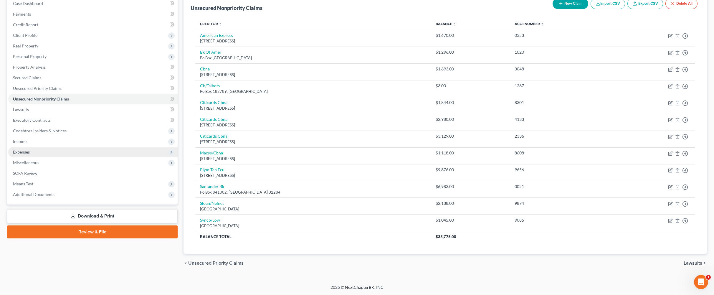
click at [25, 149] on span "Expenses" at bounding box center [21, 151] width 17 height 5
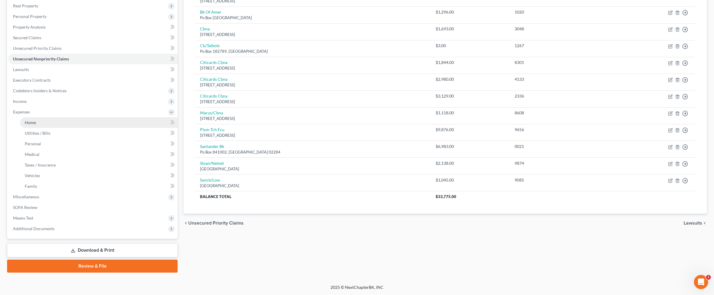
click at [32, 125] on span "Home" at bounding box center [30, 122] width 11 height 5
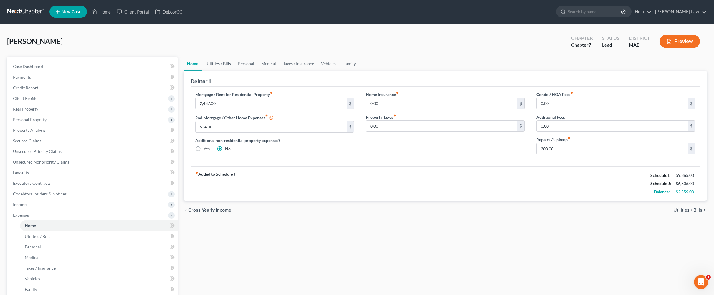
click at [224, 71] on link "Utilities / Bills" at bounding box center [218, 64] width 33 height 14
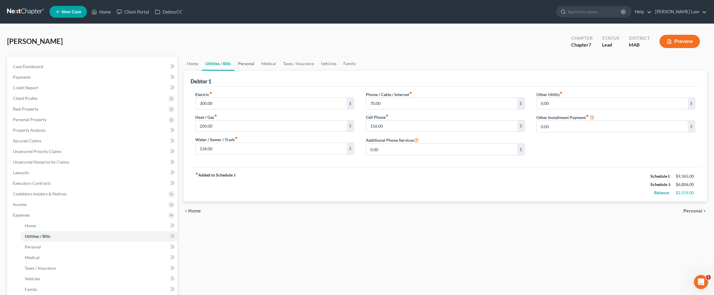
click at [251, 71] on link "Personal" at bounding box center [245, 64] width 23 height 14
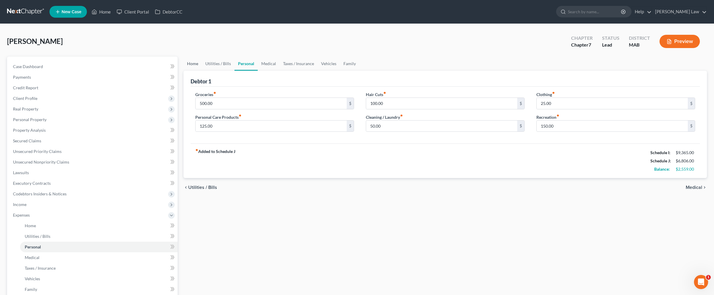
click at [196, 71] on link "Home" at bounding box center [192, 64] width 18 height 14
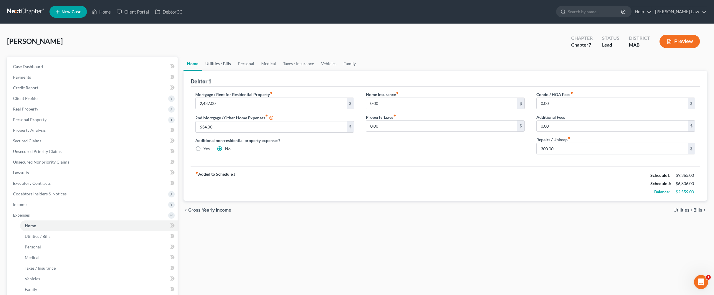
click at [219, 71] on link "Utilities / Bills" at bounding box center [218, 64] width 33 height 14
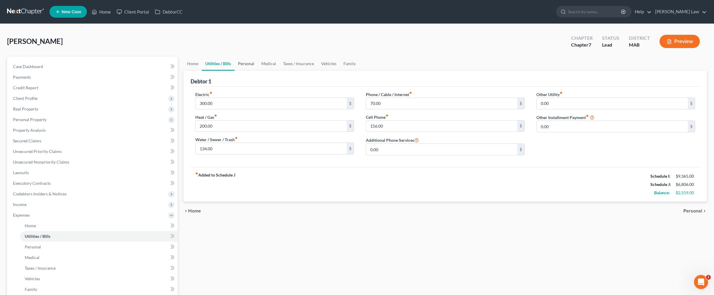
click at [258, 71] on link "Personal" at bounding box center [245, 64] width 23 height 14
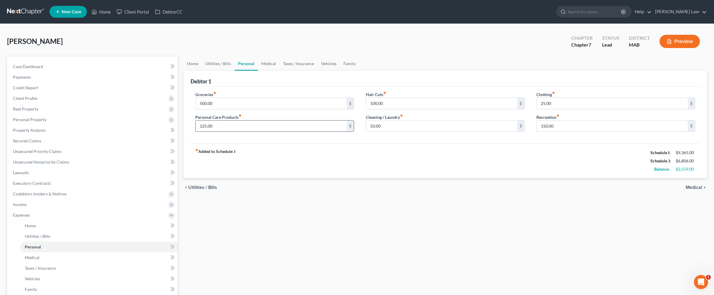
click at [237, 132] on input "125.00" at bounding box center [271, 125] width 151 height 11
click at [310, 132] on input "50.00" at bounding box center [441, 125] width 151 height 11
click at [279, 71] on link "Medical" at bounding box center [269, 64] width 22 height 14
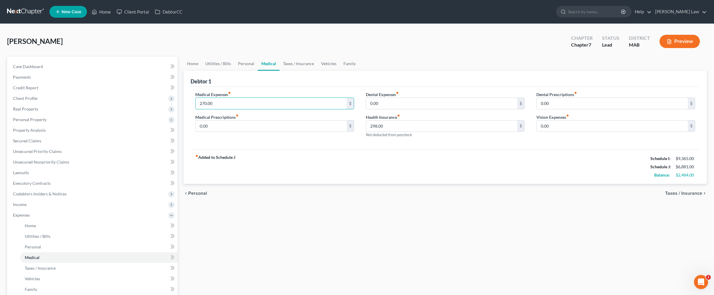
drag, startPoint x: 229, startPoint y: 128, endPoint x: 249, endPoint y: 117, distance: 24.0
click at [229, 109] on input "270.00" at bounding box center [271, 103] width 151 height 11
click at [310, 71] on link "Taxes / Insurance" at bounding box center [298, 64] width 38 height 14
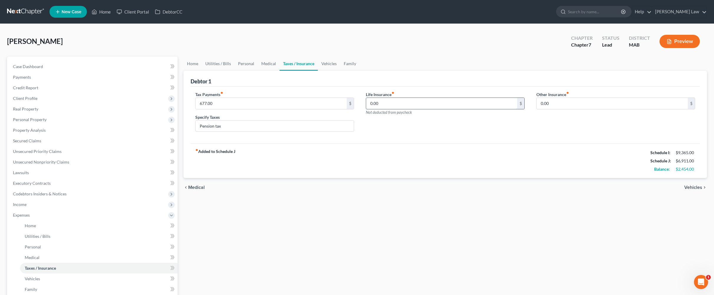
click at [310, 109] on input "0.00" at bounding box center [441, 103] width 151 height 11
click at [279, 71] on link "Medical" at bounding box center [269, 64] width 22 height 14
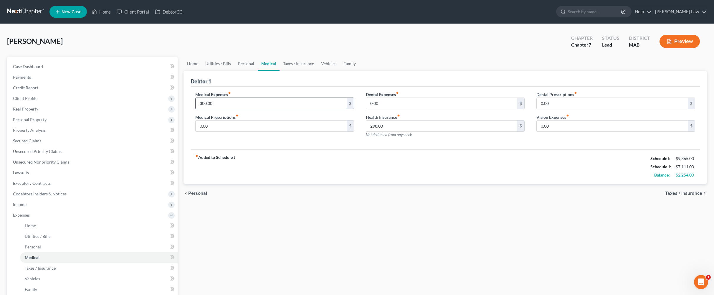
click at [227, 109] on input "300.00" at bounding box center [271, 103] width 151 height 11
click at [310, 71] on link "Taxes / Insurance" at bounding box center [298, 64] width 38 height 14
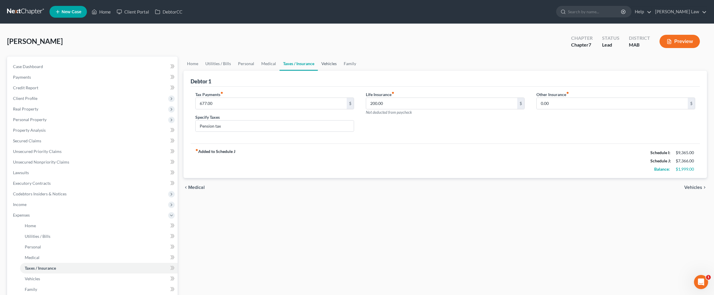
click at [310, 71] on link "Vehicles" at bounding box center [329, 64] width 22 height 14
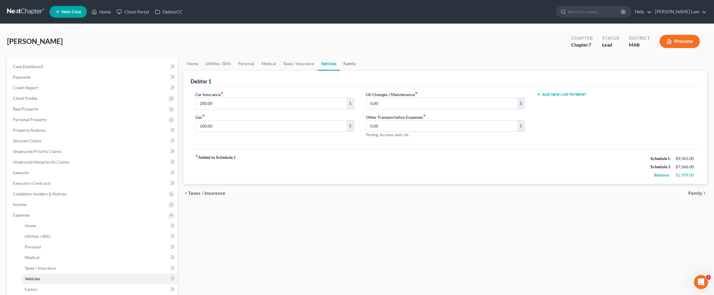
click at [310, 71] on link "Family" at bounding box center [349, 64] width 19 height 14
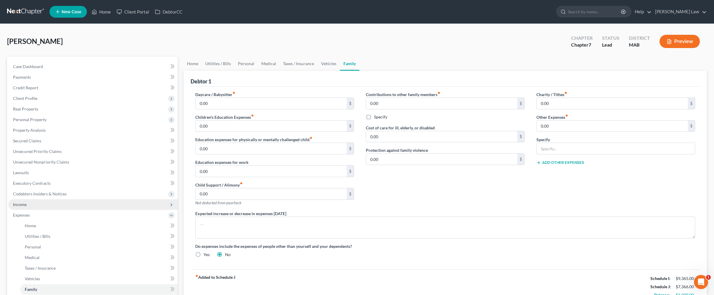
click at [44, 210] on span "Income" at bounding box center [92, 204] width 169 height 11
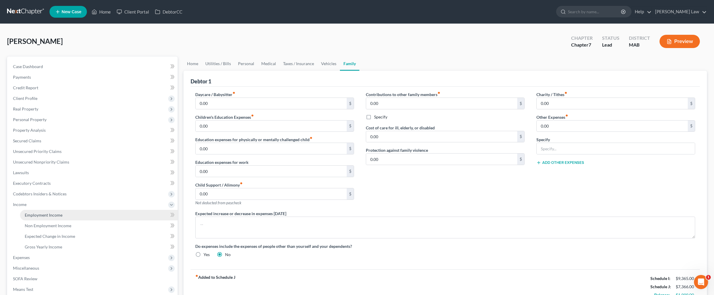
click at [62, 220] on link "Employment Income" at bounding box center [99, 215] width 158 height 11
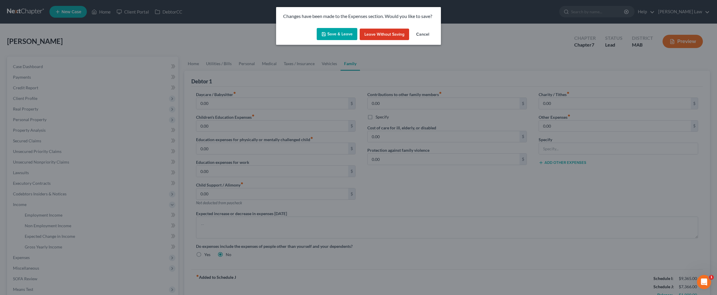
click at [310, 40] on button "Save & Leave" at bounding box center [337, 34] width 41 height 12
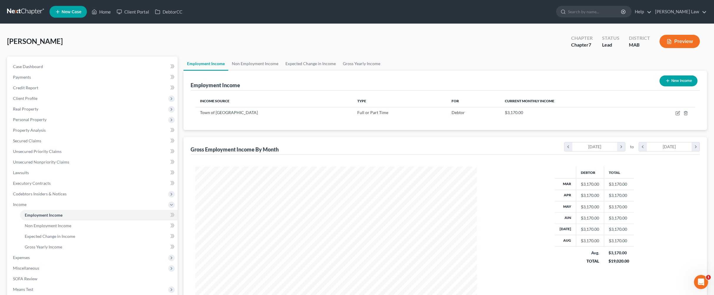
scroll to position [140, 293]
click at [270, 71] on link "Non Employment Income" at bounding box center [255, 64] width 54 height 14
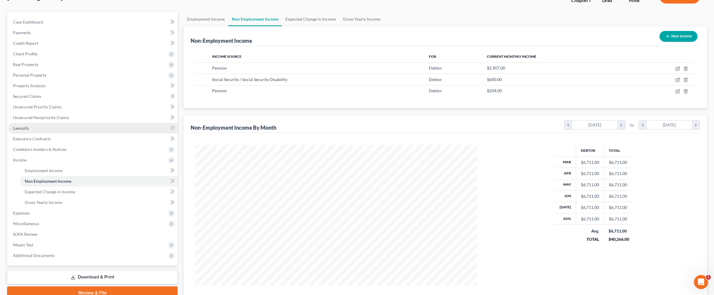
scroll to position [160, 0]
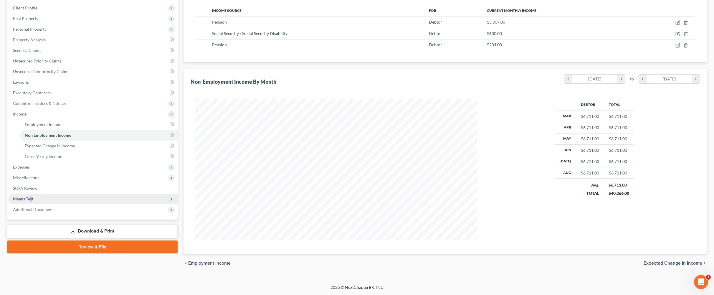
click at [33, 200] on span "Means Test" at bounding box center [23, 198] width 20 height 5
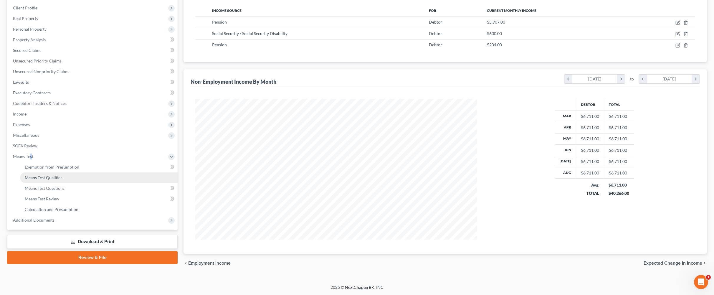
click at [57, 176] on span "Means Test Qualifier" at bounding box center [43, 177] width 37 height 5
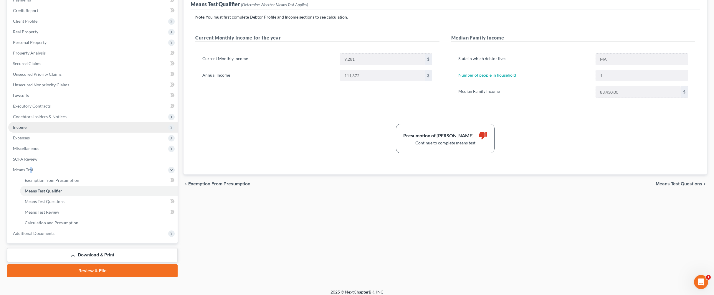
scroll to position [57, 0]
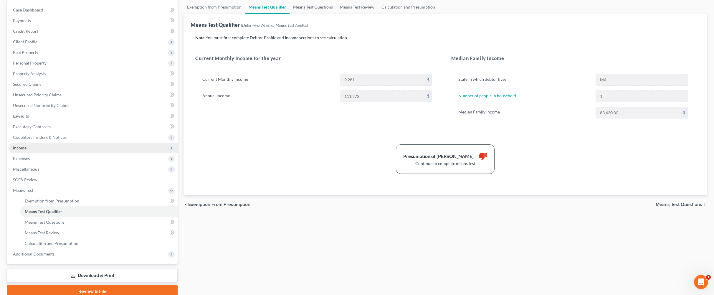
click at [27, 150] on span "Income" at bounding box center [20, 147] width 14 height 5
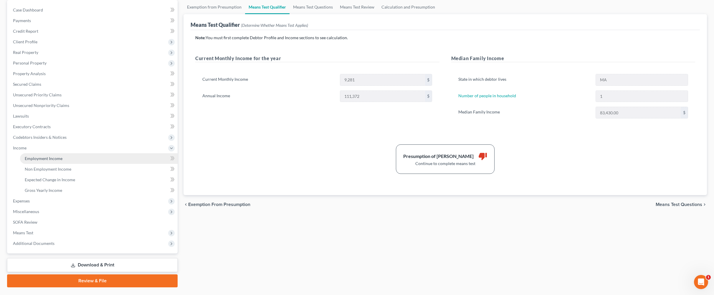
click at [41, 161] on span "Employment Income" at bounding box center [44, 158] width 38 height 5
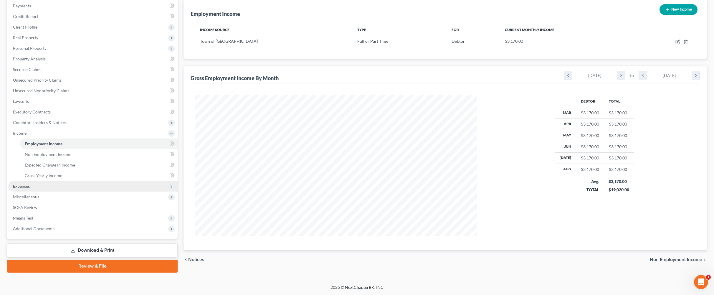
scroll to position [154, 0]
click at [44, 213] on span "Means Test" at bounding box center [92, 218] width 169 height 11
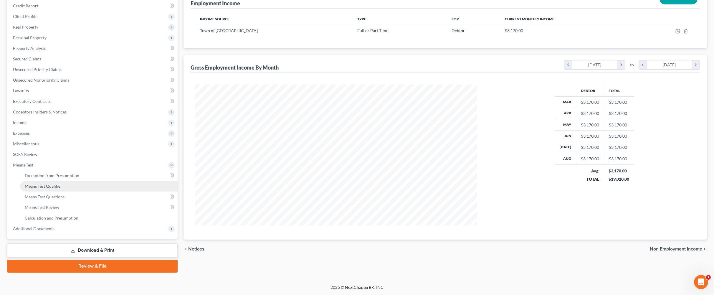
click at [55, 183] on span "Means Test Qualifier" at bounding box center [43, 185] width 37 height 5
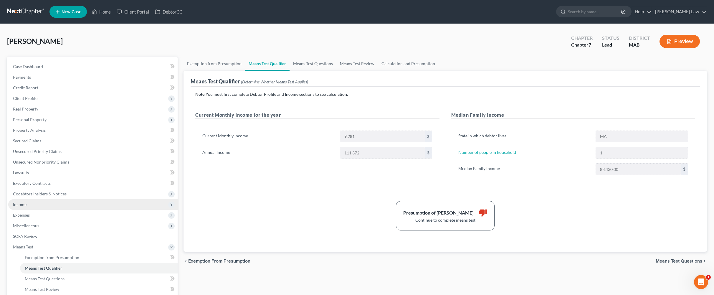
click at [45, 210] on span "Income" at bounding box center [92, 204] width 169 height 11
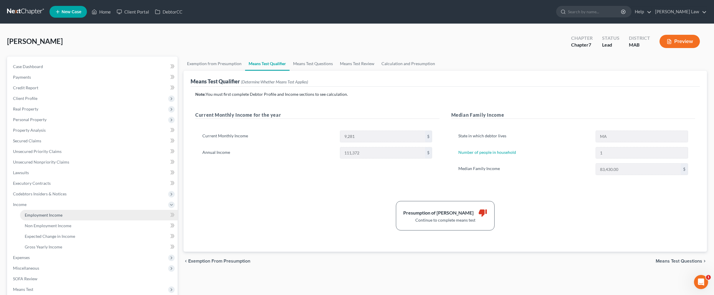
click at [51, 217] on span "Employment Income" at bounding box center [44, 214] width 38 height 5
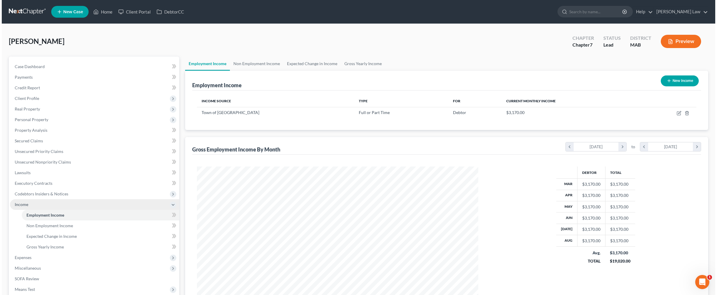
scroll to position [140, 293]
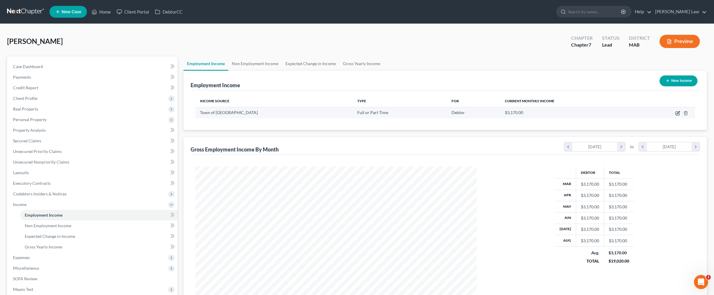
click at [310, 115] on icon "button" at bounding box center [677, 113] width 5 height 5
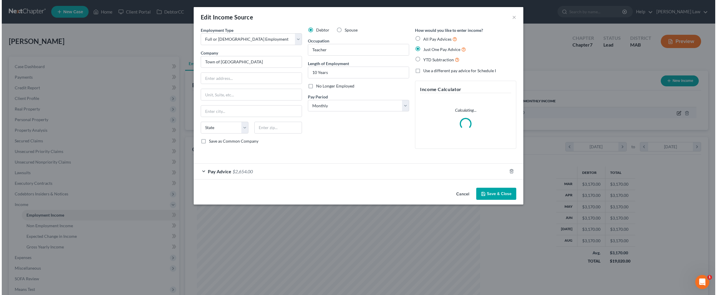
scroll to position [142, 295]
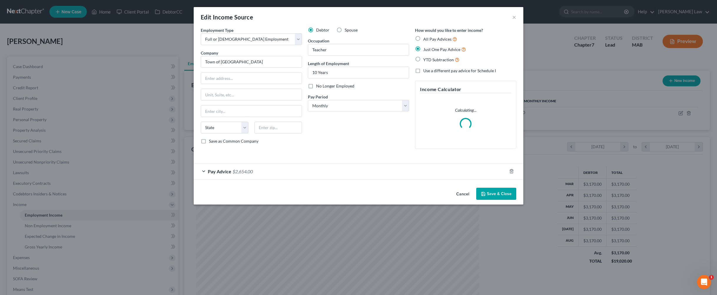
drag, startPoint x: 254, startPoint y: 214, endPoint x: 251, endPoint y: 214, distance: 3.5
click at [254, 179] on div "Pay Advice $2,654.00" at bounding box center [350, 171] width 313 height 16
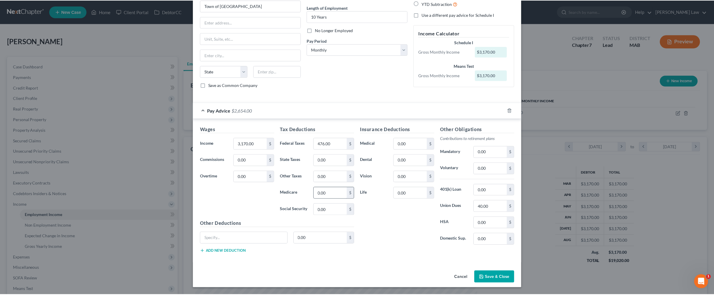
scroll to position [138, 0]
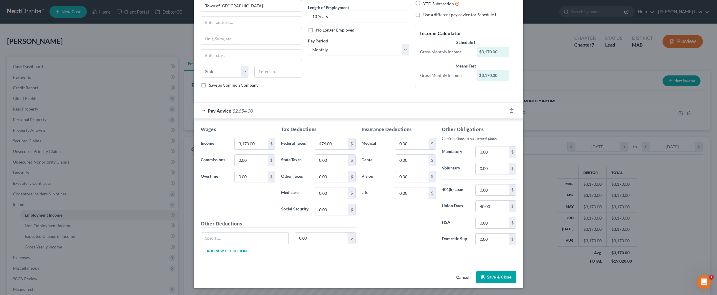
click at [310, 272] on button "Save & Close" at bounding box center [496, 277] width 40 height 12
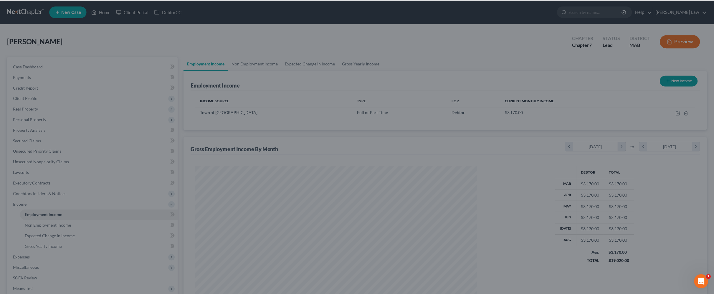
scroll to position [294341, 294189]
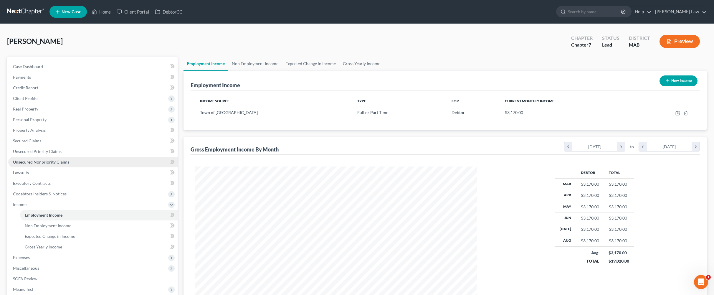
click at [60, 164] on span "Unsecured Nonpriority Claims" at bounding box center [41, 161] width 56 height 5
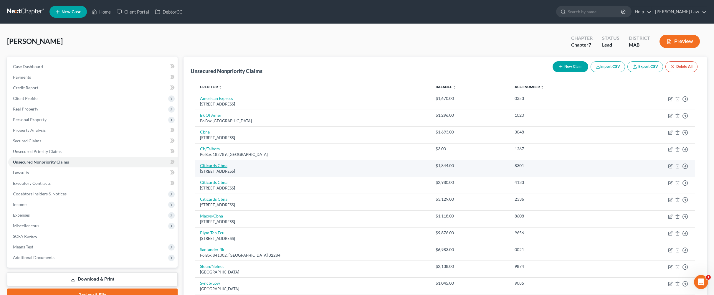
scroll to position [148, 0]
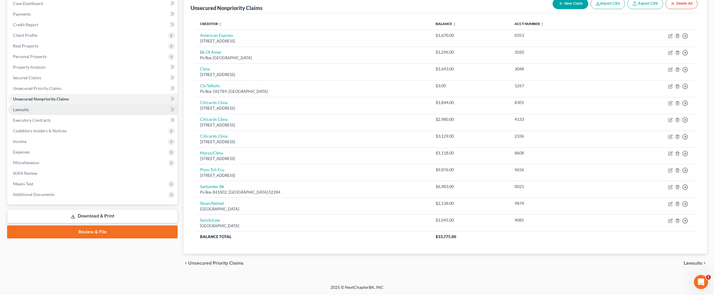
click at [8, 94] on link "Unsecured Nonpriority Claims" at bounding box center [92, 99] width 169 height 11
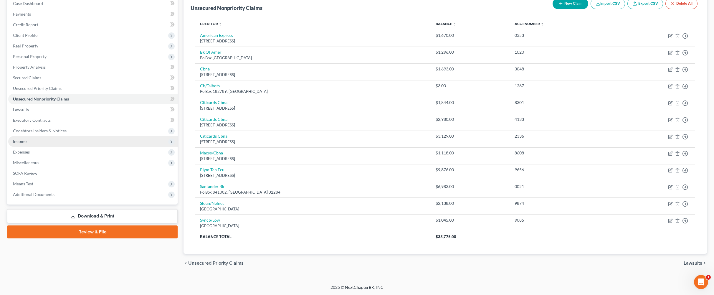
click at [39, 136] on span "Income" at bounding box center [92, 141] width 169 height 11
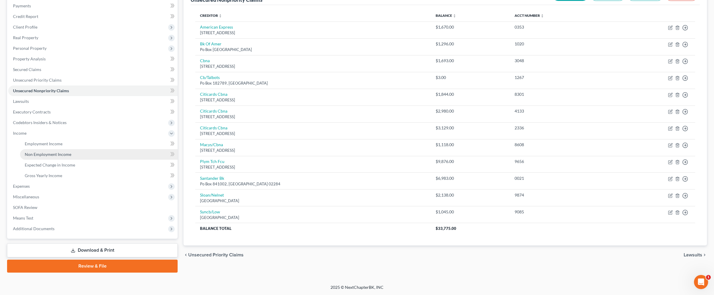
click at [65, 152] on span "Non Employment Income" at bounding box center [48, 154] width 47 height 5
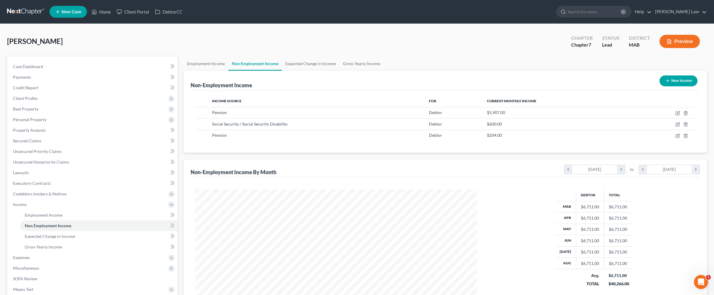
scroll to position [140, 293]
click at [202, 71] on link "Employment Income" at bounding box center [205, 64] width 45 height 14
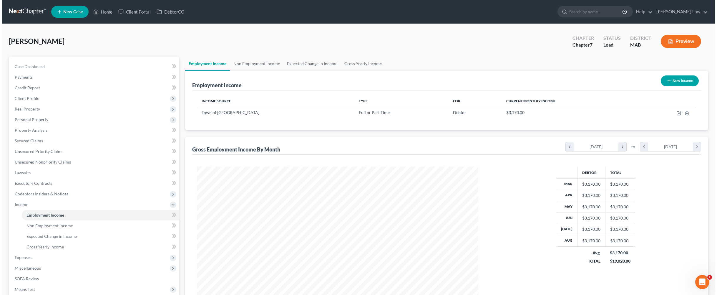
scroll to position [140, 293]
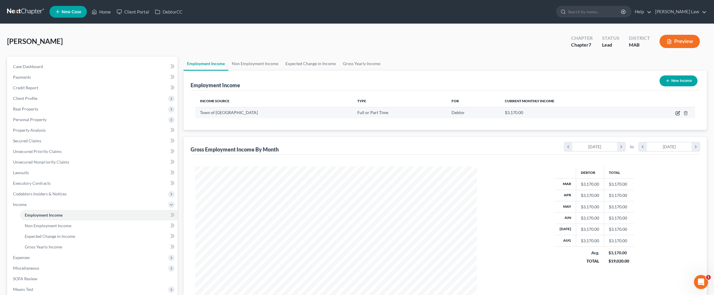
click at [310, 115] on icon "button" at bounding box center [677, 113] width 5 height 5
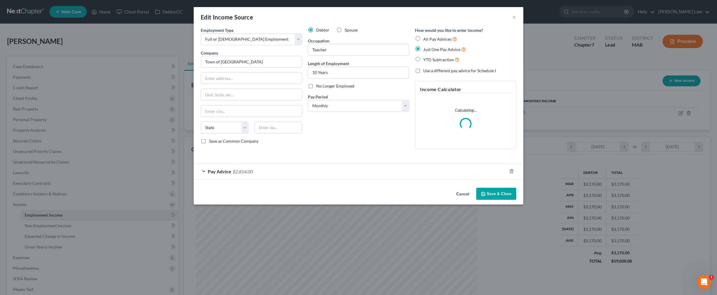
scroll to position [142, 295]
click at [310, 179] on div "Pay Advice $2,654.00" at bounding box center [350, 171] width 313 height 16
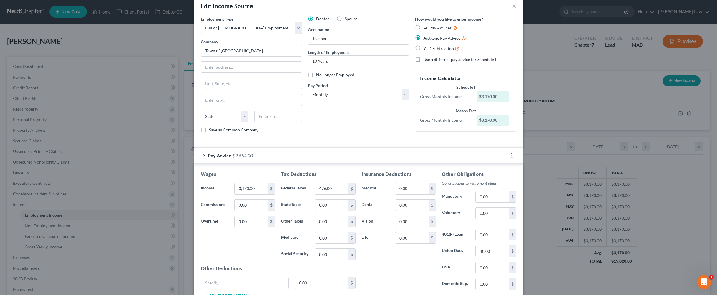
scroll to position [0, 0]
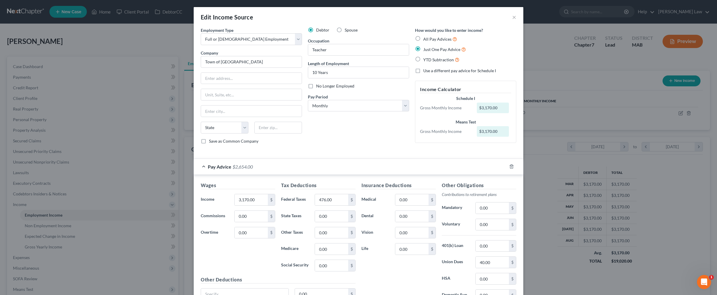
click at [82, 160] on div "Edit Income Source × Employment Type * Select Full or [DEMOGRAPHIC_DATA] Employ…" at bounding box center [358, 147] width 717 height 295
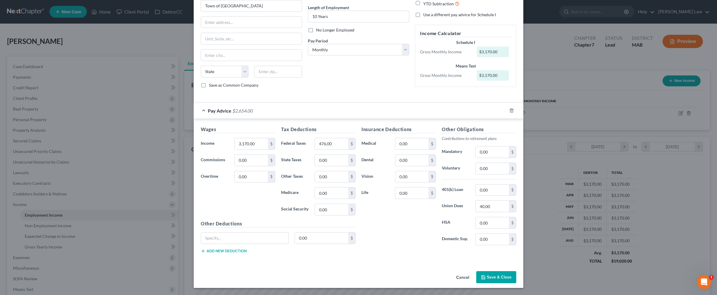
click at [75, 282] on div "Edit Income Source × Employment Type * Select Full or [DEMOGRAPHIC_DATA] Employ…" at bounding box center [358, 147] width 717 height 295
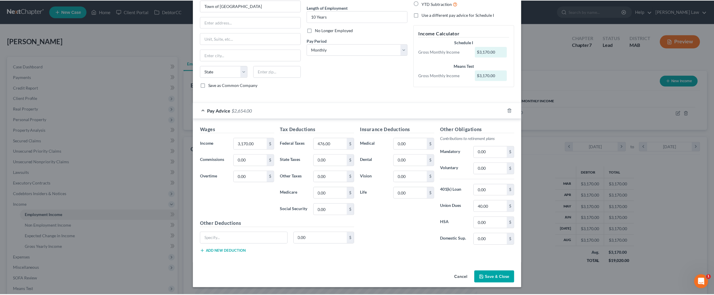
scroll to position [138, 0]
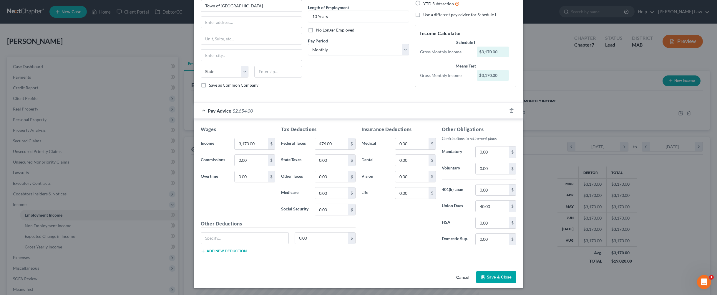
drag, startPoint x: 525, startPoint y: 269, endPoint x: 511, endPoint y: 266, distance: 14.5
click at [310, 271] on button "Save & Close" at bounding box center [496, 277] width 40 height 12
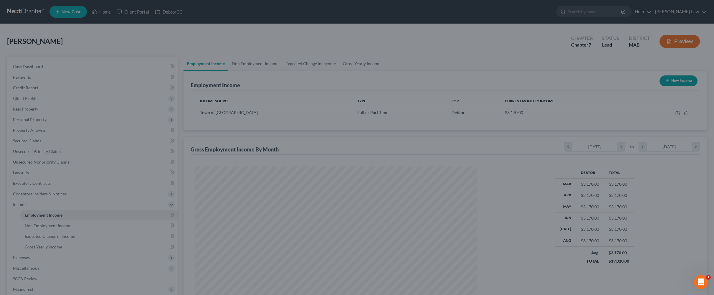
scroll to position [294341, 294189]
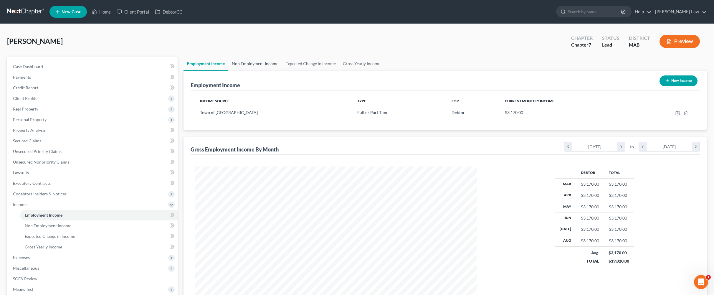
click at [281, 71] on link "Non Employment Income" at bounding box center [255, 64] width 54 height 14
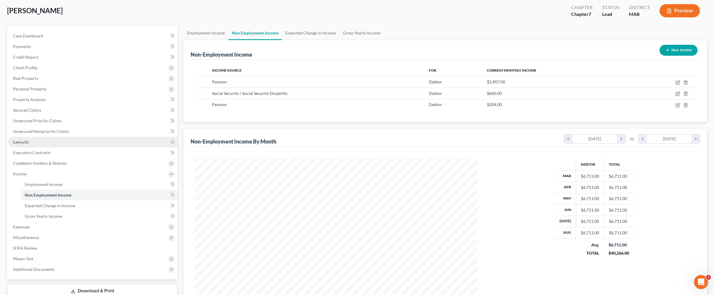
scroll to position [96, 0]
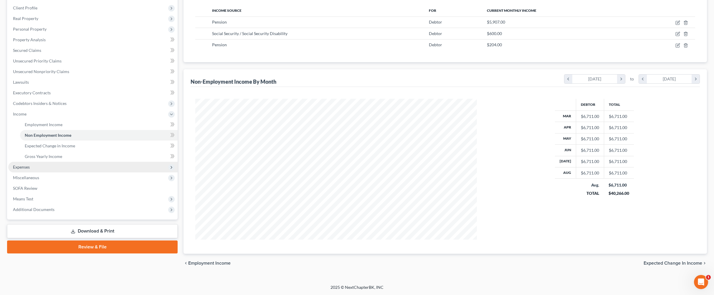
drag, startPoint x: 37, startPoint y: 222, endPoint x: 39, endPoint y: 220, distance: 3.2
click at [30, 169] on span "Expenses" at bounding box center [21, 166] width 17 height 5
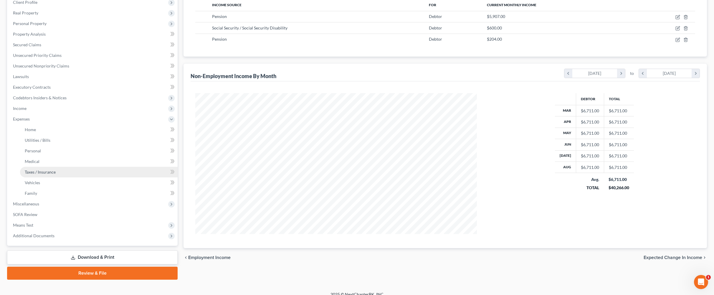
click at [49, 174] on span "Taxes / Insurance" at bounding box center [40, 171] width 31 height 5
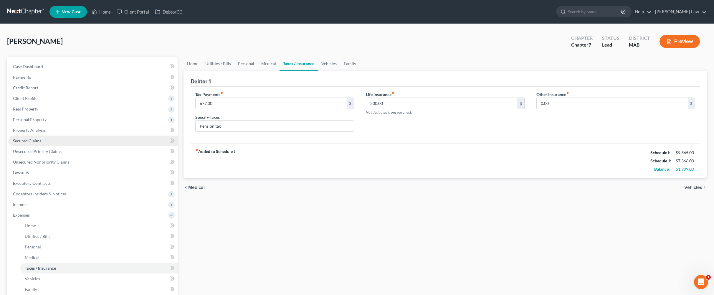
click at [26, 143] on span "Secured Claims" at bounding box center [27, 140] width 28 height 5
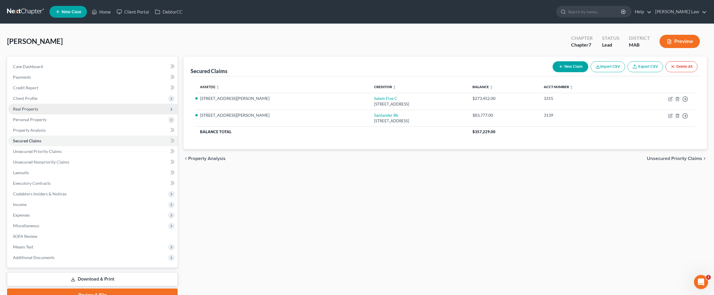
click at [34, 114] on span "Real Property" at bounding box center [92, 109] width 169 height 11
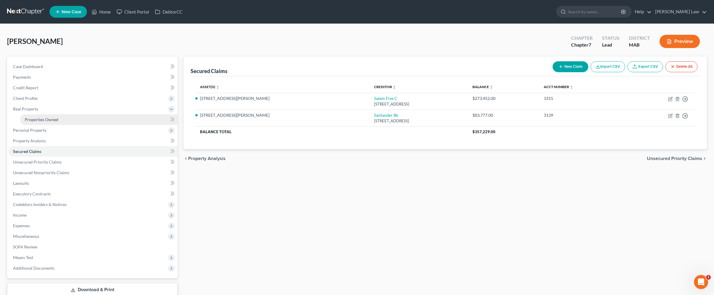
click at [42, 122] on span "Properties Owned" at bounding box center [42, 119] width 34 height 5
